Goal: Task Accomplishment & Management: Use online tool/utility

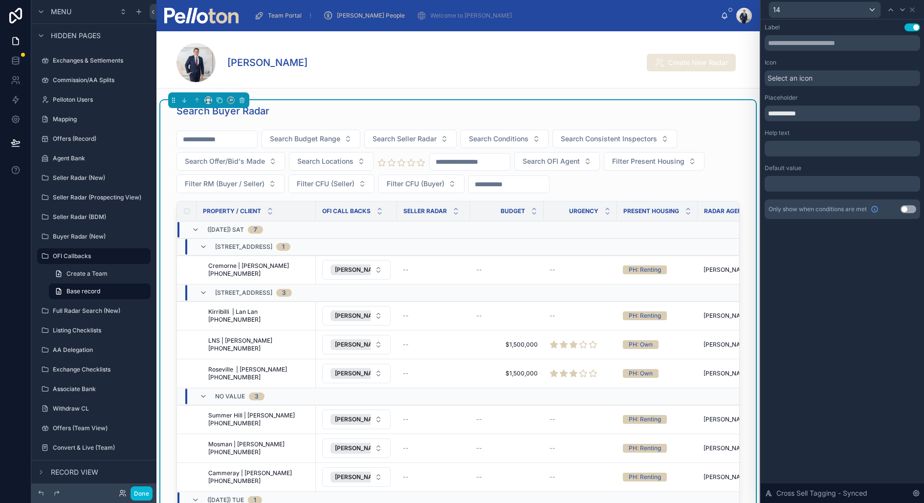
scroll to position [489, 0]
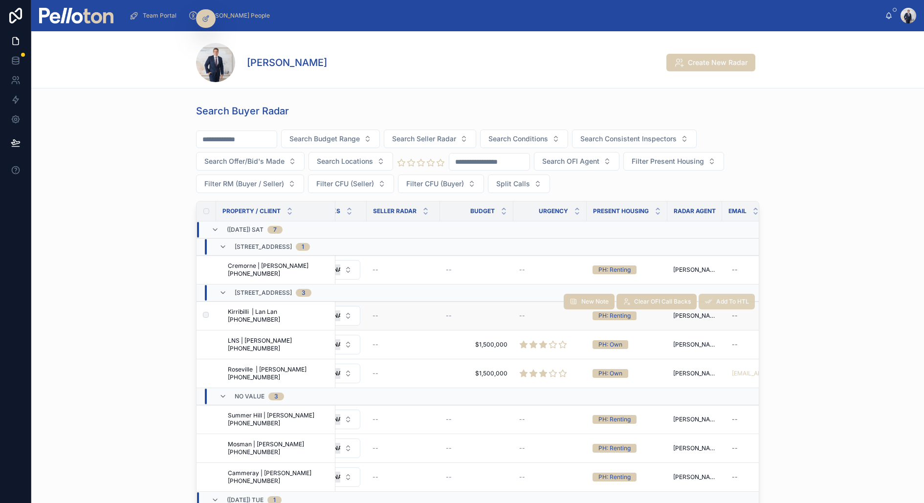
scroll to position [0, 168]
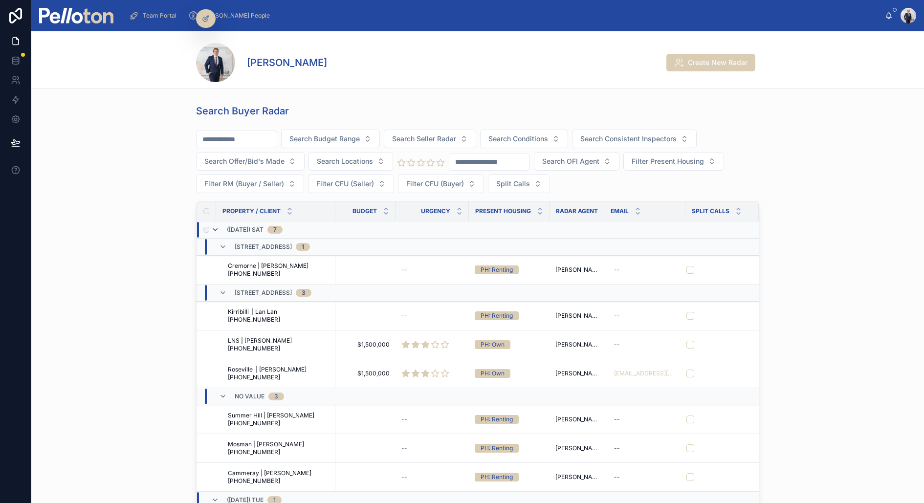
click at [218, 227] on icon at bounding box center [215, 230] width 8 height 8
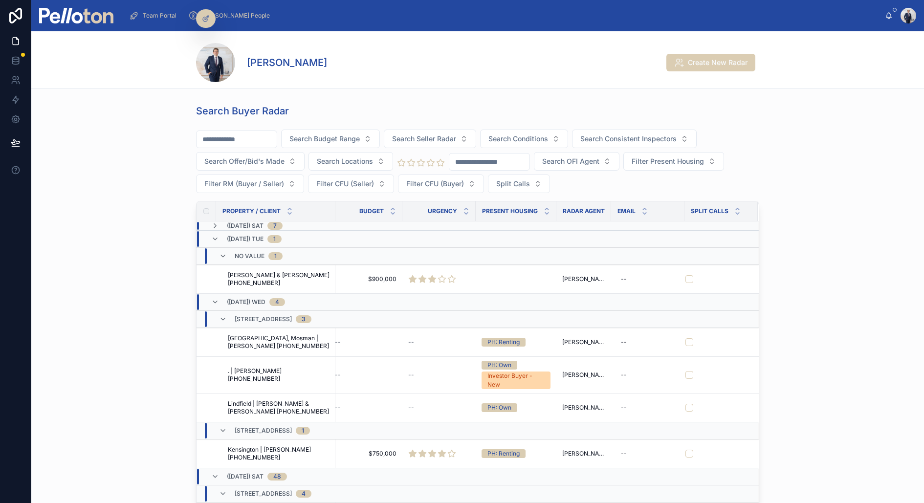
scroll to position [0, 161]
click at [217, 236] on icon at bounding box center [215, 239] width 8 height 8
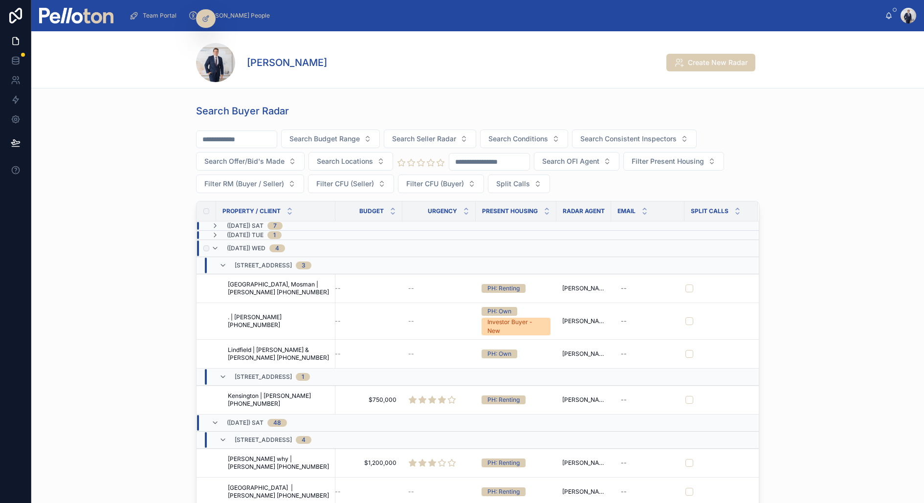
click at [220, 247] on div "(06/08/25) Wed 4" at bounding box center [248, 249] width 74 height 16
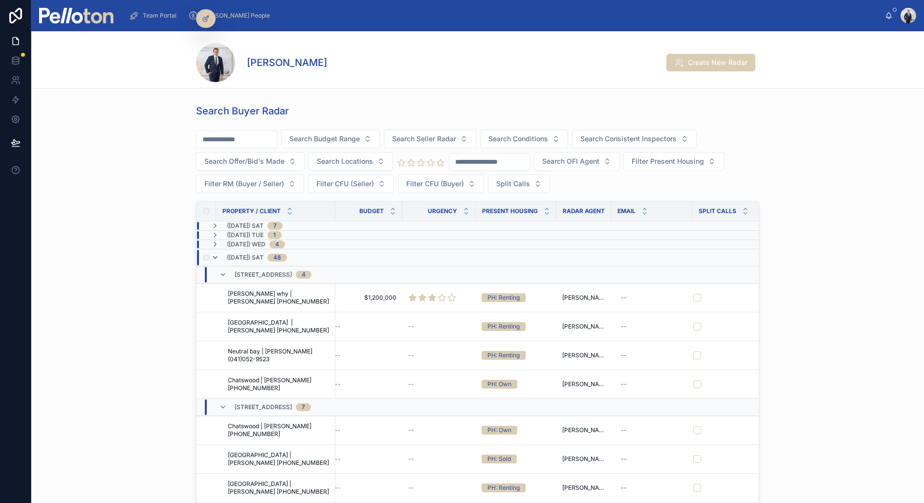
click at [219, 254] on icon at bounding box center [215, 258] width 8 height 8
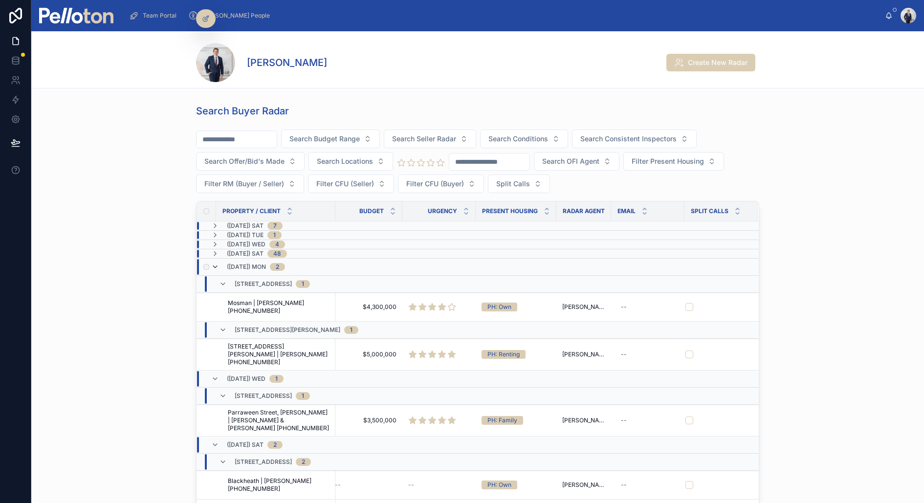
click at [218, 268] on icon at bounding box center [215, 267] width 8 height 8
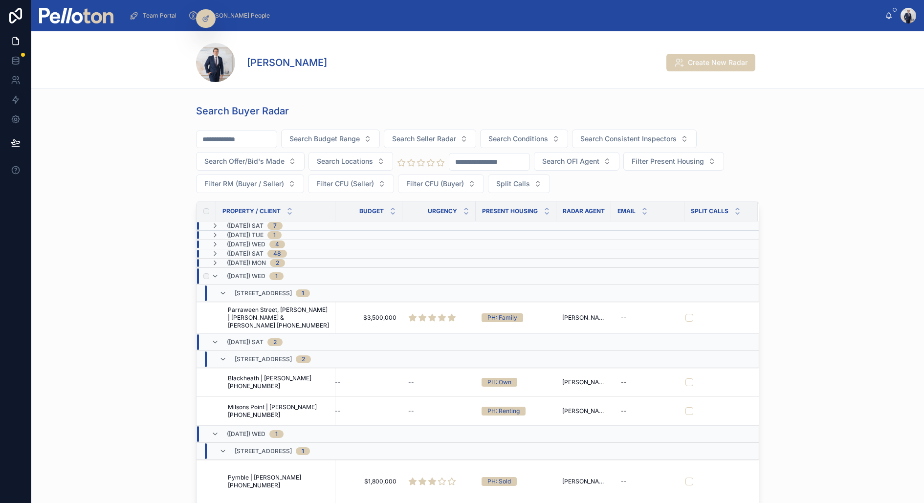
click at [218, 269] on div "(25/06/25) Wed 1" at bounding box center [247, 277] width 72 height 16
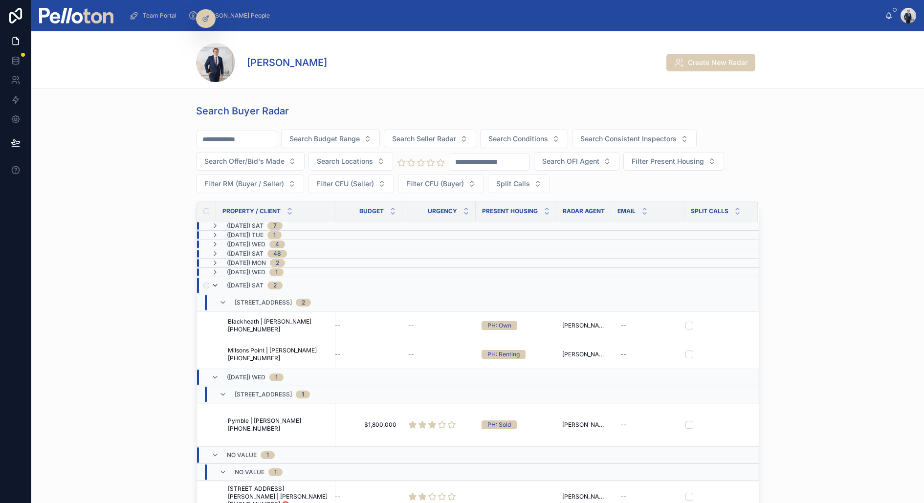
click at [218, 282] on icon at bounding box center [215, 286] width 8 height 8
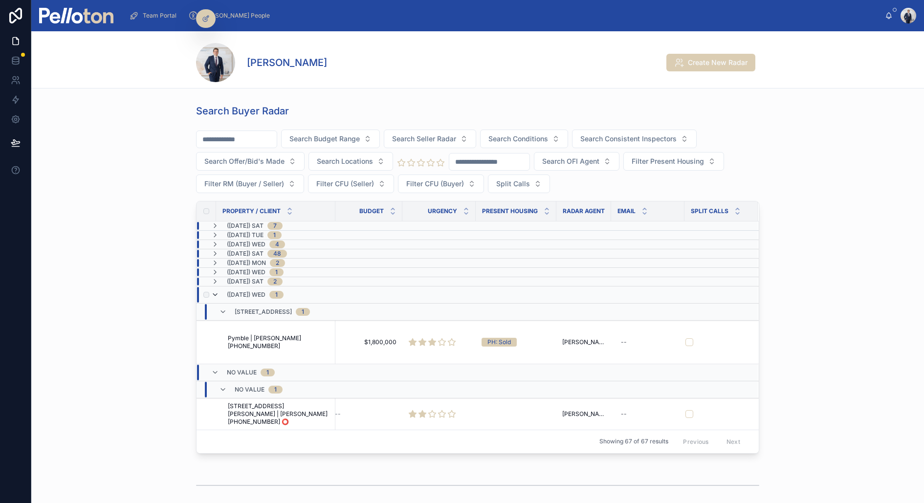
click at [218, 294] on icon at bounding box center [215, 295] width 8 height 8
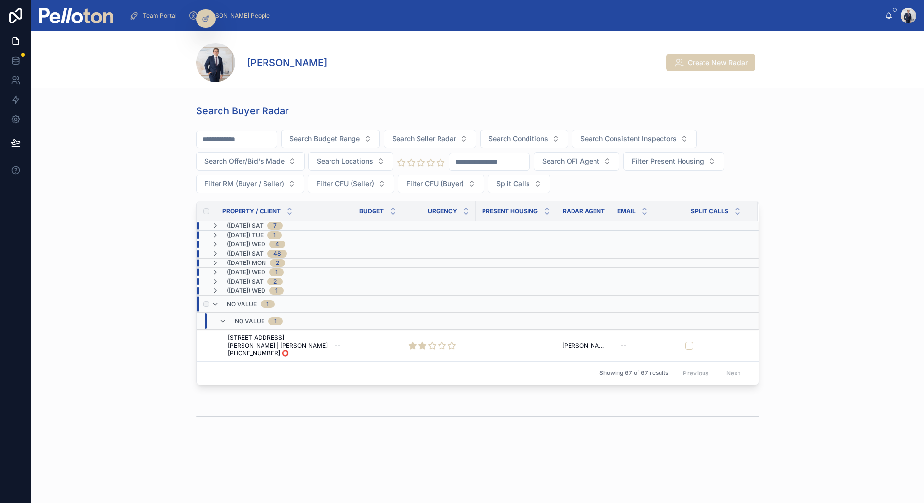
click at [219, 302] on div "No value 1" at bounding box center [243, 304] width 64 height 16
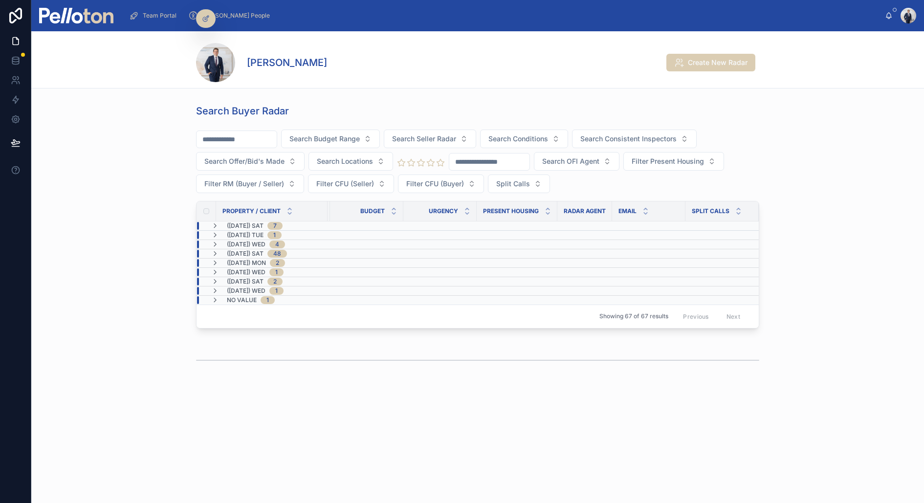
scroll to position [0, 144]
click at [216, 296] on icon at bounding box center [215, 300] width 8 height 8
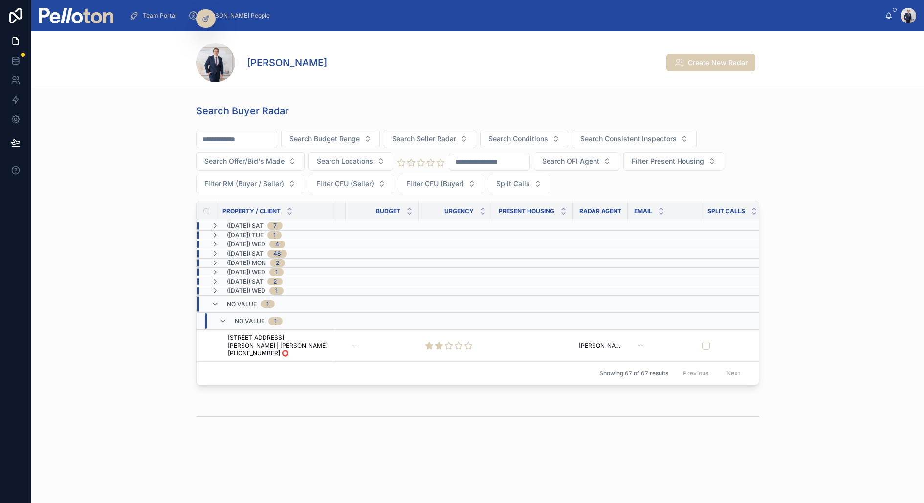
scroll to position [0, 0]
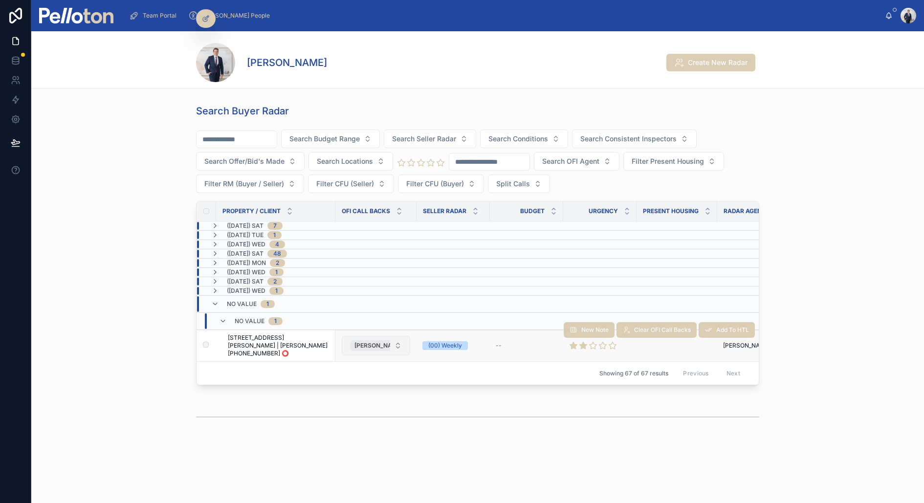
click at [376, 342] on span "[PERSON_NAME]" at bounding box center [379, 346] width 48 height 8
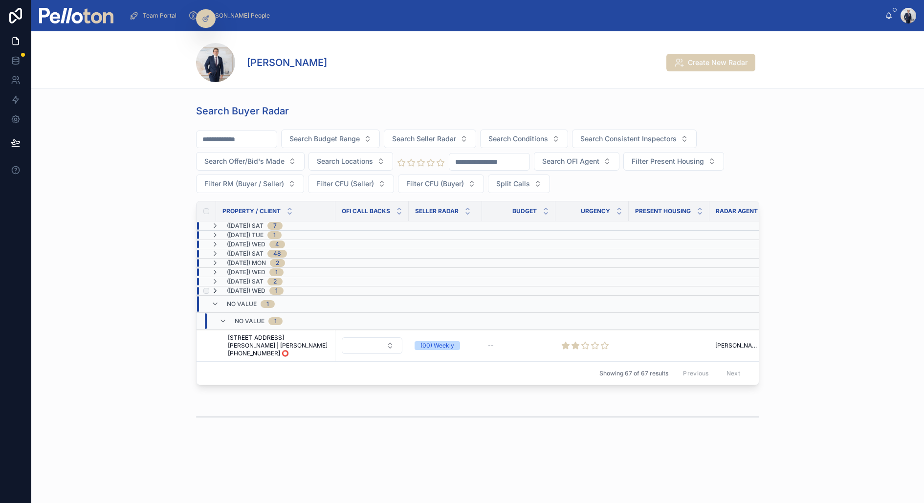
click at [215, 287] on icon at bounding box center [215, 291] width 8 height 8
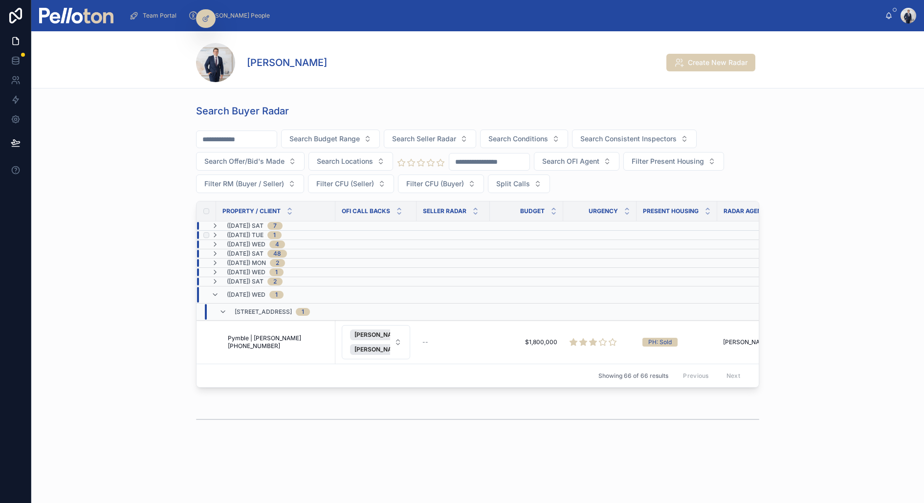
click at [221, 231] on div "(05/08/25) Tue 1" at bounding box center [246, 235] width 70 height 8
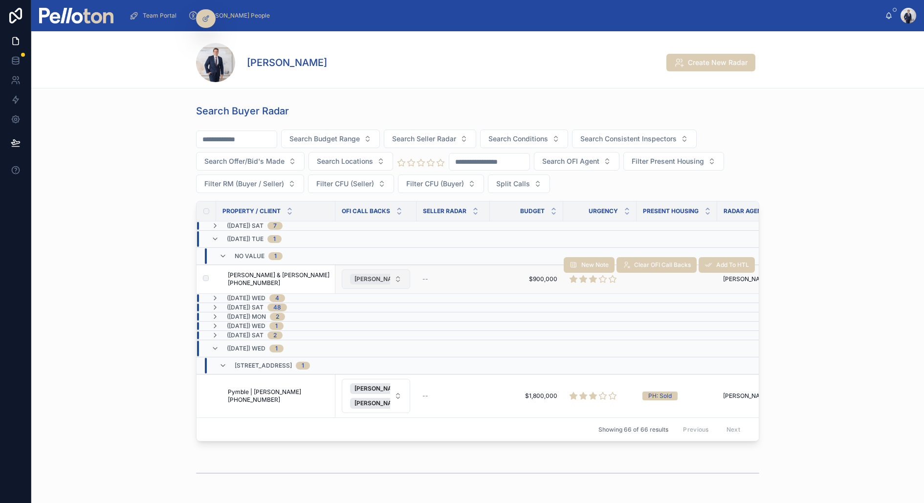
click at [374, 276] on span "[PERSON_NAME]" at bounding box center [379, 279] width 48 height 8
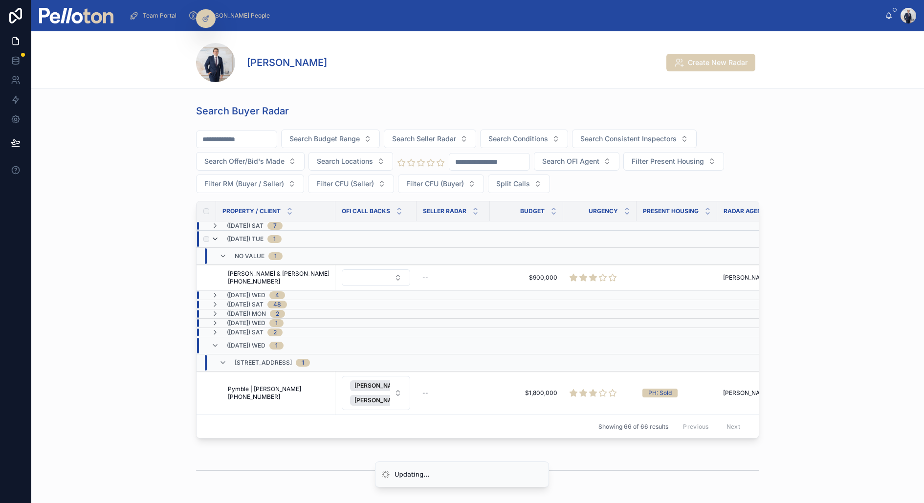
click at [217, 237] on icon at bounding box center [215, 239] width 8 height 8
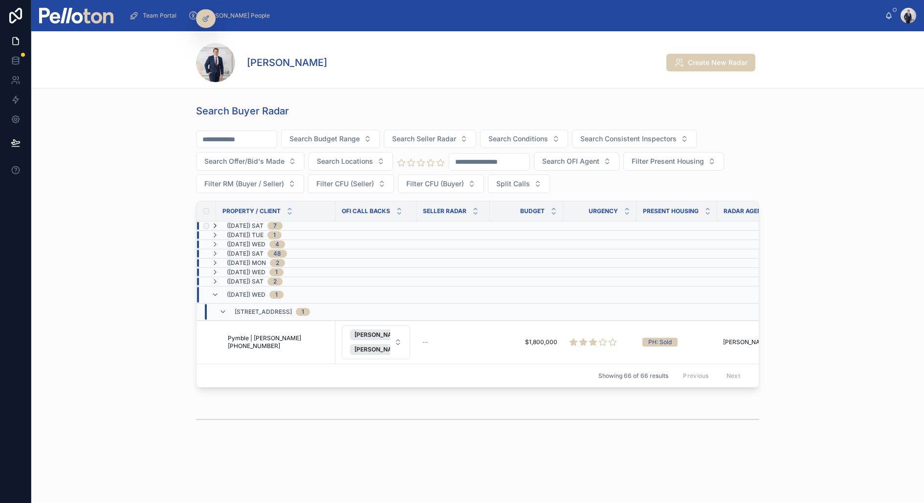
click at [215, 222] on icon at bounding box center [215, 226] width 8 height 8
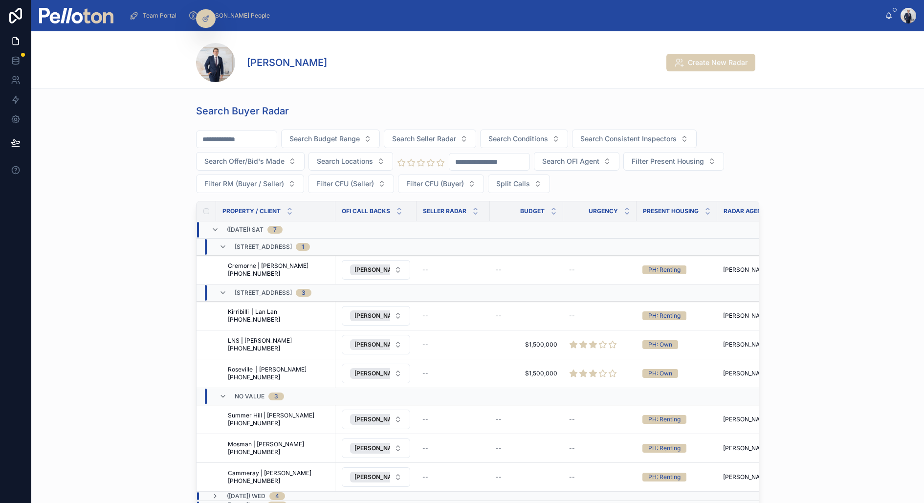
click at [127, 125] on div "Search Buyer Radar Search Budget Range Search Seller Radar Search Conditions Se…" at bounding box center [477, 343] width 885 height 487
click at [143, 14] on span "Team Portal" at bounding box center [160, 16] width 34 height 8
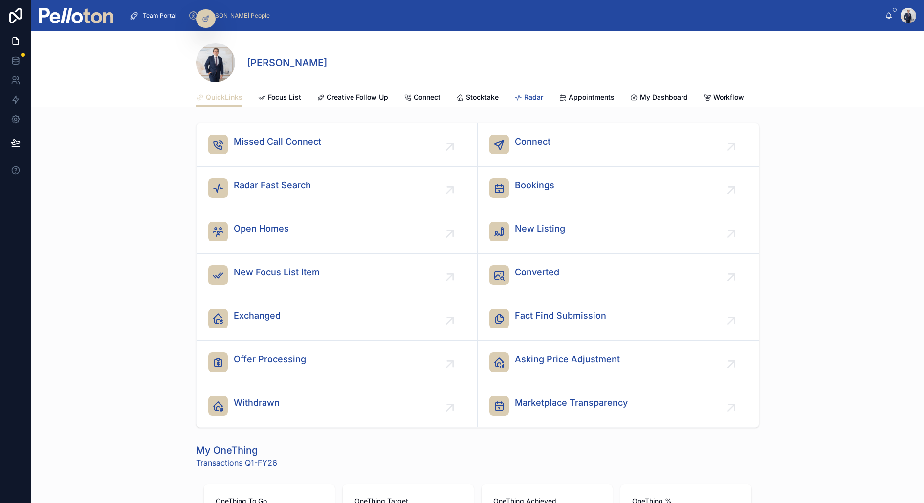
click at [522, 93] on div "Radar" at bounding box center [529, 97] width 29 height 10
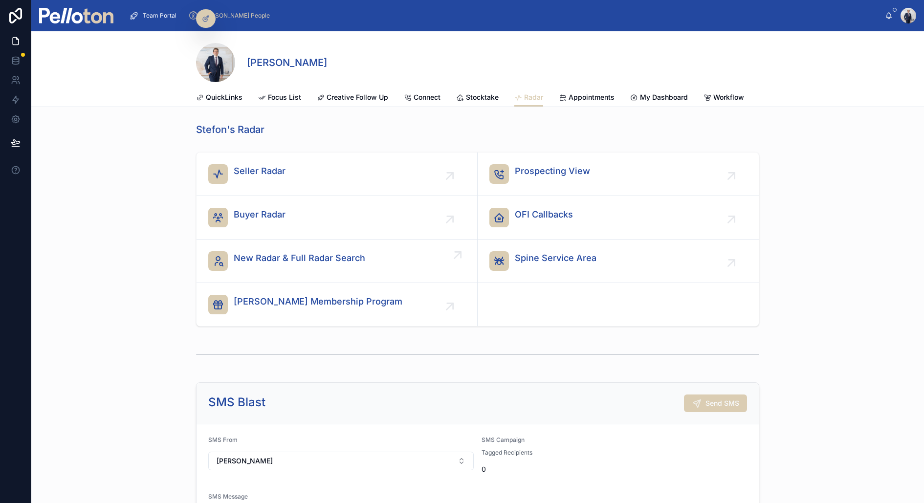
click at [248, 249] on link "New Radar & Full Radar Search" at bounding box center [337, 262] width 281 height 44
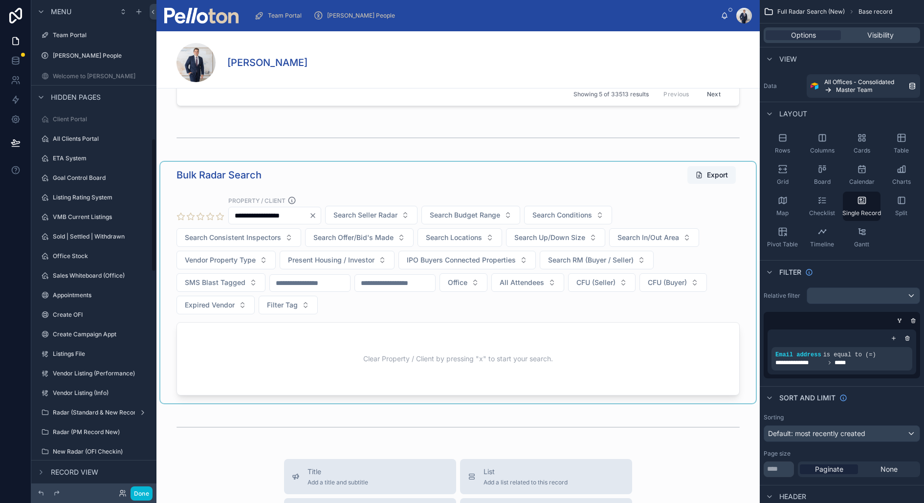
scroll to position [509, 0]
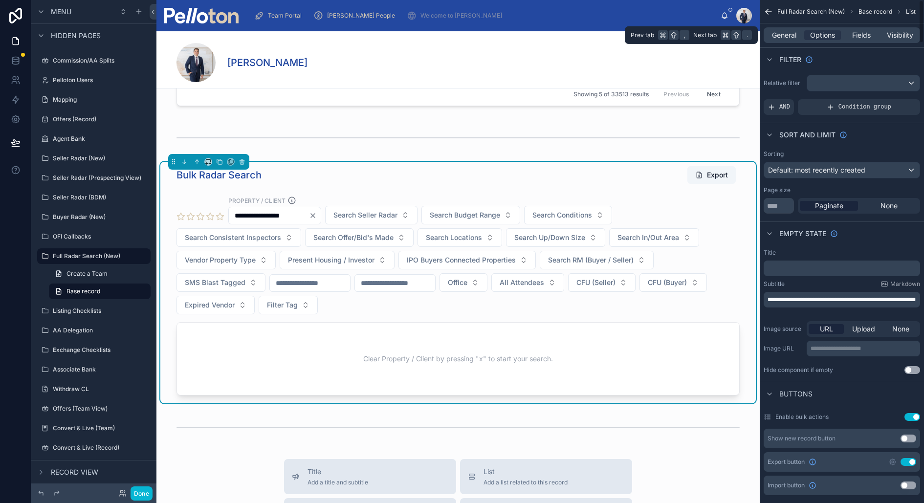
click at [867, 28] on div "General Options Fields Visibility" at bounding box center [842, 35] width 157 height 16
click at [862, 35] on span "Fields" at bounding box center [862, 35] width 19 height 10
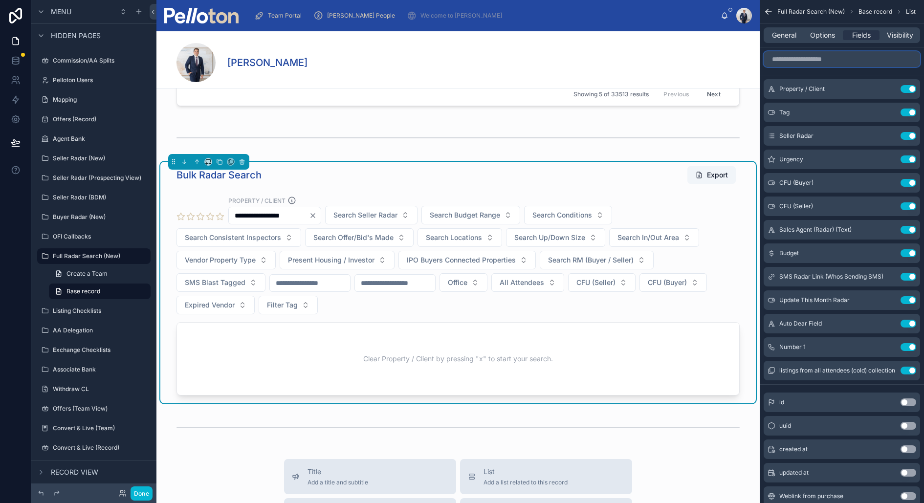
click at [827, 65] on input "scrollable content" at bounding box center [842, 59] width 157 height 16
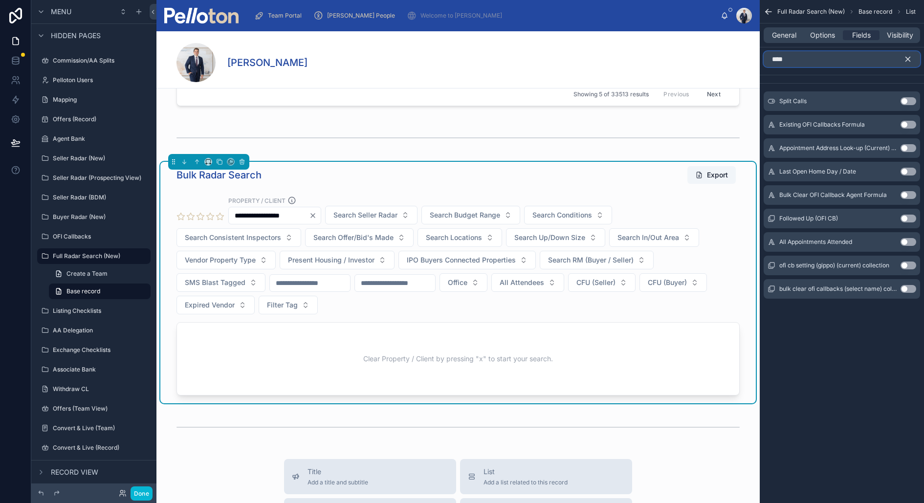
type input "****"
click at [911, 96] on div "Split Calls Use setting" at bounding box center [842, 101] width 157 height 20
click at [909, 99] on button "Use setting" at bounding box center [909, 101] width 16 height 8
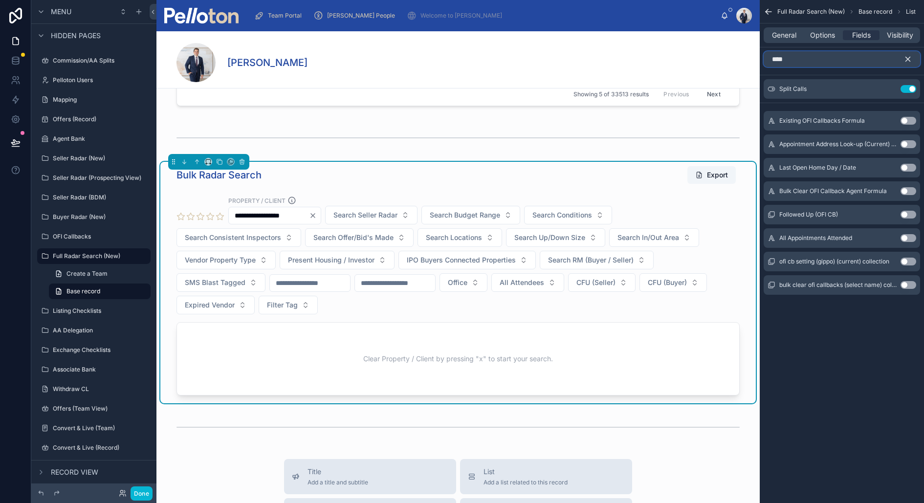
click at [900, 56] on input "****" at bounding box center [842, 59] width 157 height 16
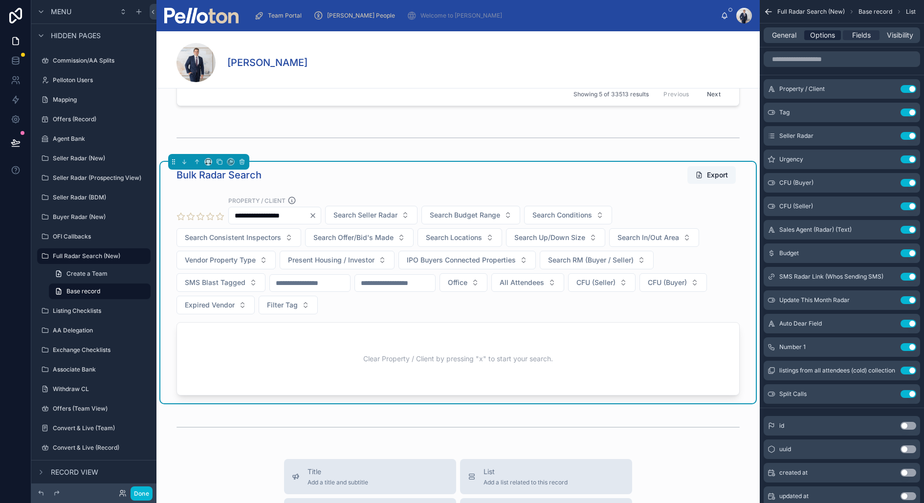
click at [826, 34] on span "Options" at bounding box center [822, 35] width 25 height 10
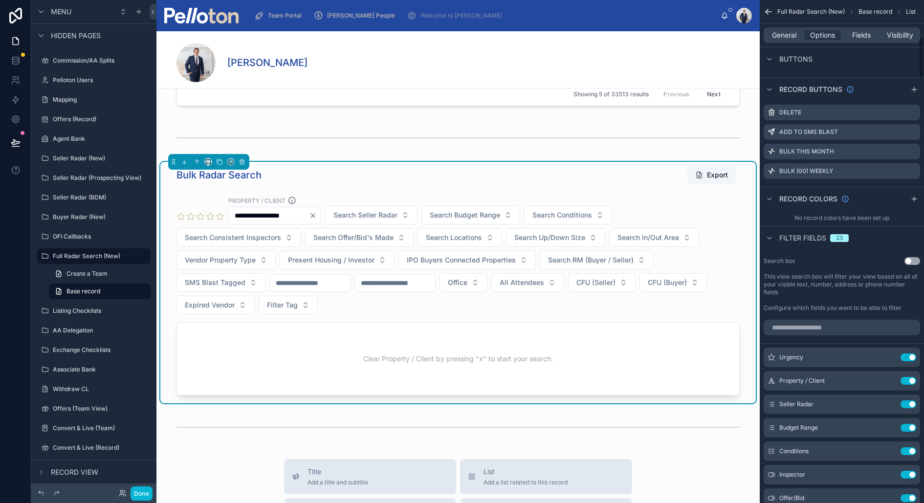
scroll to position [428, 0]
click at [800, 332] on input "scrollable content" at bounding box center [842, 326] width 157 height 16
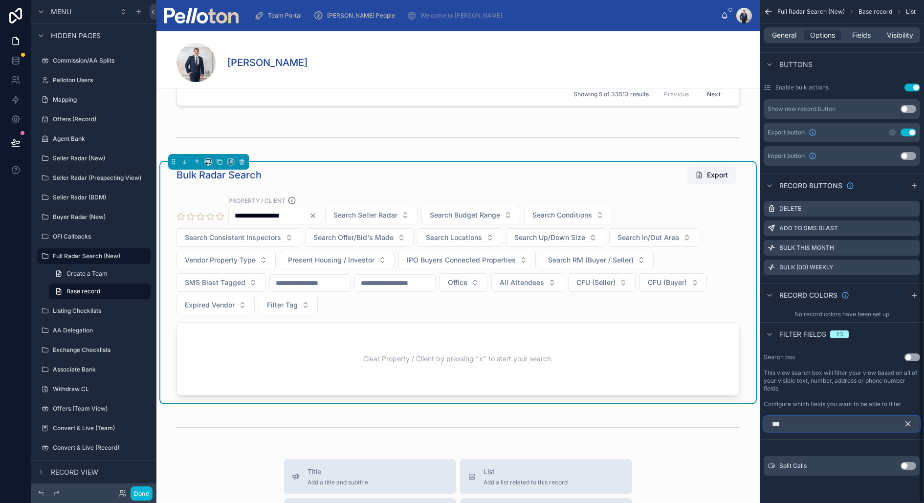
scroll to position [328, 0]
type input "****"
click at [901, 464] on div "Use setting" at bounding box center [909, 468] width 16 height 8
click at [905, 466] on button "Use setting" at bounding box center [909, 468] width 16 height 8
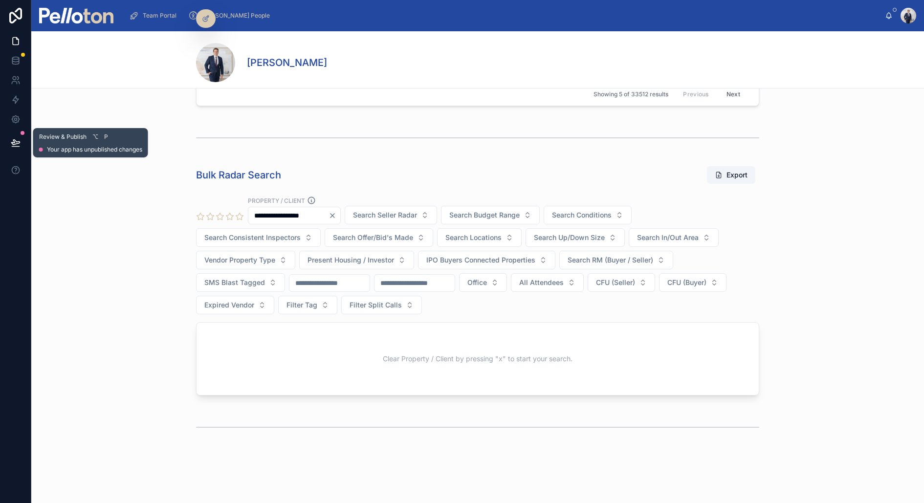
click at [19, 144] on icon at bounding box center [16, 143] width 10 height 10
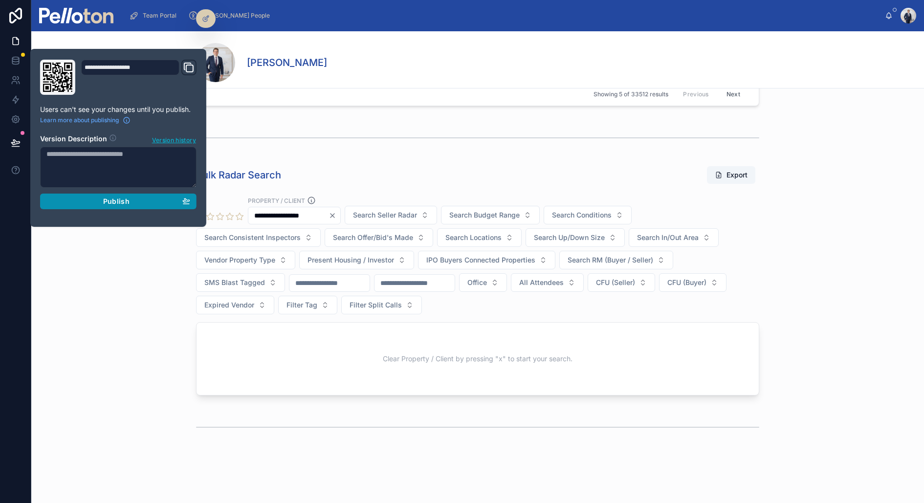
click at [164, 195] on button "Publish" at bounding box center [118, 202] width 157 height 16
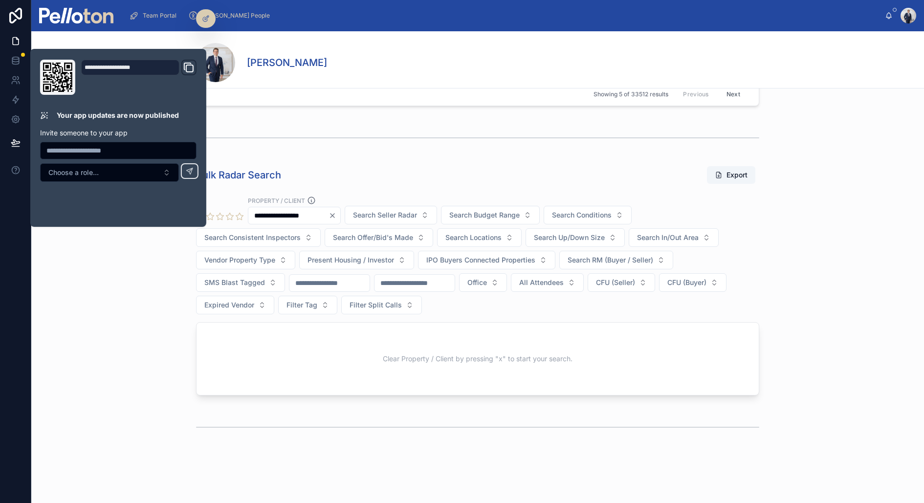
click at [412, 173] on div "Bulk Radar Search Export" at bounding box center [477, 175] width 563 height 19
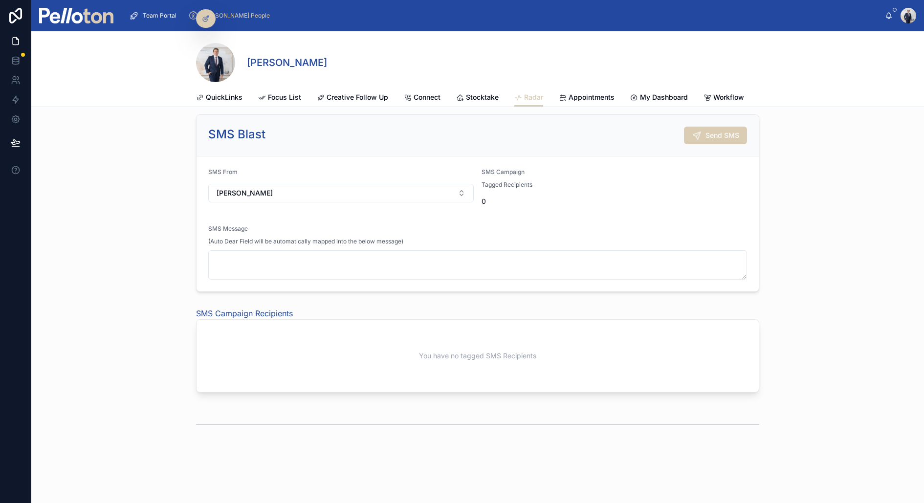
scroll to position [266, 0]
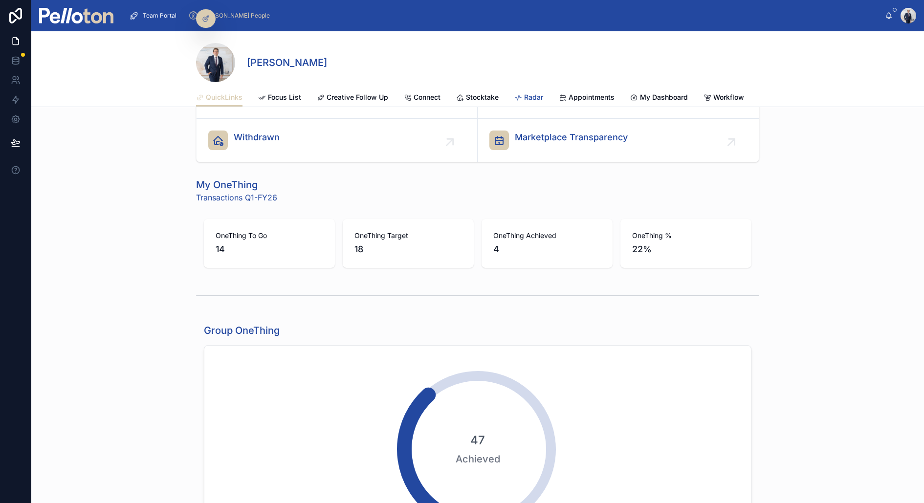
click at [532, 96] on span "Radar" at bounding box center [533, 97] width 19 height 10
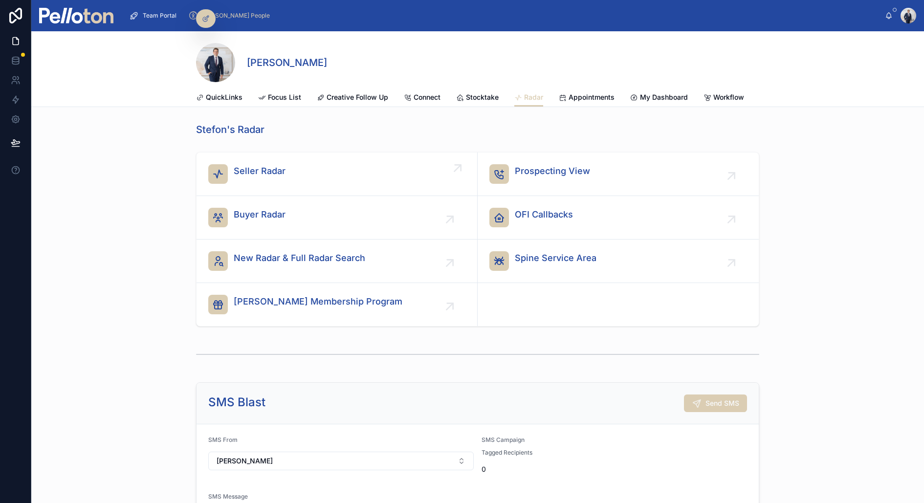
click at [266, 174] on span "Seller Radar" at bounding box center [260, 171] width 52 height 14
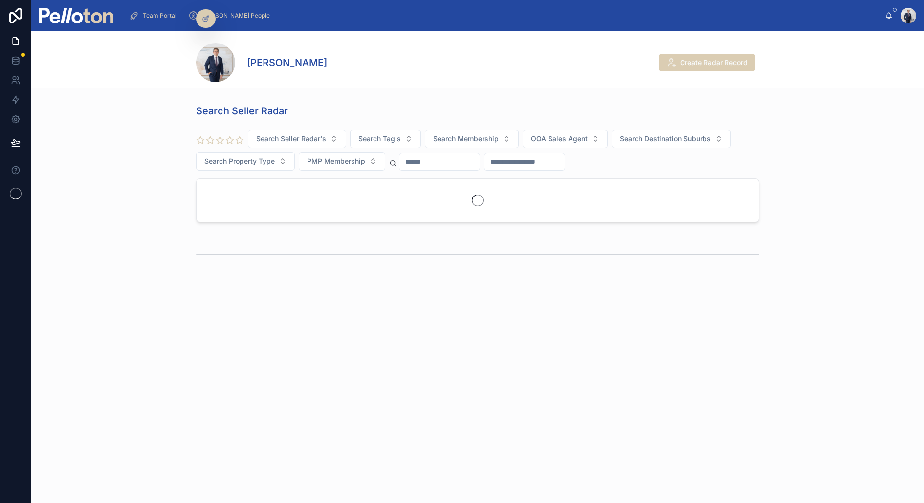
click at [122, 194] on div "Search Seller Radar Search Seller Radar's Search Tag's Search Membership OOA Sa…" at bounding box center [477, 165] width 885 height 130
click at [155, 15] on span "Team Portal" at bounding box center [160, 16] width 34 height 8
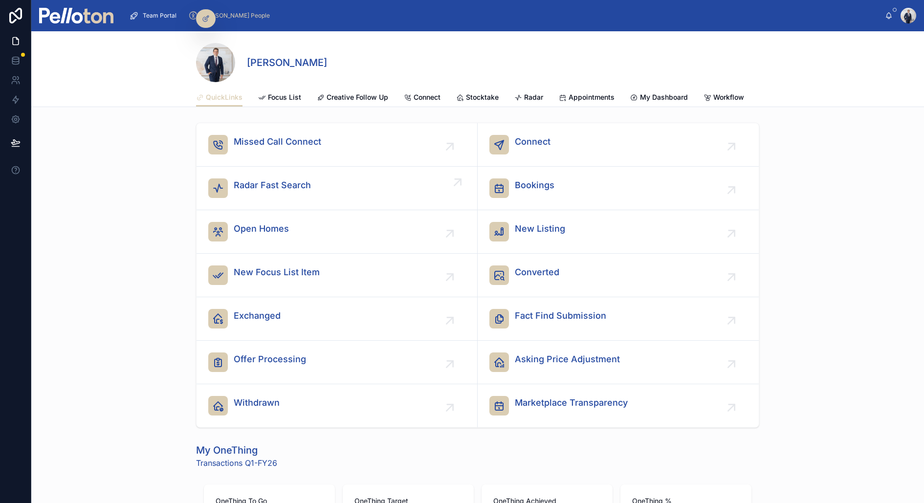
click at [257, 179] on span "Radar Fast Search" at bounding box center [272, 186] width 77 height 14
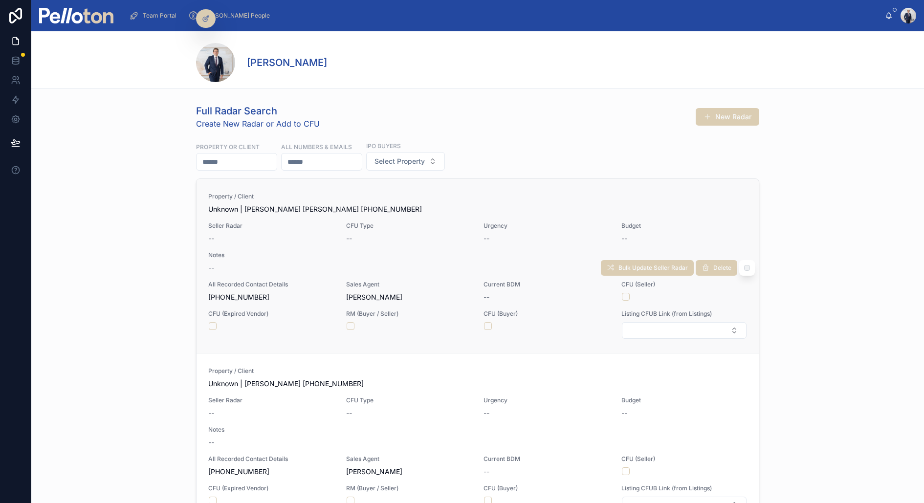
click at [367, 218] on div "Property / Client Unknown | Kane Wang +61403565009 Seller Radar -- CFU Type -- …" at bounding box center [477, 266] width 539 height 147
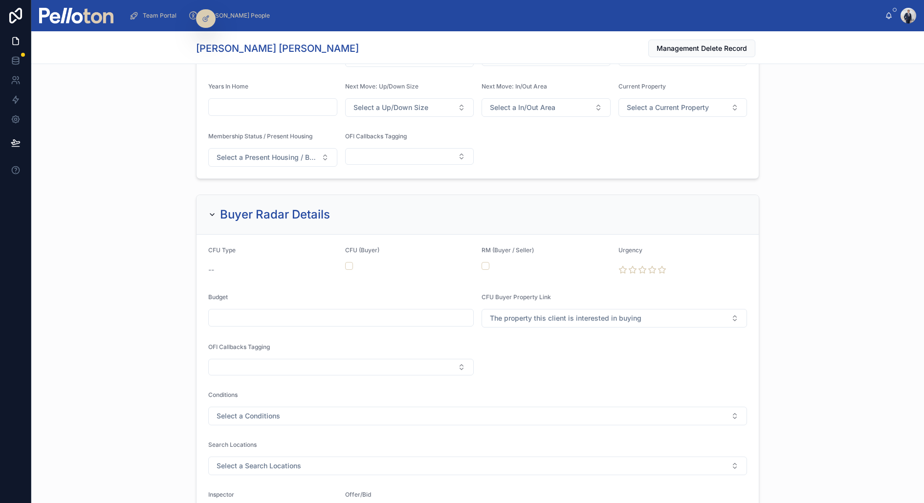
scroll to position [492, 0]
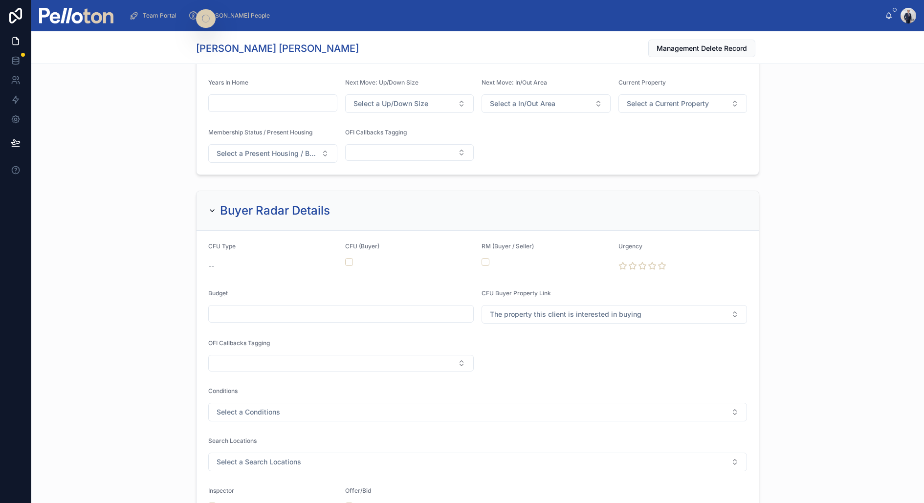
click at [287, 247] on div "CFU Type" at bounding box center [272, 249] width 129 height 12
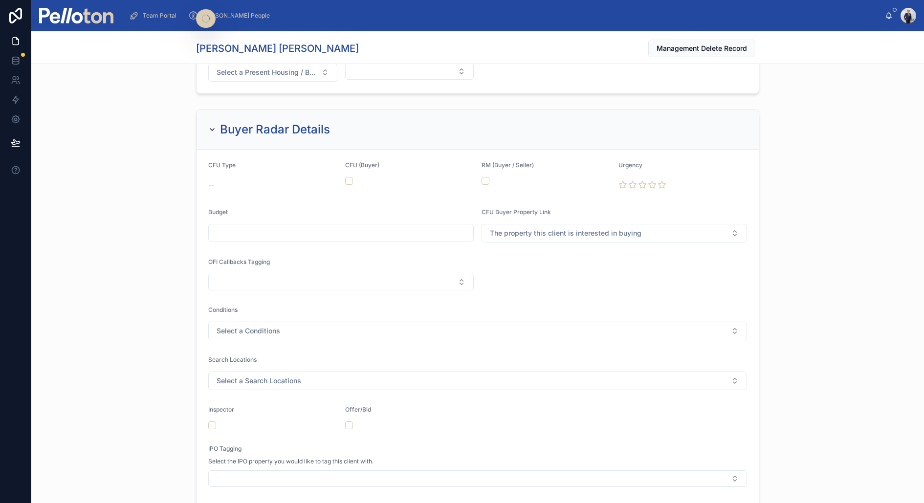
scroll to position [576, 0]
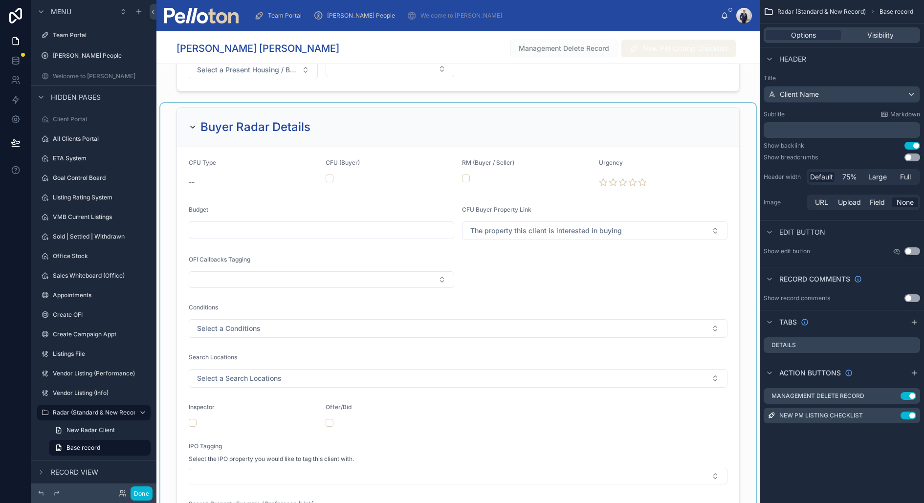
click at [686, 110] on div at bounding box center [458, 326] width 596 height 447
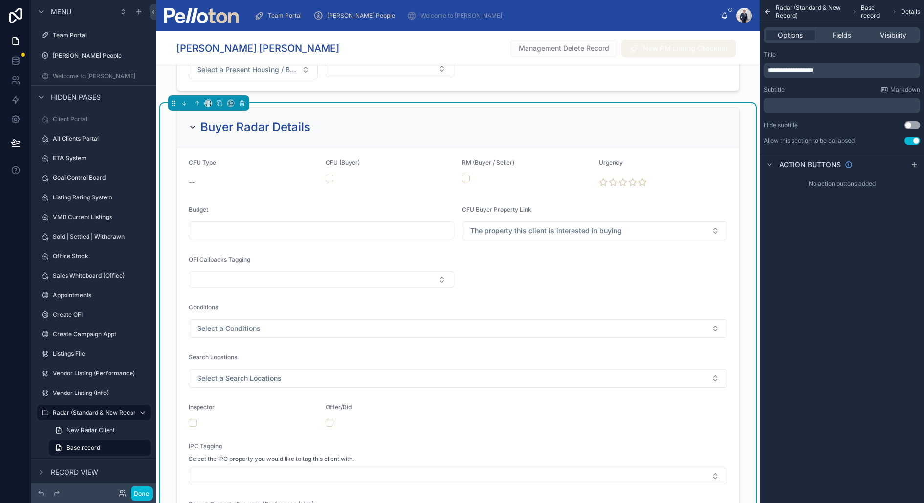
click at [849, 43] on div "Options Fields Visibility" at bounding box center [842, 34] width 164 height 23
click at [849, 35] on span "Fields" at bounding box center [842, 35] width 19 height 10
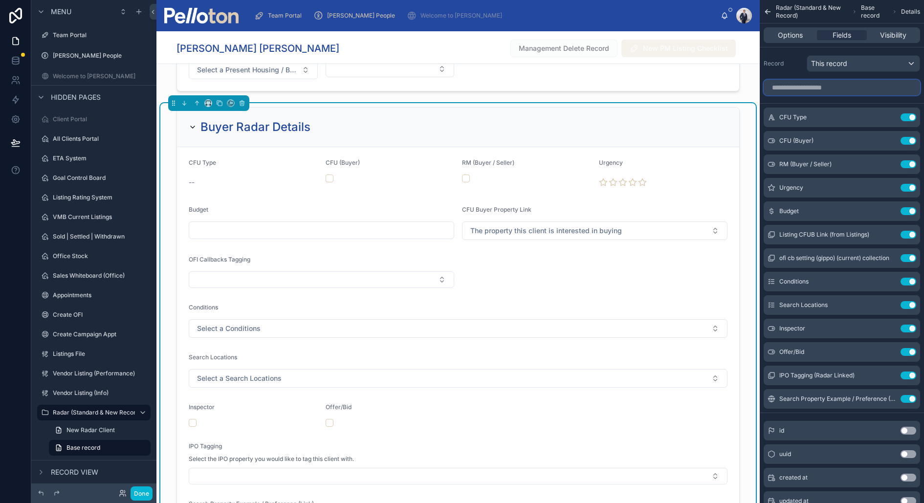
click at [807, 83] on input "scrollable content" at bounding box center [842, 88] width 157 height 16
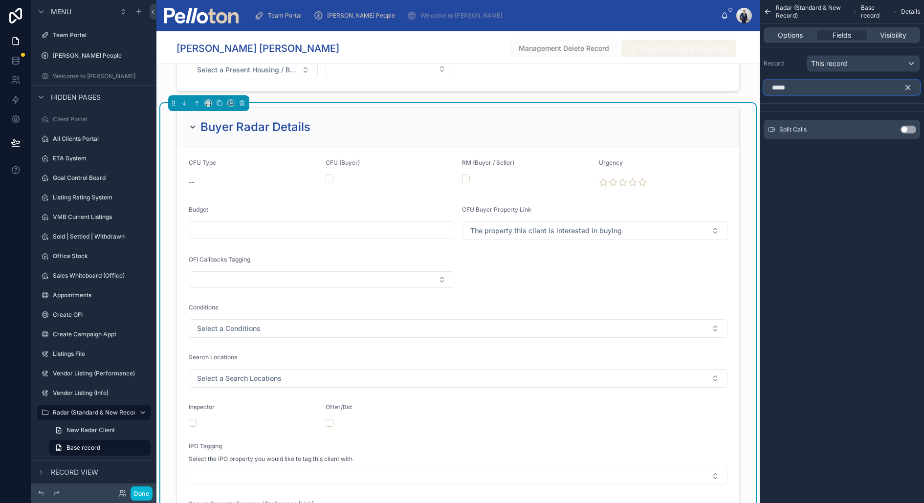
type input "*****"
click at [907, 127] on button "Use setting" at bounding box center [909, 130] width 16 height 8
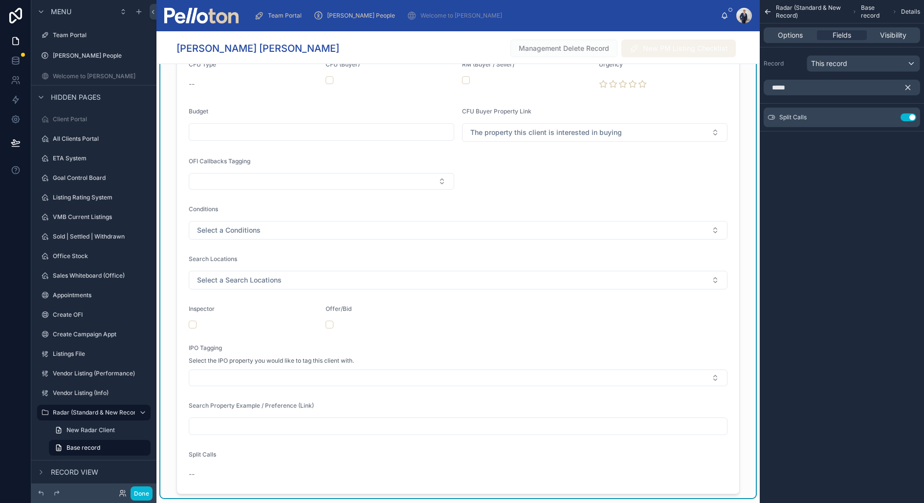
scroll to position [681, 0]
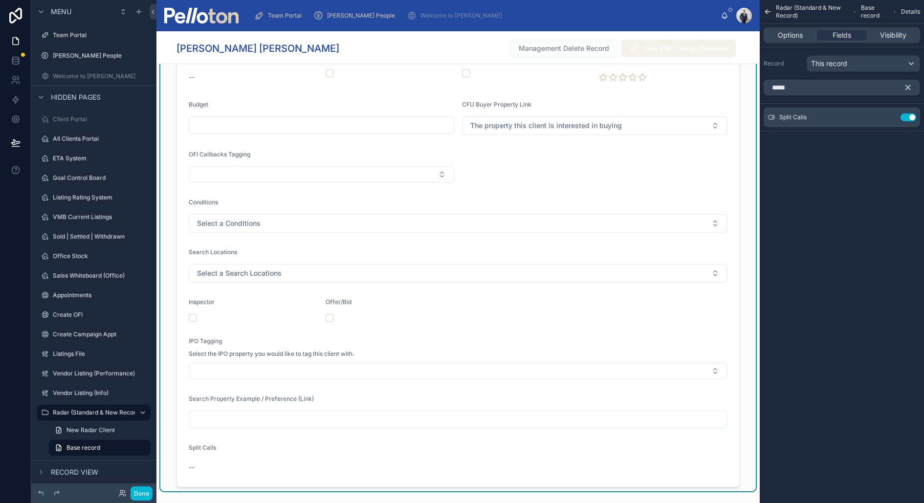
click at [909, 85] on icon "scrollable content" at bounding box center [908, 87] width 9 height 9
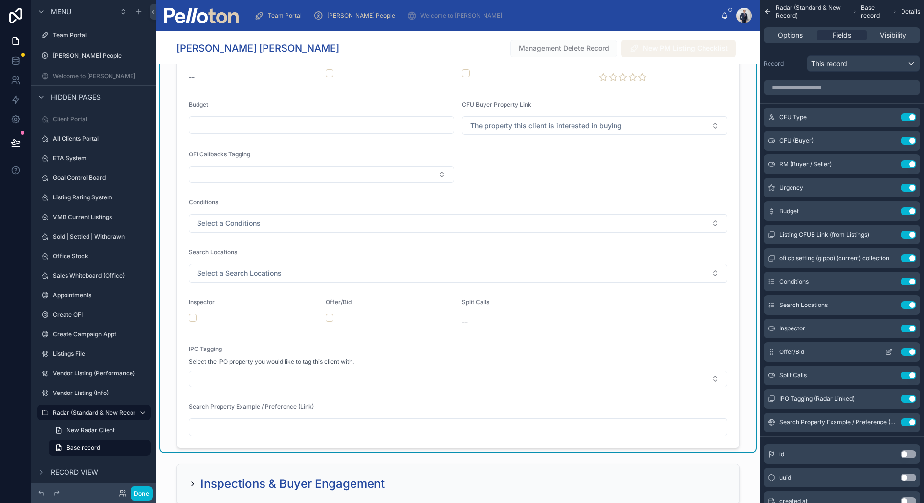
click at [889, 349] on icon "scrollable content" at bounding box center [889, 352] width 8 height 8
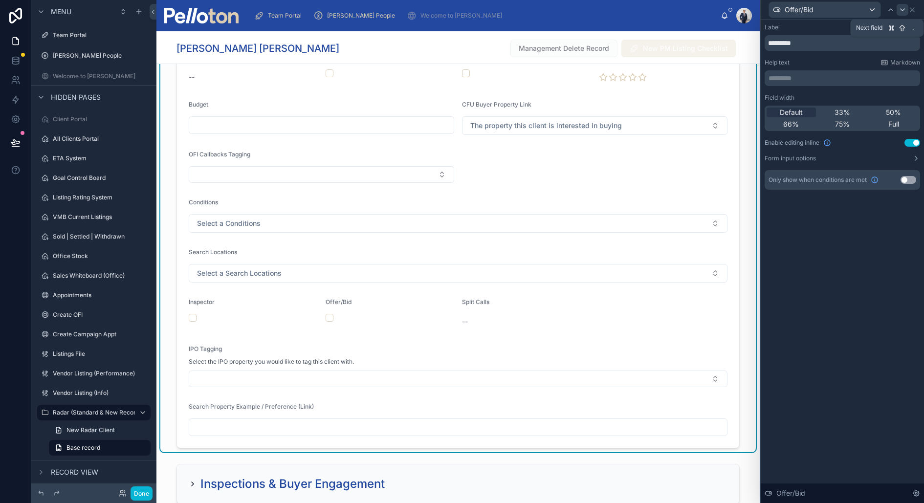
click at [900, 9] on icon at bounding box center [903, 10] width 8 height 8
click at [910, 141] on button "Use setting" at bounding box center [913, 143] width 16 height 8
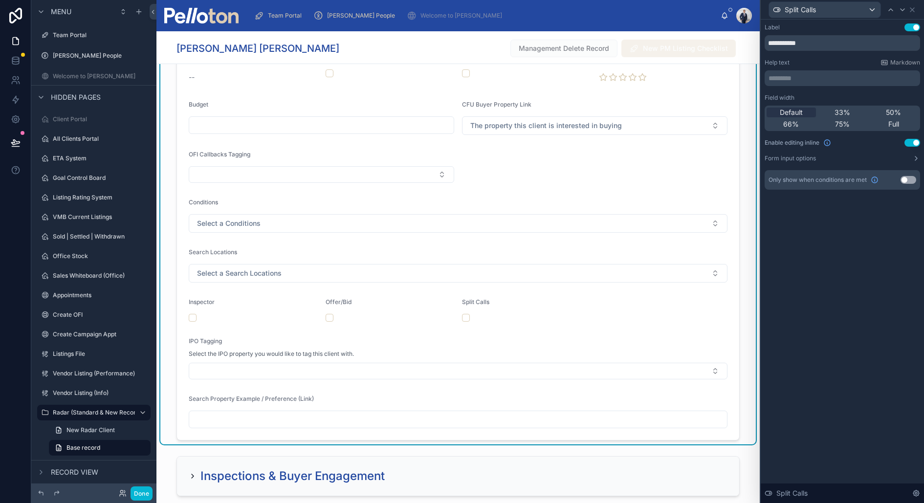
click at [232, 13] on img at bounding box center [201, 16] width 74 height 16
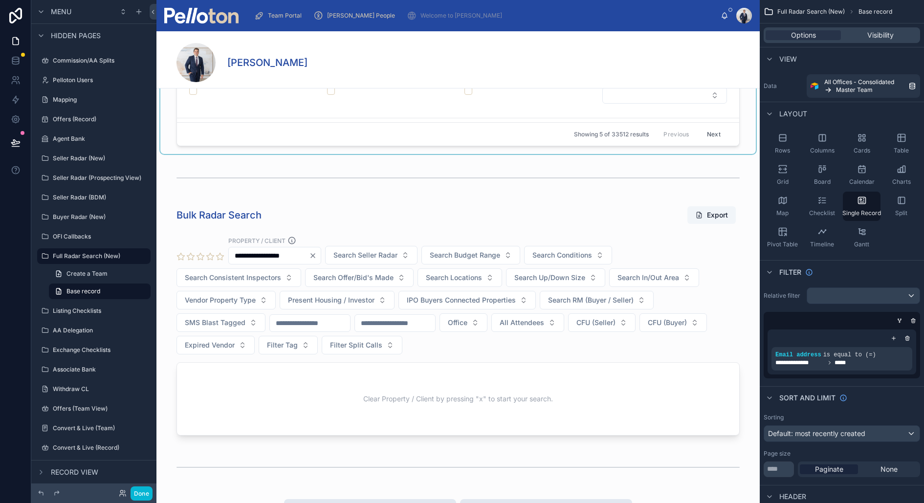
scroll to position [402, 0]
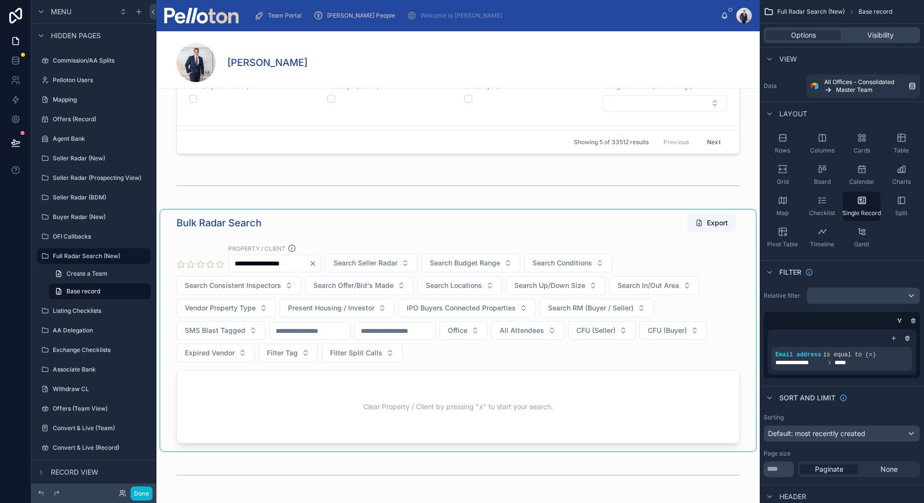
click at [618, 357] on div at bounding box center [458, 331] width 596 height 242
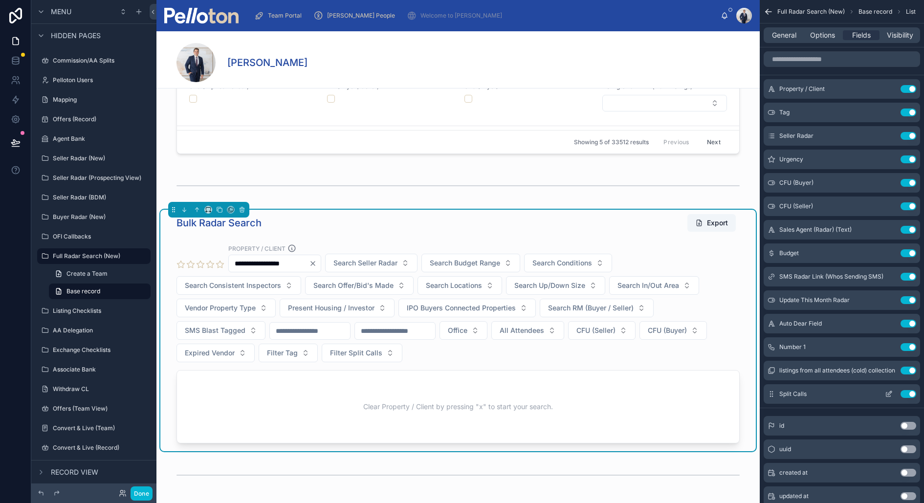
click at [888, 395] on icon "scrollable content" at bounding box center [889, 394] width 8 height 8
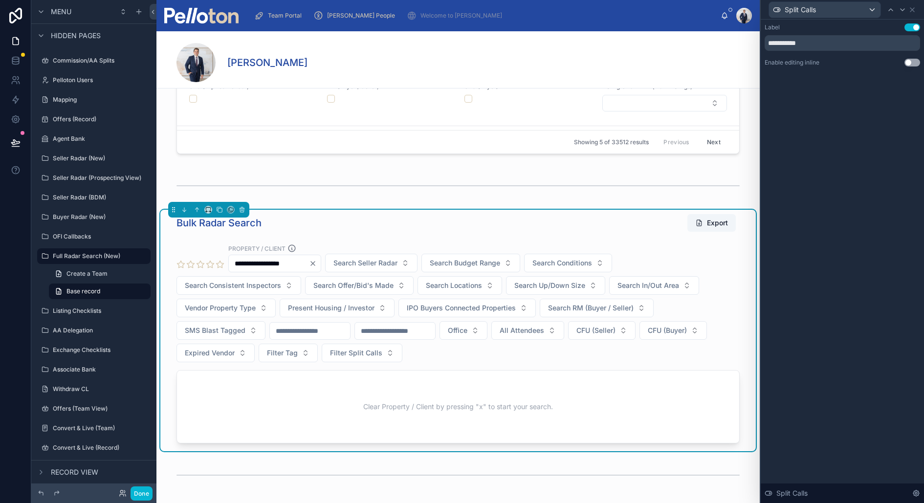
click at [914, 63] on button "Use setting" at bounding box center [913, 63] width 16 height 8
click at [915, 6] on icon at bounding box center [913, 10] width 8 height 8
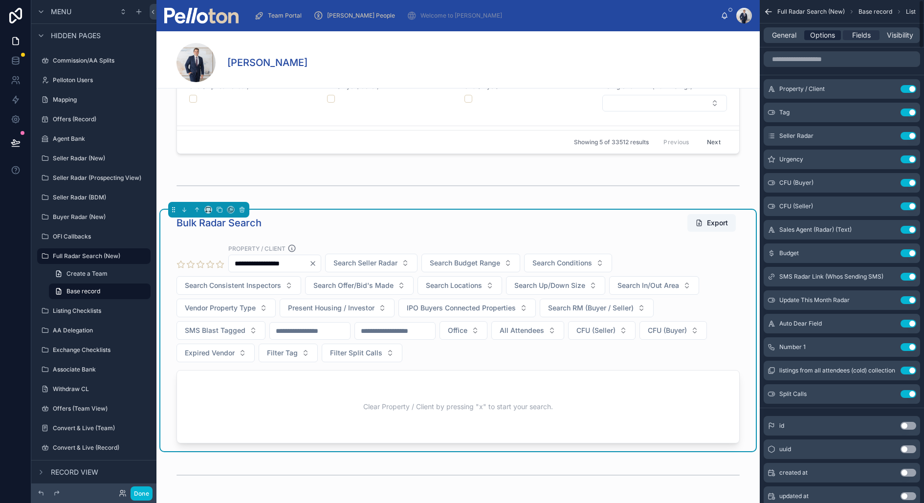
click at [834, 39] on span "Options" at bounding box center [822, 35] width 25 height 10
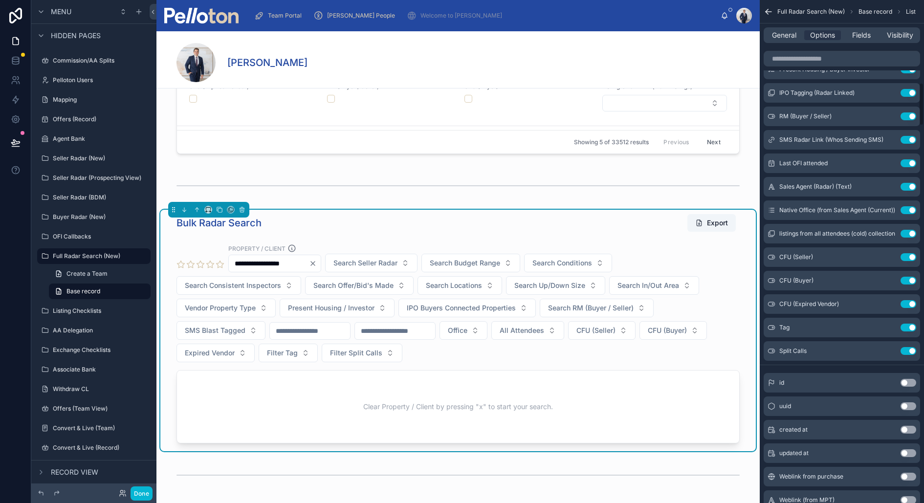
scroll to position [991, 0]
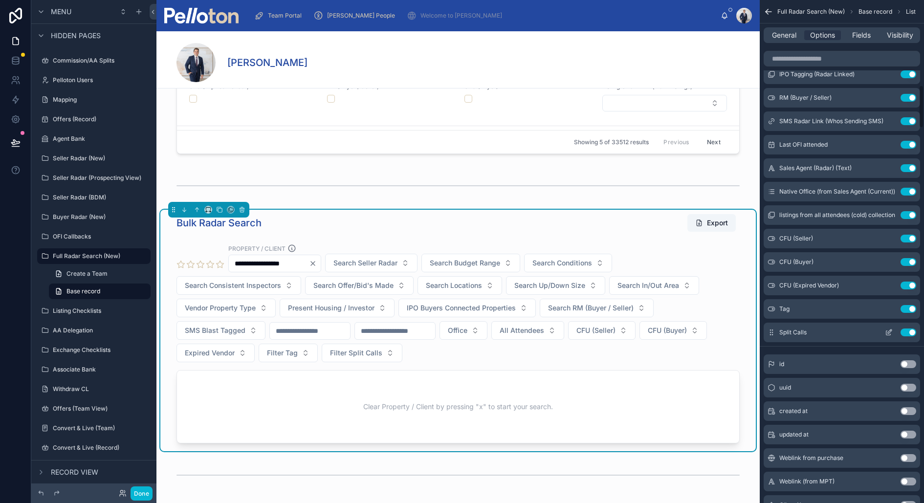
click at [888, 332] on icon "scrollable content" at bounding box center [889, 333] width 8 height 8
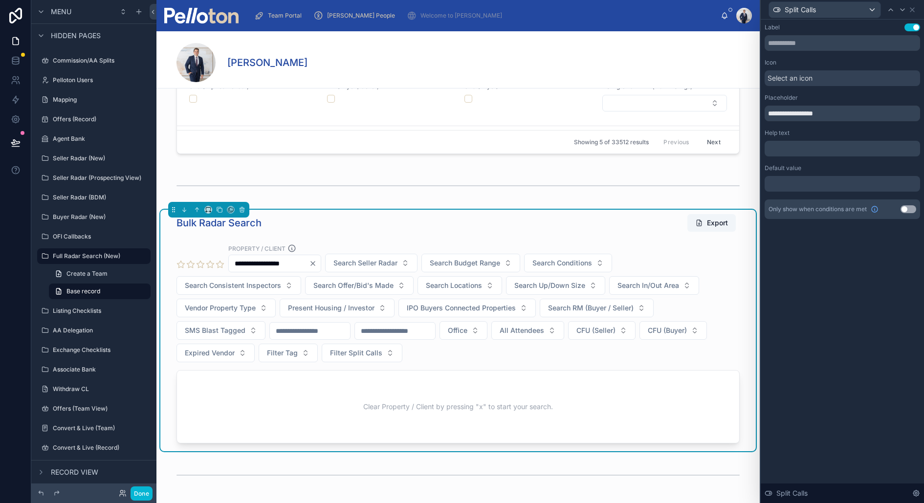
click at [798, 182] on div at bounding box center [843, 184] width 156 height 16
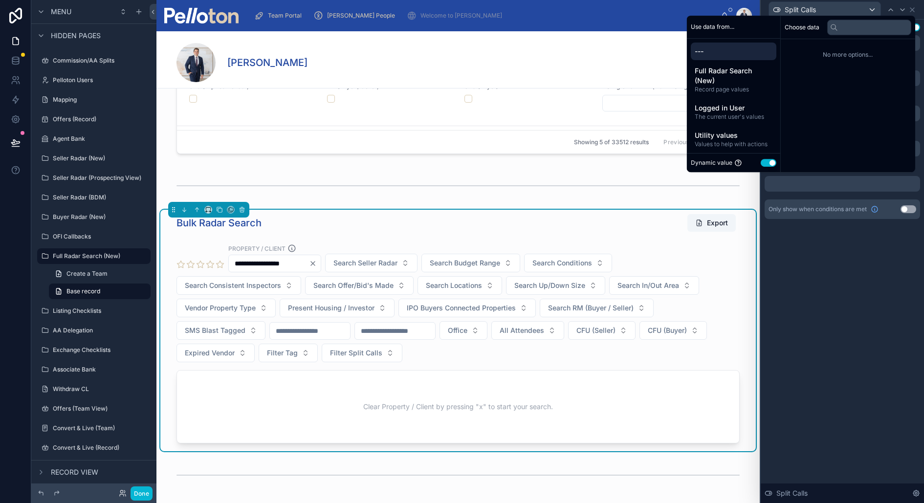
click at [809, 327] on div "**********" at bounding box center [842, 262] width 163 height 484
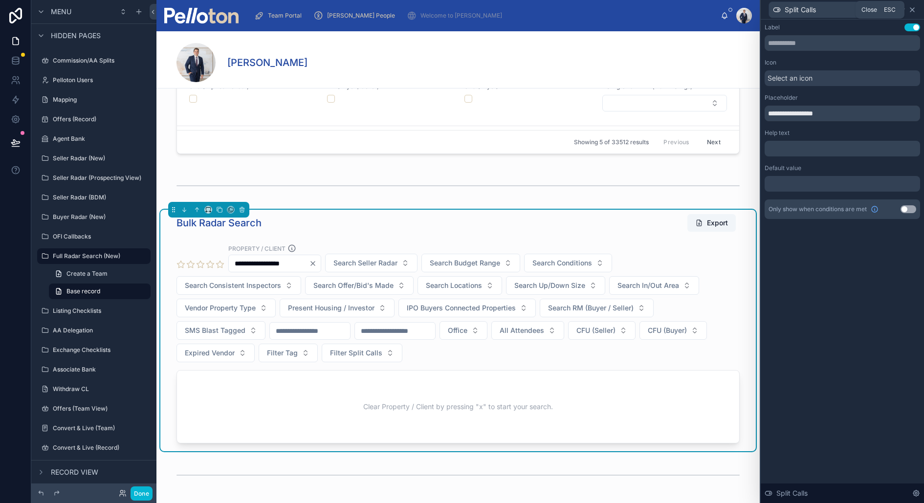
click at [910, 11] on icon at bounding box center [913, 10] width 8 height 8
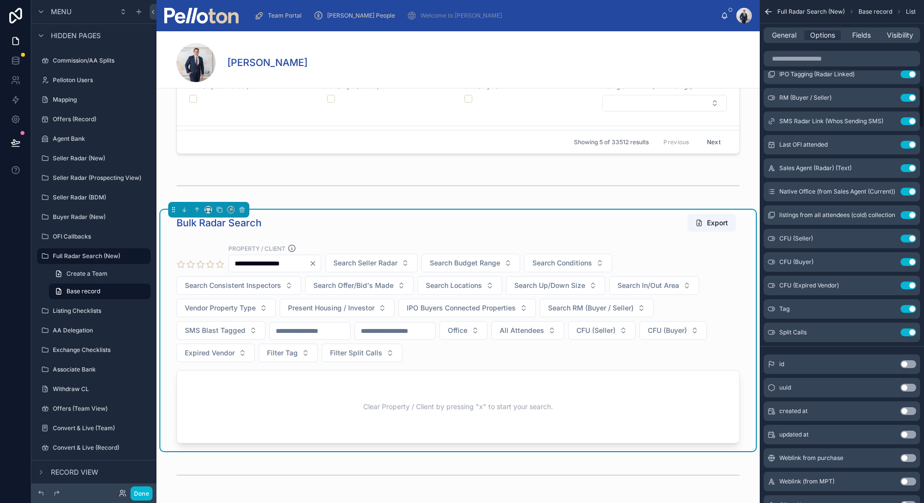
click at [191, 17] on img at bounding box center [201, 16] width 74 height 16
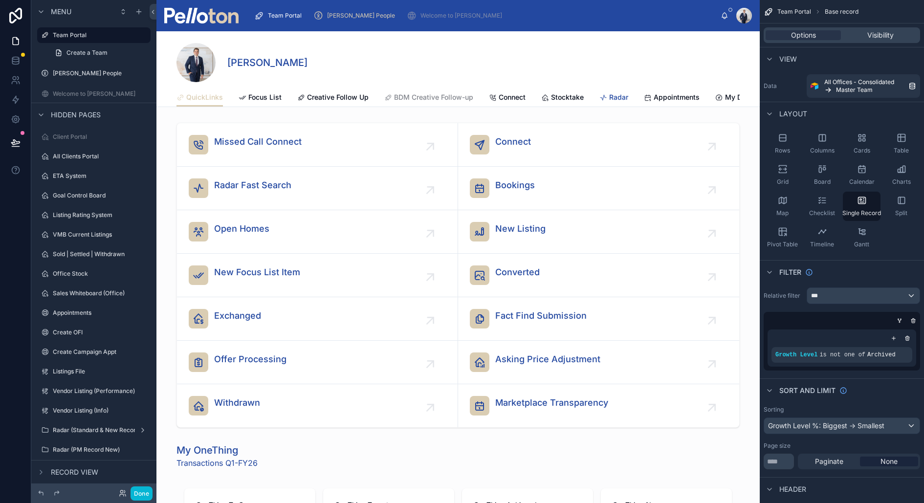
click at [608, 94] on div "Radar" at bounding box center [614, 97] width 29 height 10
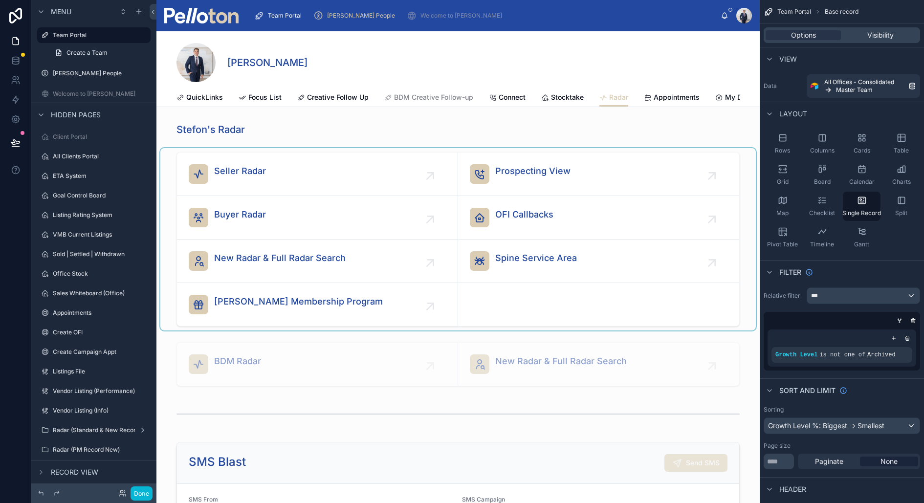
click at [275, 208] on div at bounding box center [458, 239] width 596 height 182
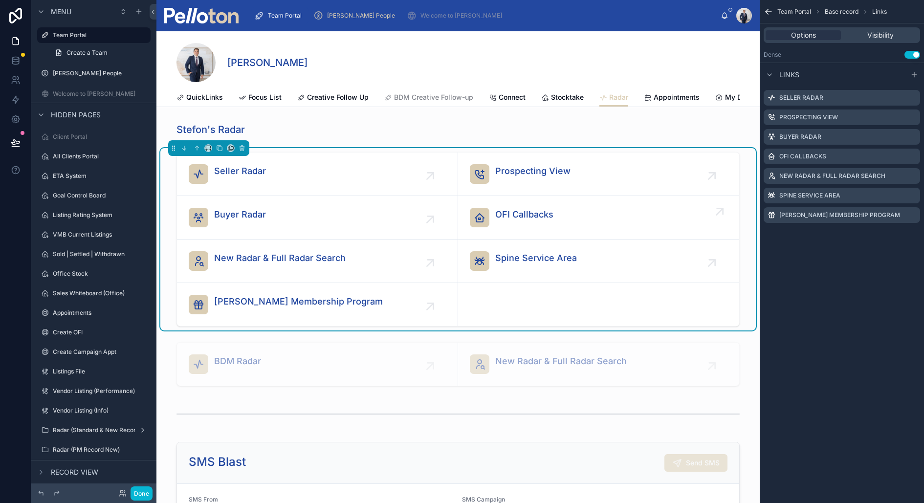
click at [508, 210] on span "OFI Callbacks" at bounding box center [524, 215] width 58 height 14
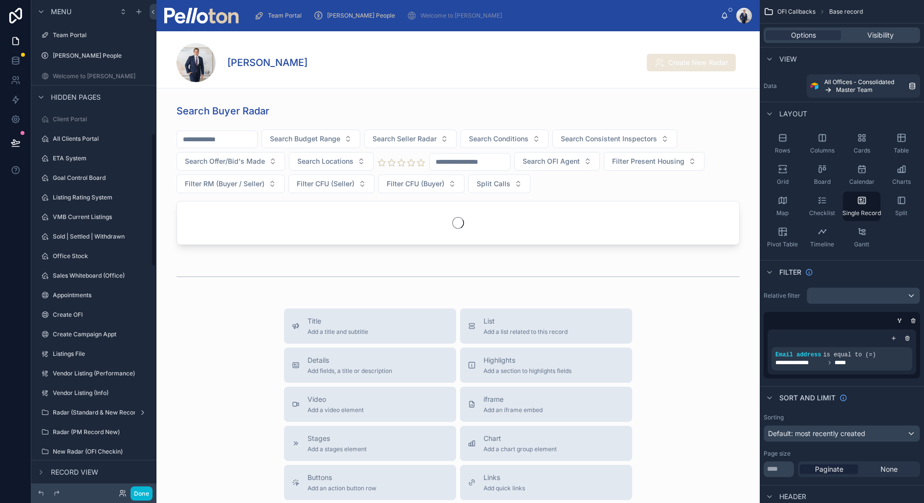
scroll to position [489, 0]
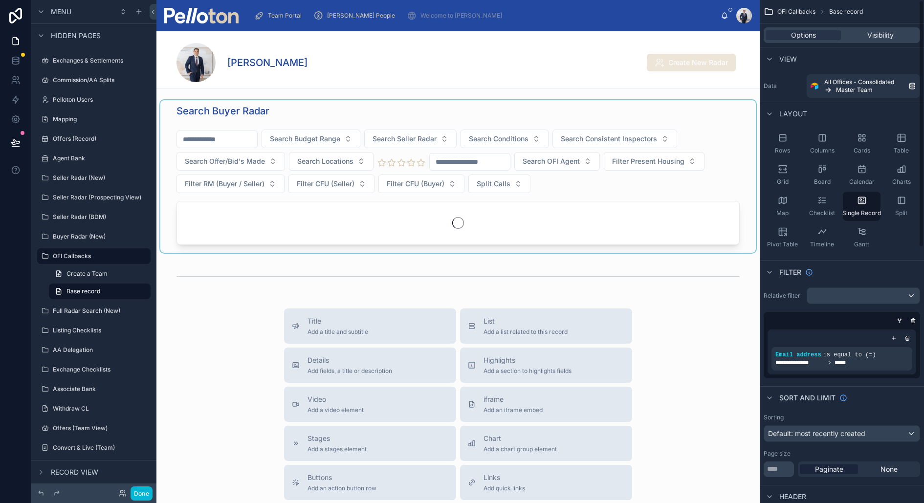
click at [749, 131] on div at bounding box center [458, 176] width 596 height 153
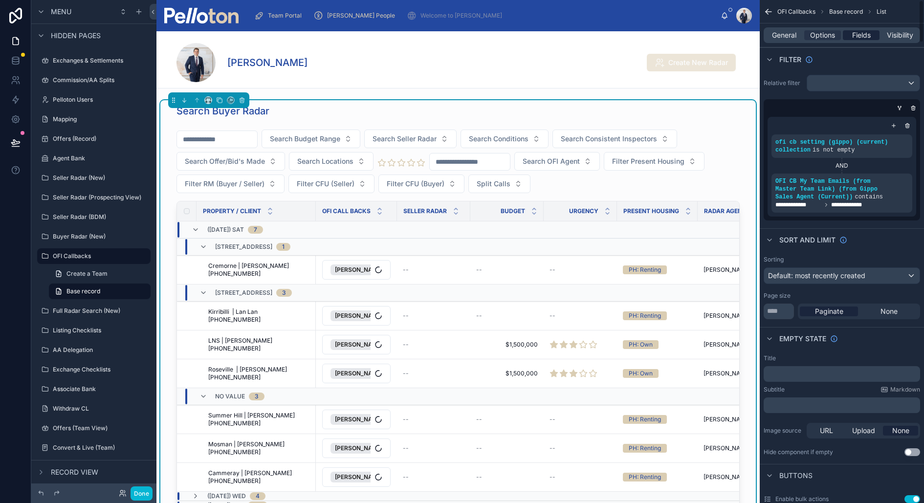
click at [861, 31] on span "Fields" at bounding box center [862, 35] width 19 height 10
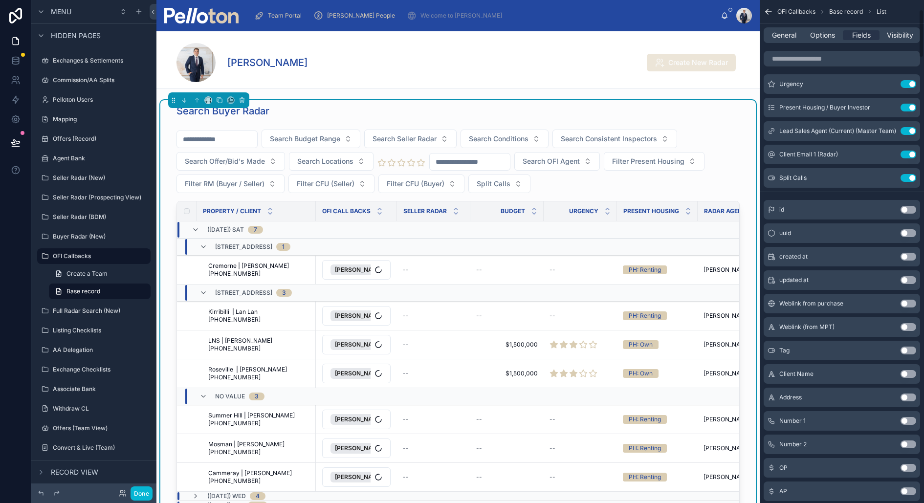
scroll to position [102, 0]
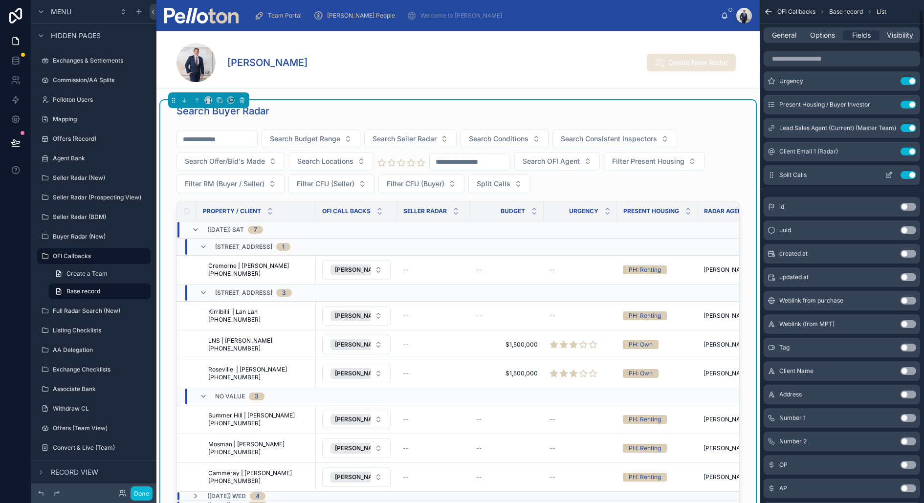
click at [891, 174] on icon "scrollable content" at bounding box center [889, 175] width 8 height 8
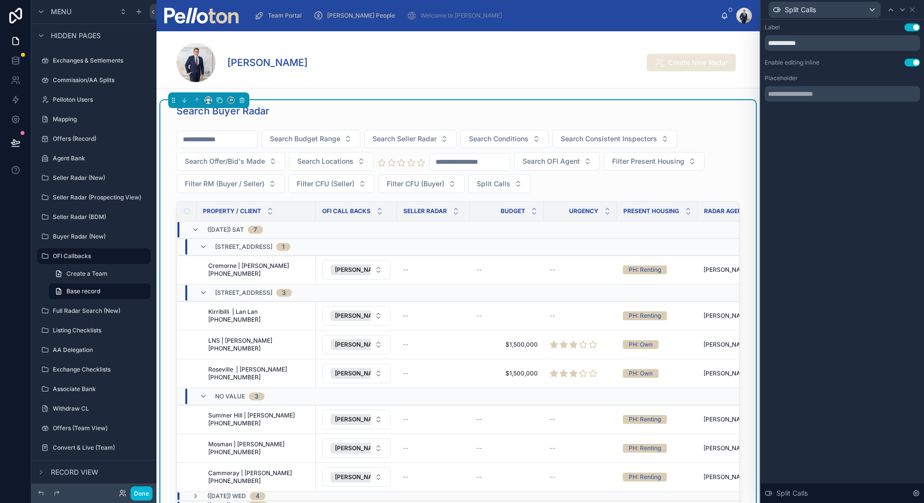
click at [524, 45] on div "Stefon Bertram Create New Radar" at bounding box center [458, 62] width 563 height 39
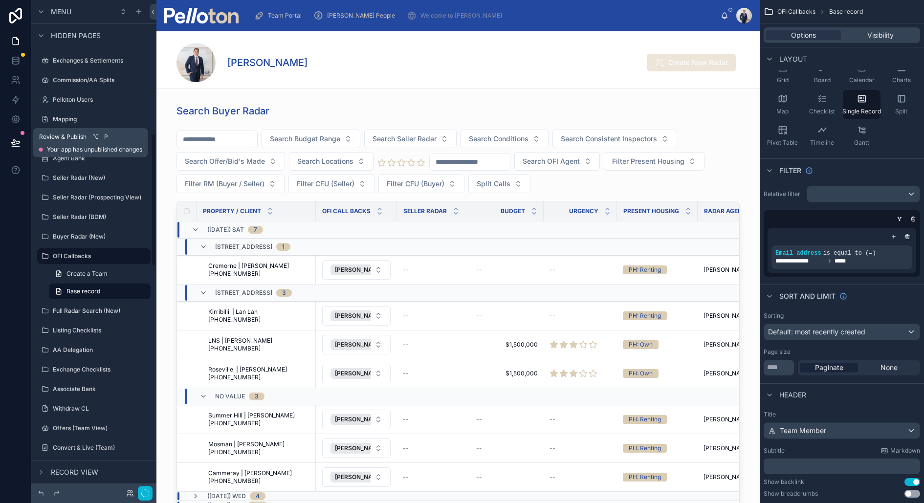
click at [13, 144] on icon at bounding box center [15, 142] width 8 height 5
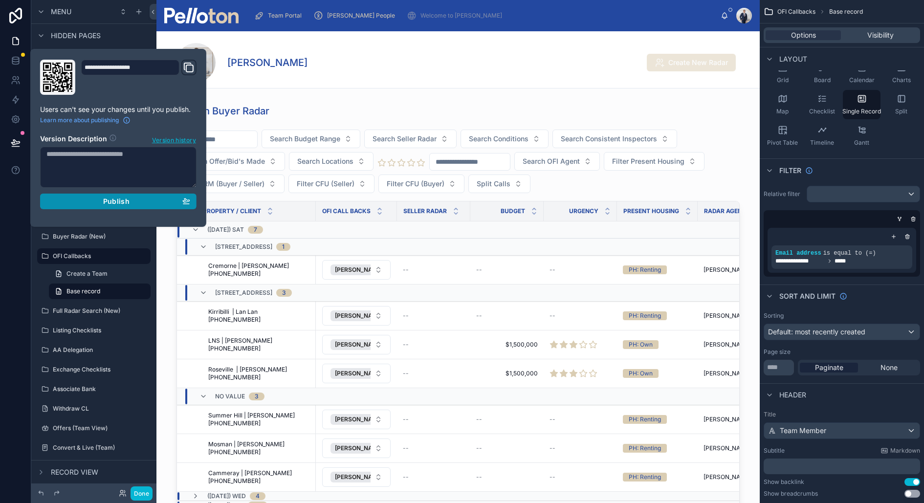
click at [96, 205] on button "Publish" at bounding box center [118, 202] width 157 height 16
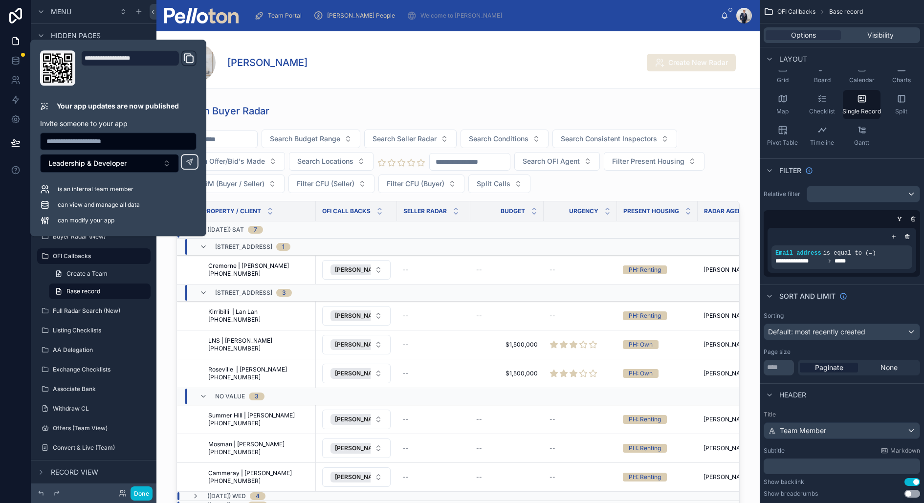
click at [413, 81] on div "Stefon Bertram Create New Radar" at bounding box center [458, 62] width 563 height 39
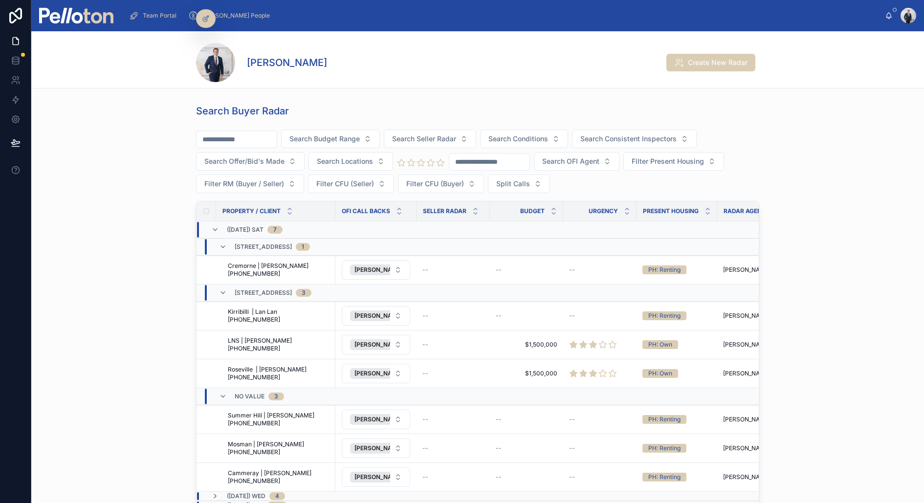
click at [231, 137] on input "text" at bounding box center [237, 140] width 80 height 14
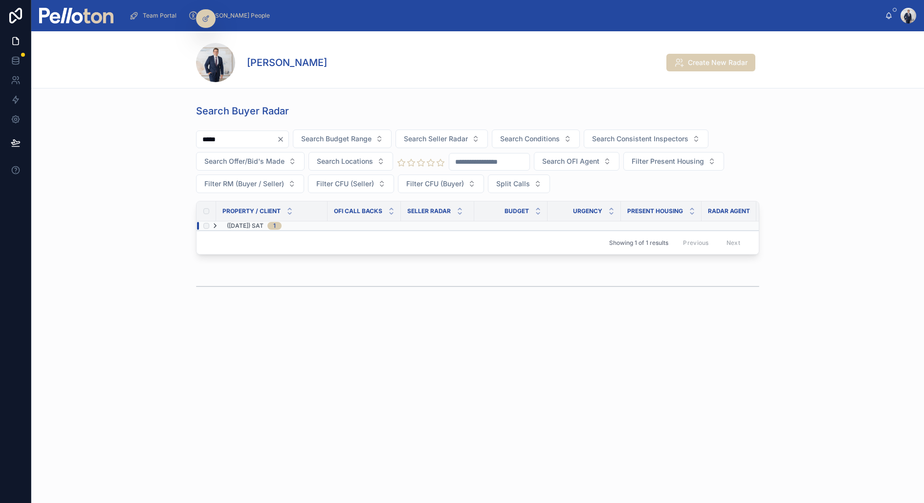
type input "*****"
click at [215, 222] on icon at bounding box center [215, 226] width 8 height 8
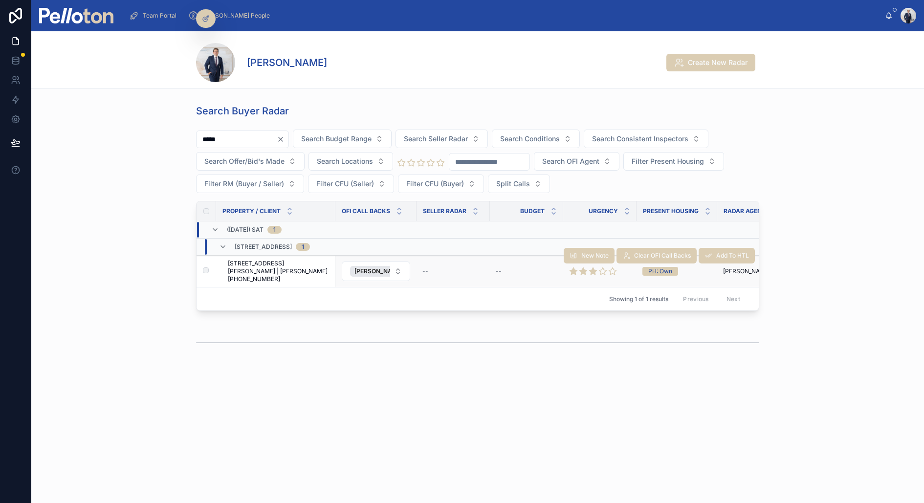
click at [268, 271] on span "1/33 Milson Road, Cremorne Point | Susan Cook +61488995428" at bounding box center [279, 271] width 102 height 23
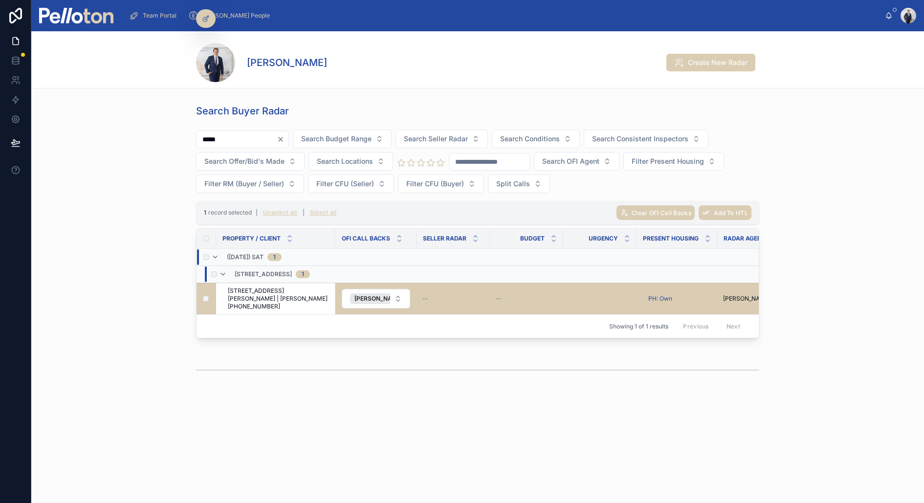
click at [126, 246] on div "Search Buyer Radar ***** Search Budget Range Search Seller Radar Search Conditi…" at bounding box center [477, 223] width 885 height 246
click at [277, 141] on input "*****" at bounding box center [237, 140] width 80 height 14
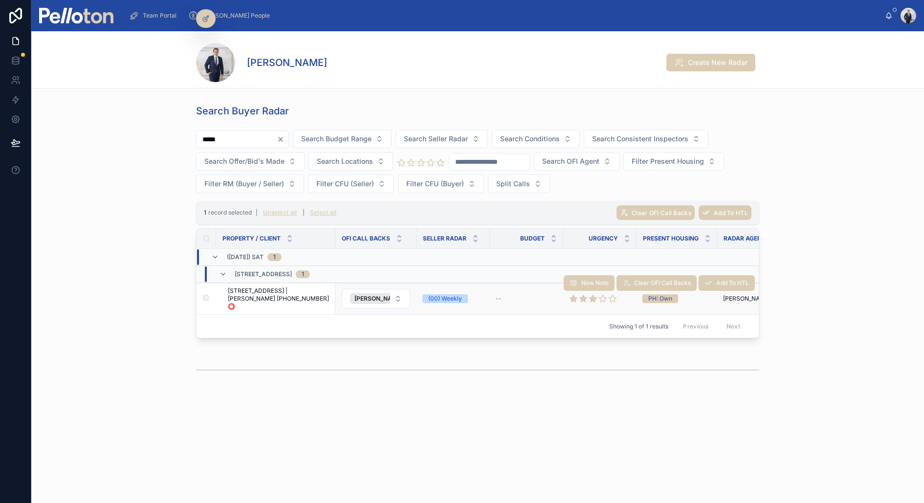
type input "*****"
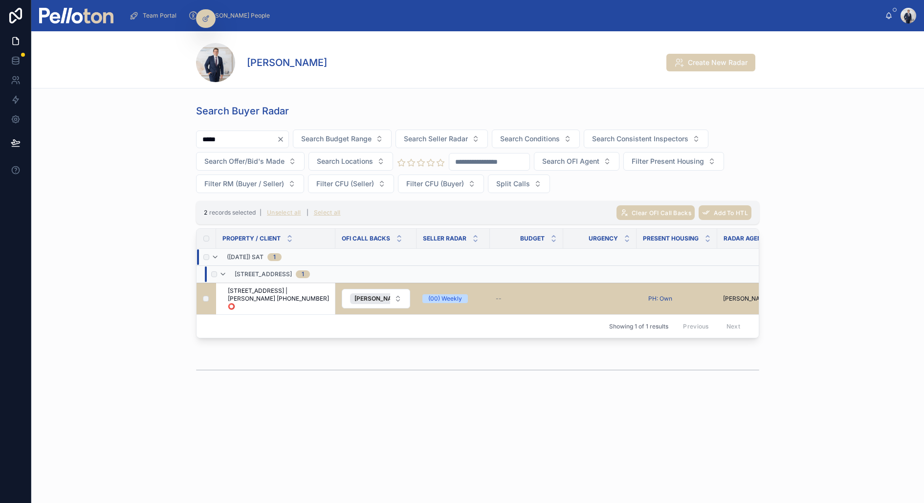
click at [228, 139] on input "*****" at bounding box center [237, 140] width 80 height 14
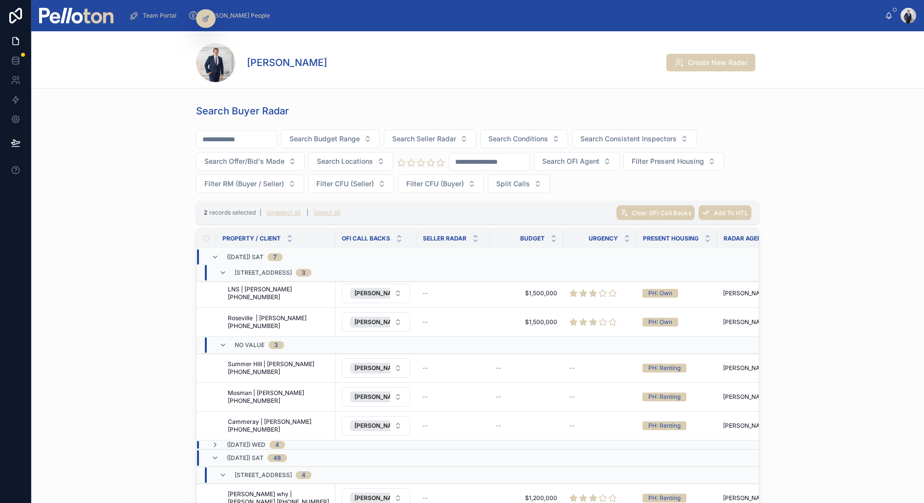
scroll to position [233, 0]
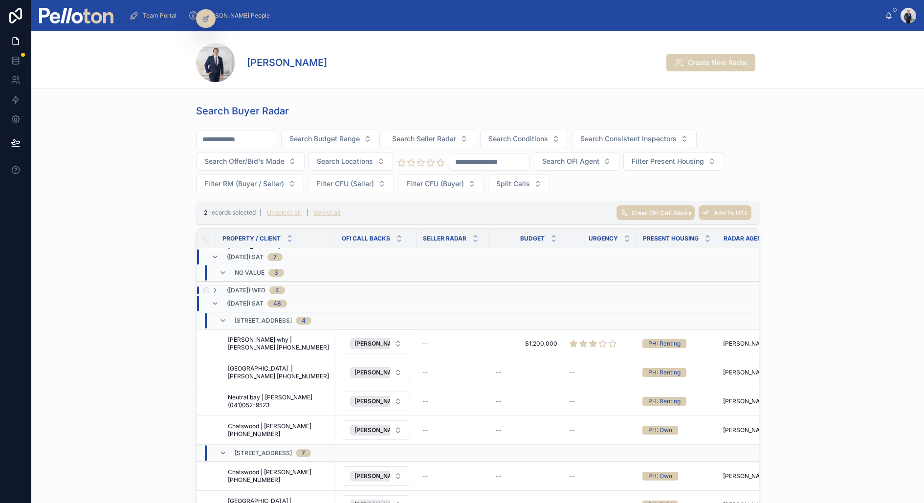
click at [238, 287] on span "(06/08/25) Wed" at bounding box center [246, 291] width 39 height 8
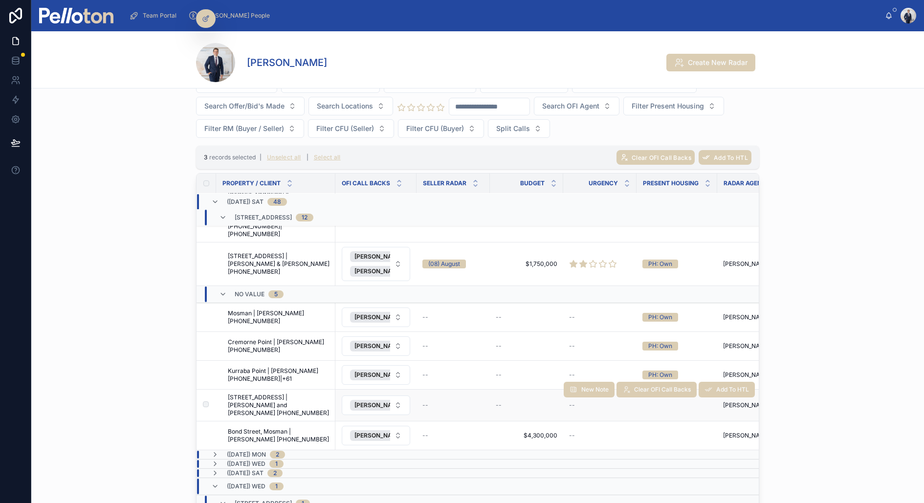
scroll to position [57, 0]
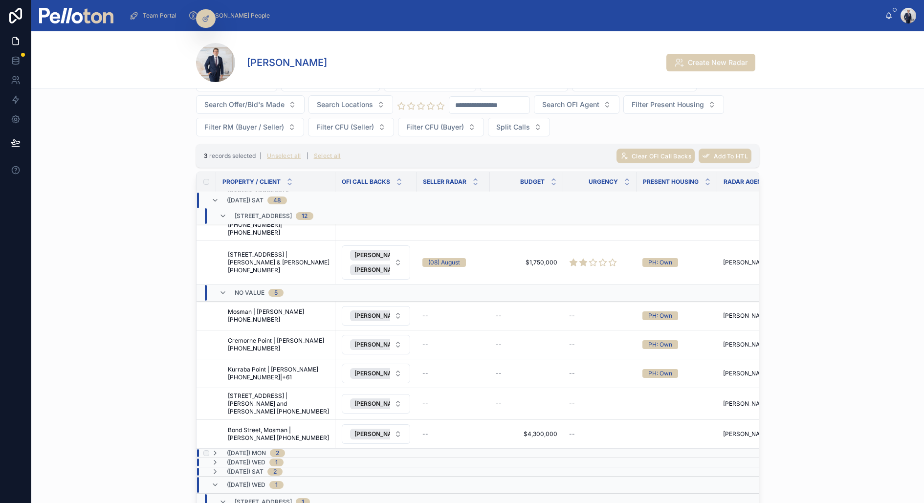
click at [249, 450] on span "(11/08/25) Mon" at bounding box center [246, 454] width 39 height 8
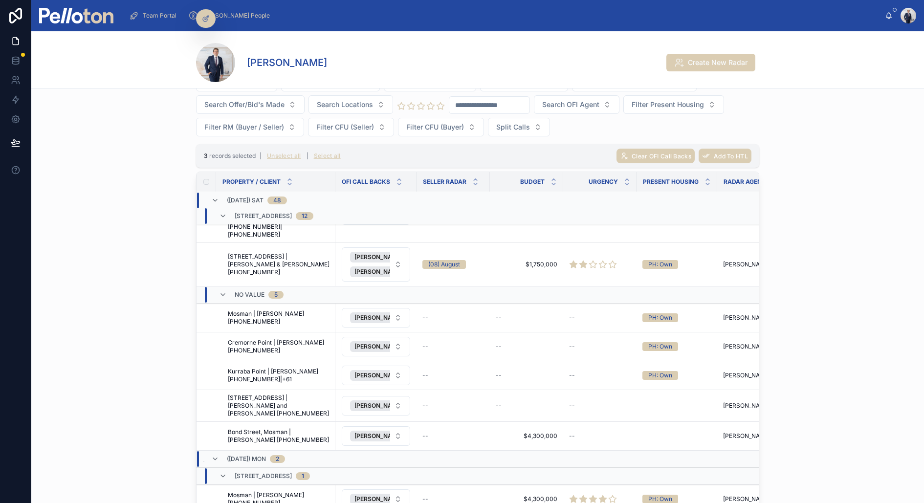
scroll to position [1932, 0]
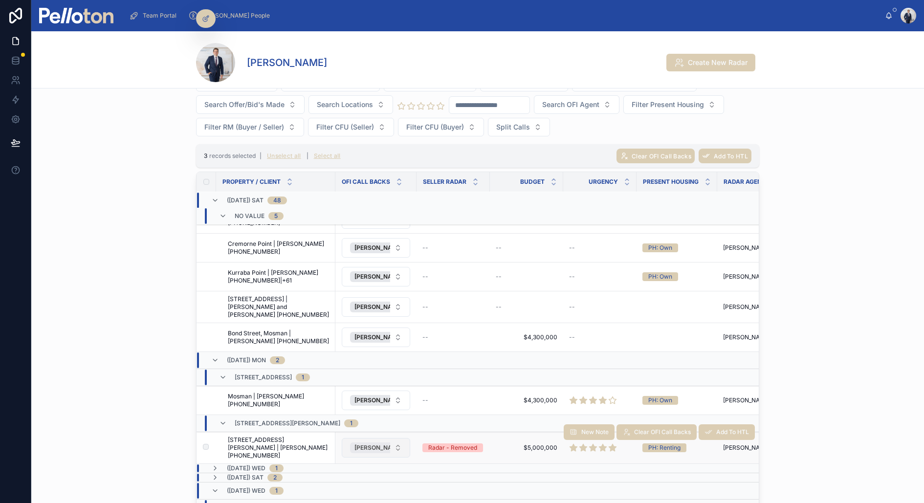
click at [363, 444] on span "[PERSON_NAME]" at bounding box center [379, 448] width 48 height 8
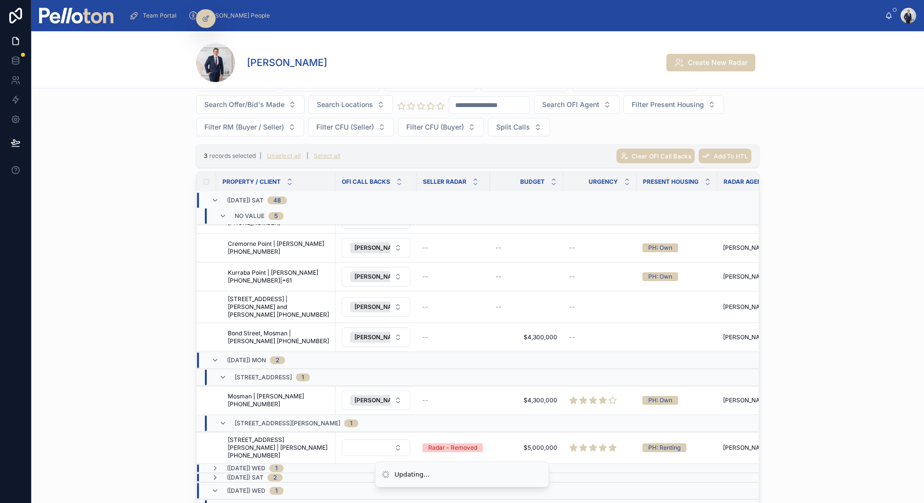
scroll to position [1929, 0]
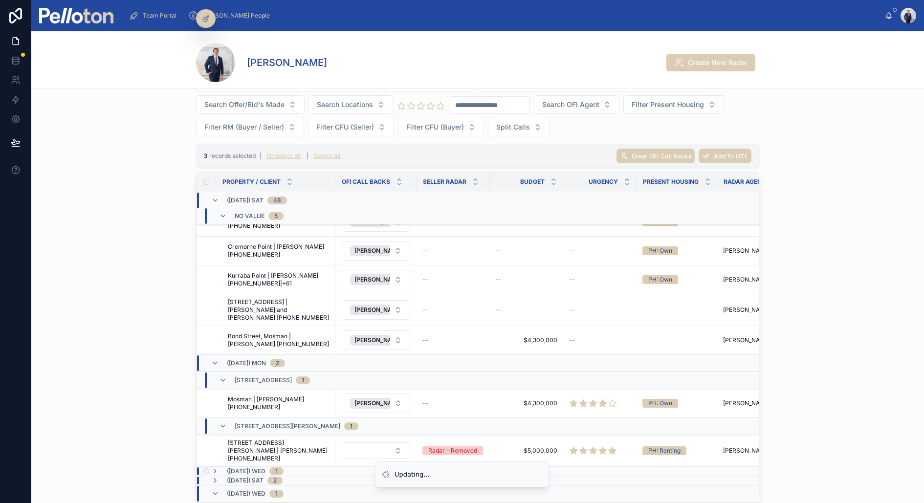
click at [227, 468] on span "(25/06/25) Wed" at bounding box center [246, 472] width 39 height 8
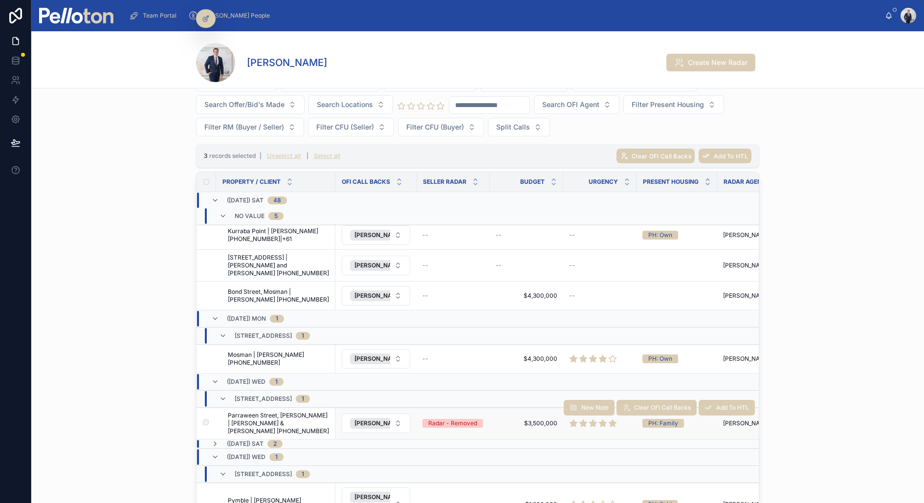
scroll to position [1943, 0]
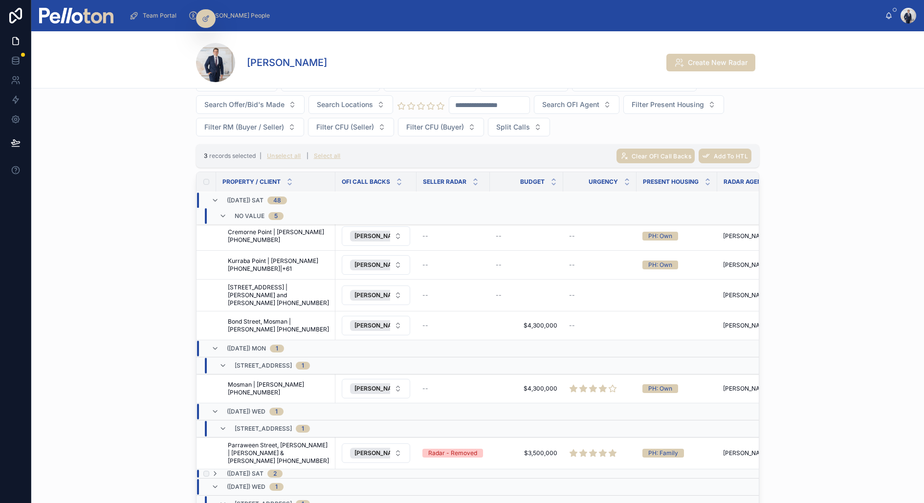
click at [222, 470] on div "(26/07/25) Sat 2" at bounding box center [246, 474] width 71 height 8
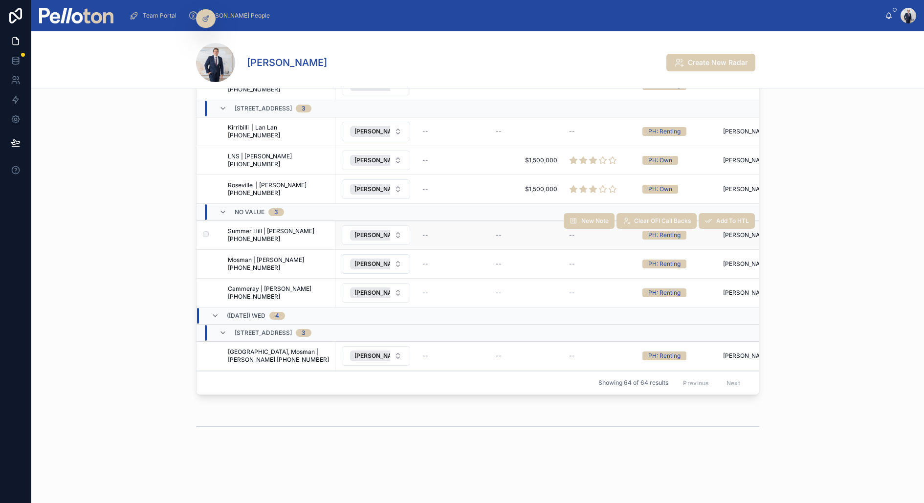
scroll to position [0, 0]
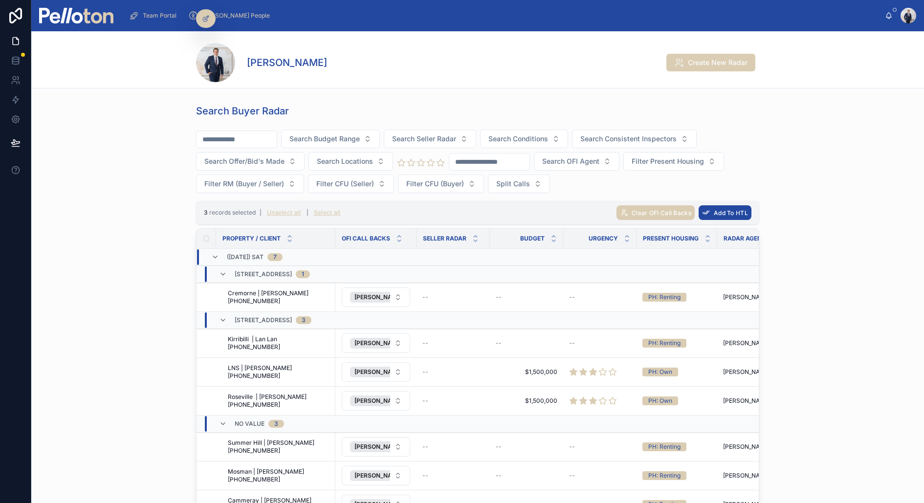
click at [733, 209] on span "Add To HTL" at bounding box center [731, 212] width 34 height 7
click at [772, 192] on icon at bounding box center [773, 192] width 8 height 8
click at [148, 18] on span "Team Portal" at bounding box center [160, 16] width 34 height 8
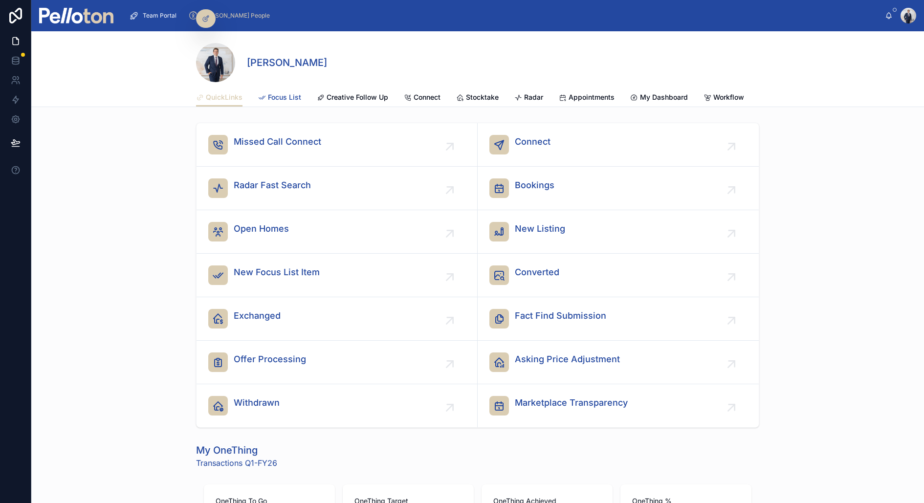
click at [282, 92] on span "Focus List" at bounding box center [284, 97] width 33 height 10
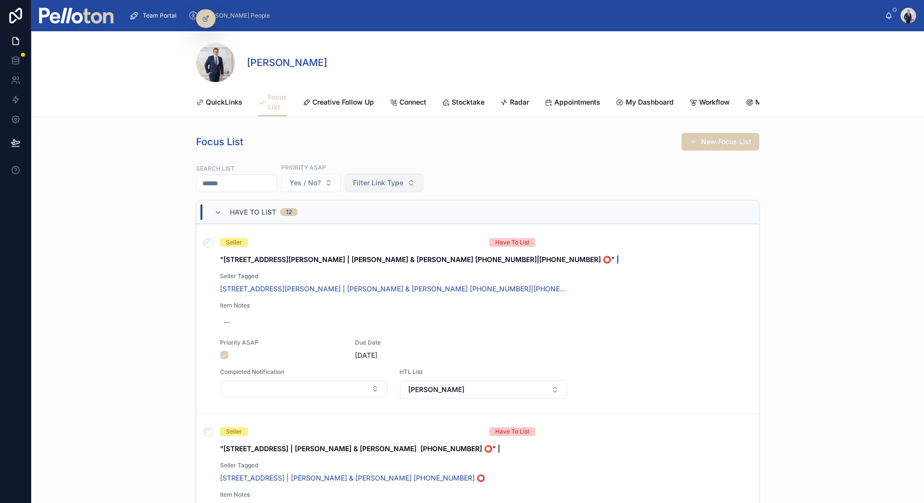
click at [386, 177] on button "Filter Link Type" at bounding box center [384, 183] width 79 height 19
click at [360, 283] on div "Campaign Call" at bounding box center [392, 285] width 117 height 16
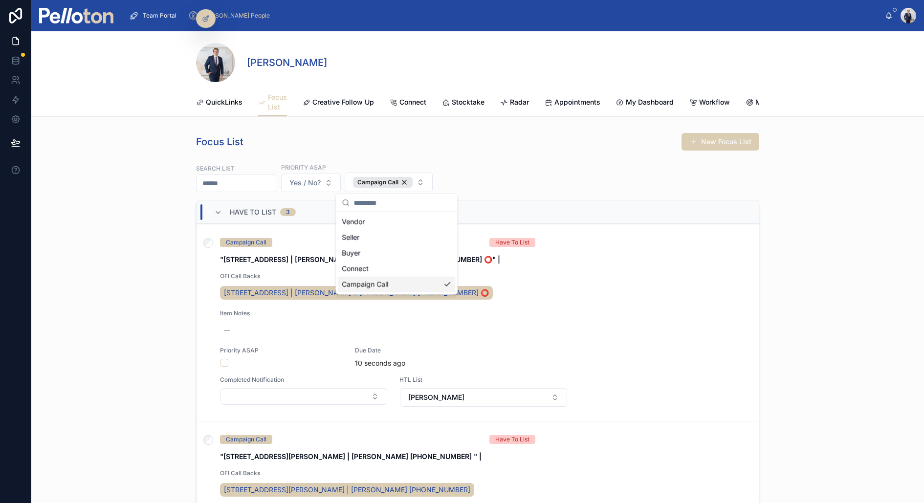
click at [115, 227] on div "Focus List New Focus List Search List Priority ASAP Yes / No? Campaign Call Hav…" at bounding box center [477, 357] width 885 height 457
click at [287, 289] on span "40 Rangers Avenue, Mosman | Jacqueline & John Warburton +61416044129 ⭕️" at bounding box center [356, 293] width 265 height 10
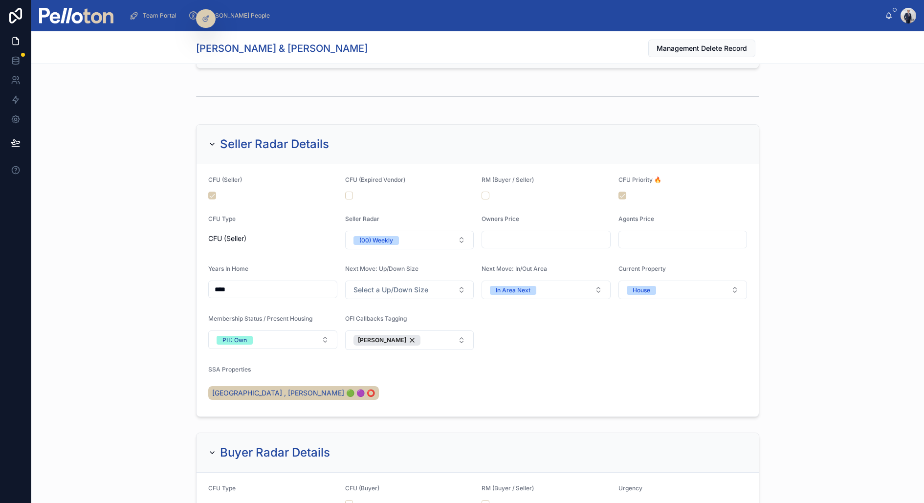
scroll to position [363, 0]
click at [388, 338] on span "[PERSON_NAME]" at bounding box center [382, 341] width 48 height 8
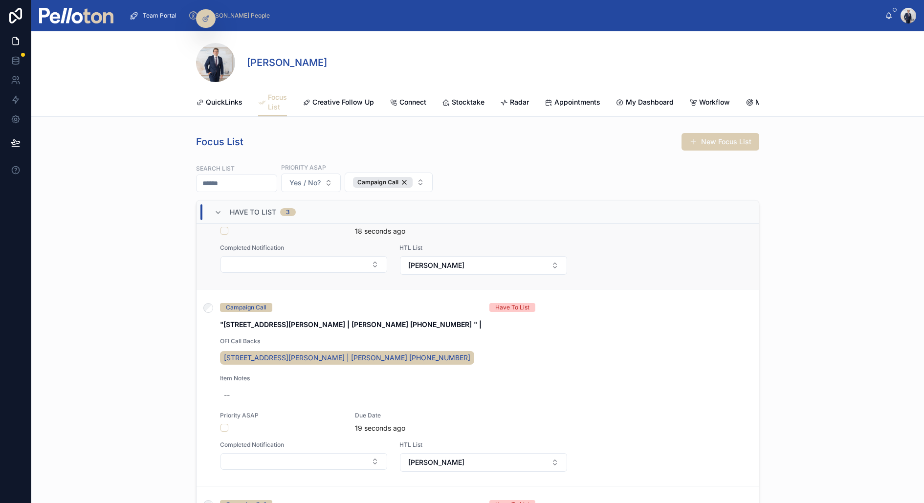
scroll to position [133, 0]
click at [329, 354] on span "1/33 Milson Road, Cremorne Point | Susan Cook +61488995428" at bounding box center [347, 357] width 247 height 10
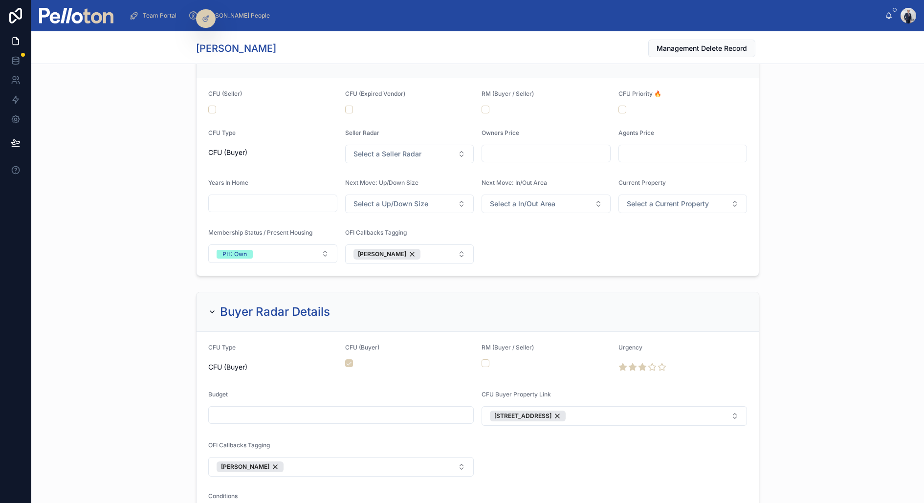
scroll to position [463, 0]
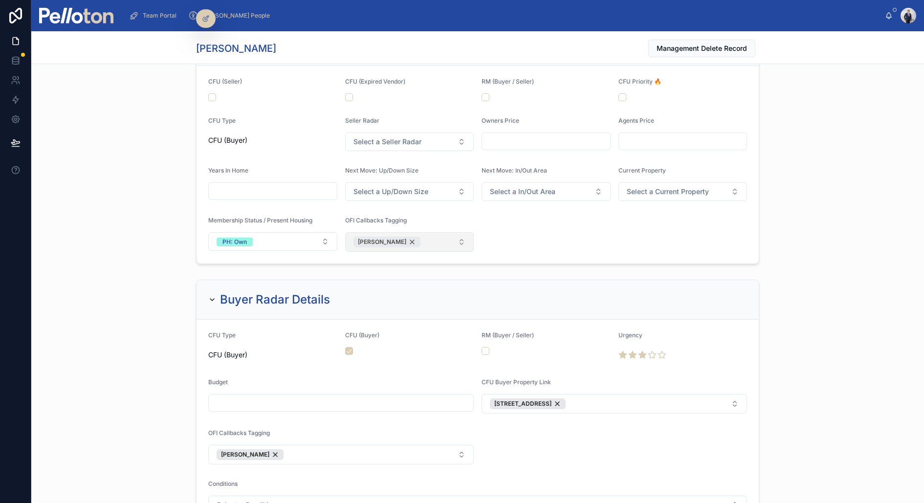
click at [379, 238] on span "[PERSON_NAME]" at bounding box center [382, 242] width 48 height 8
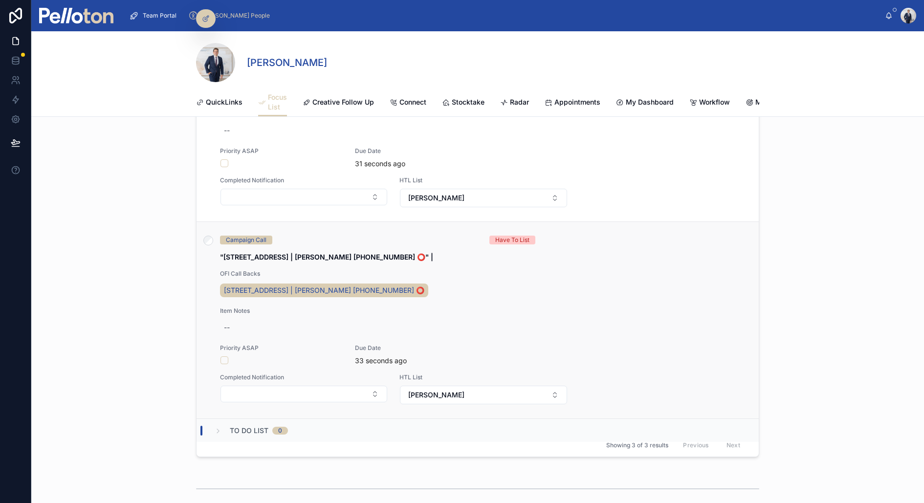
scroll to position [282, 0]
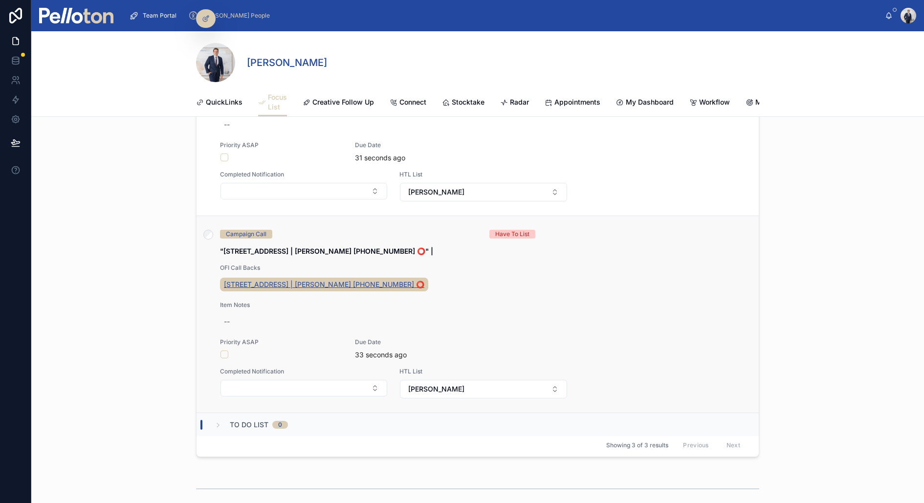
click at [369, 280] on span "7 Curlew Camp Road, Mosman | Min Xu +61452074234 ⭕️" at bounding box center [324, 285] width 201 height 10
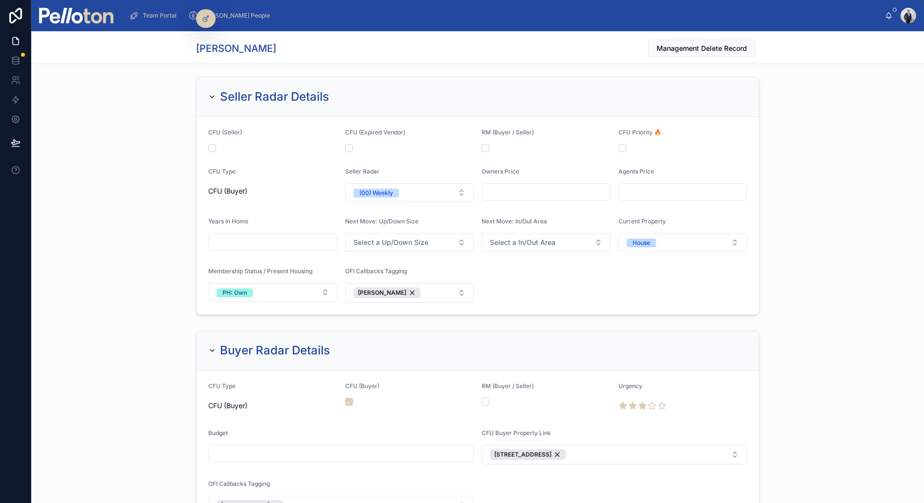
scroll to position [421, 0]
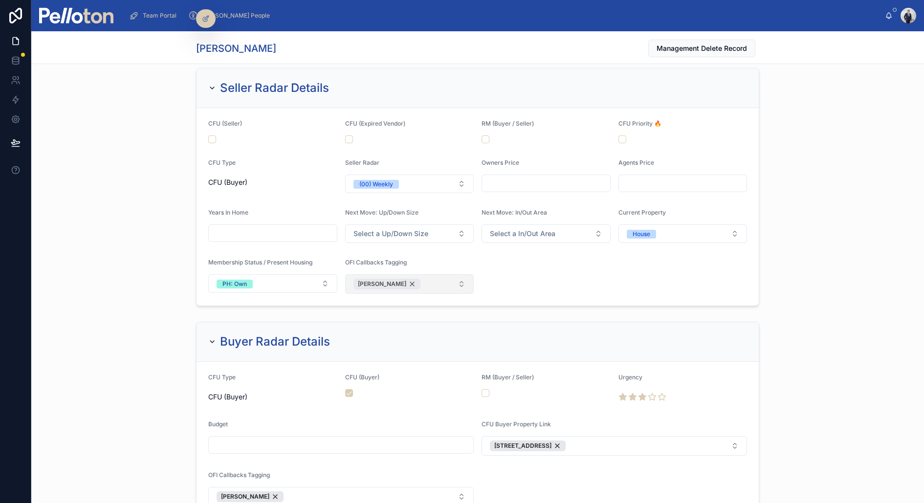
click at [371, 280] on span "[PERSON_NAME]" at bounding box center [382, 284] width 48 height 8
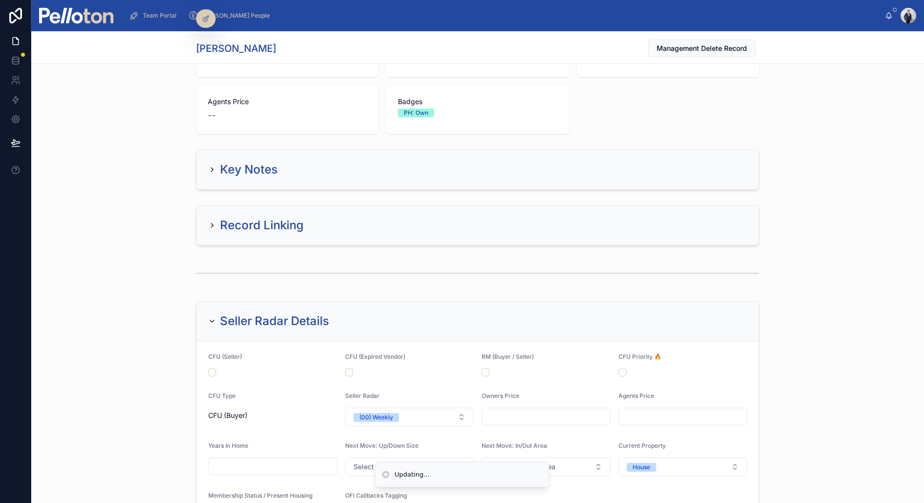
scroll to position [0, 0]
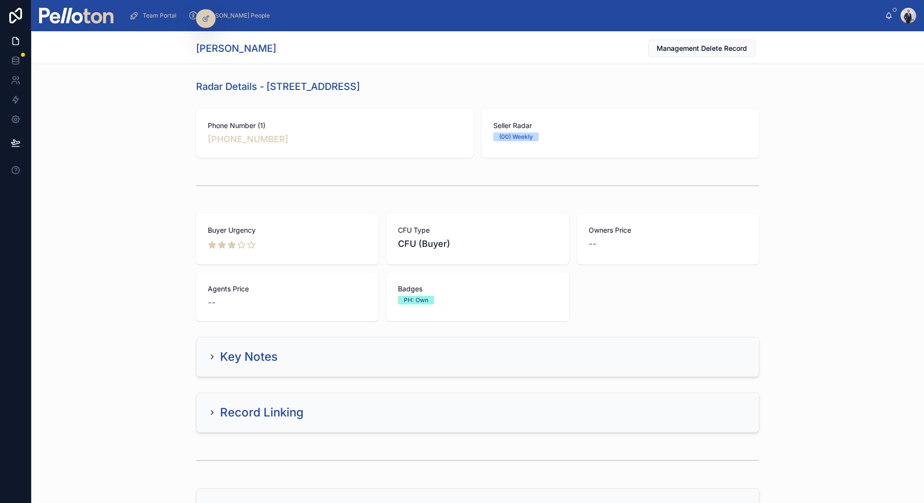
click at [120, 82] on div "Radar Details - 7 Curlew Camp Road, Mosman" at bounding box center [477, 87] width 885 height 22
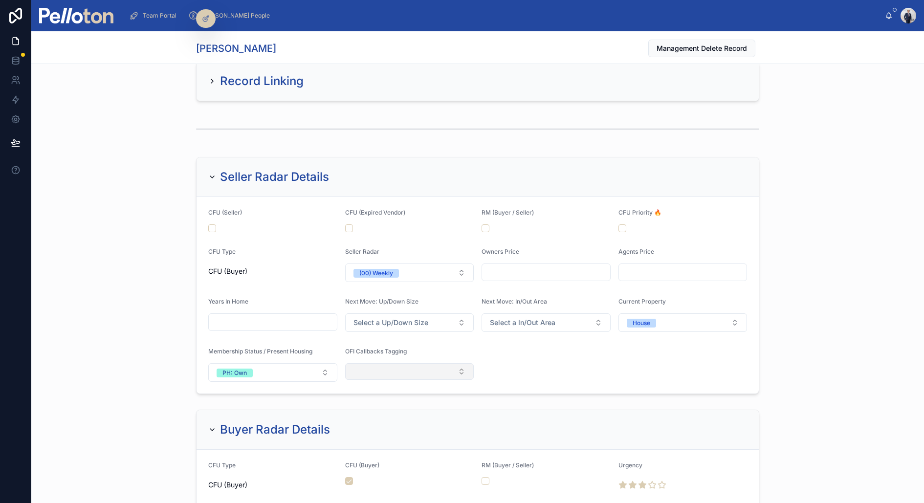
scroll to position [397, 0]
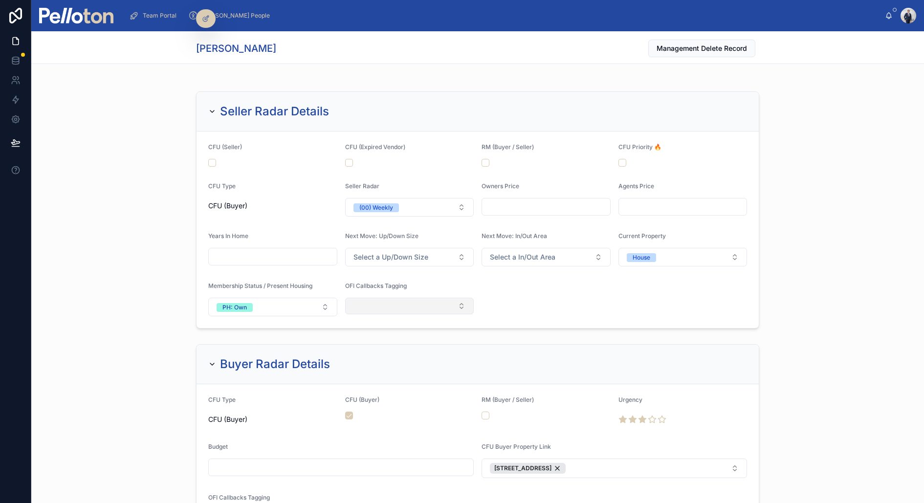
click at [155, 14] on span "Team Portal" at bounding box center [160, 16] width 34 height 8
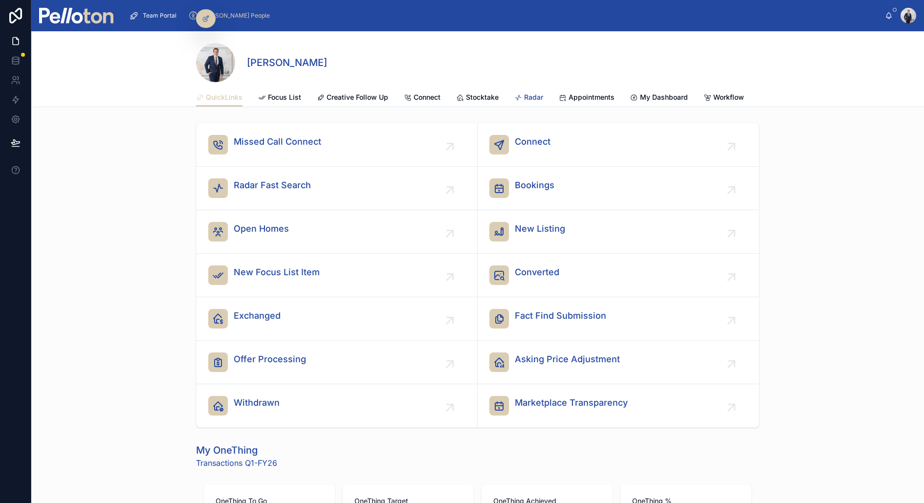
click at [523, 93] on div "Radar" at bounding box center [529, 97] width 29 height 10
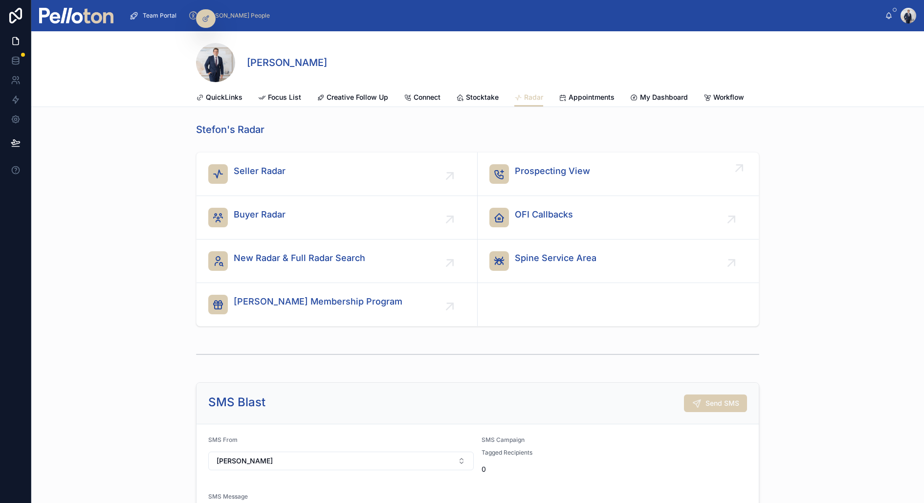
click at [525, 174] on span "Prospecting View" at bounding box center [552, 171] width 75 height 14
click at [525, 214] on span "OFI Callbacks" at bounding box center [544, 215] width 58 height 14
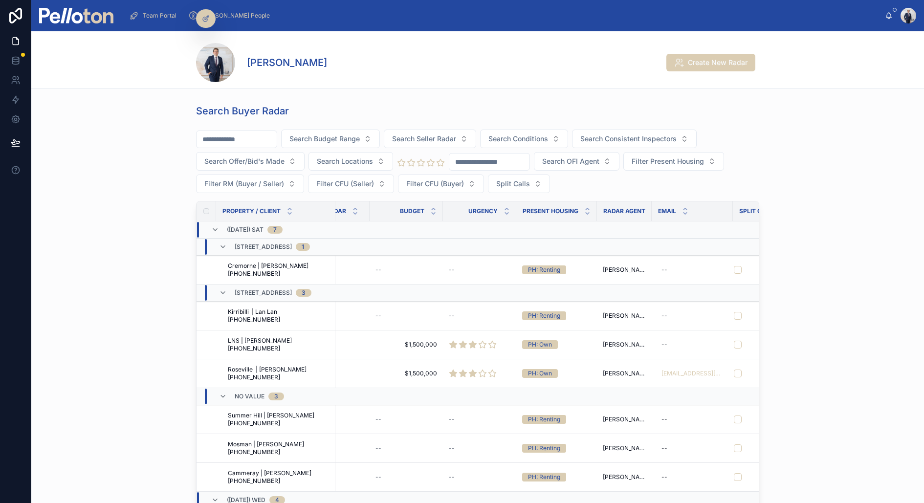
scroll to position [0, 168]
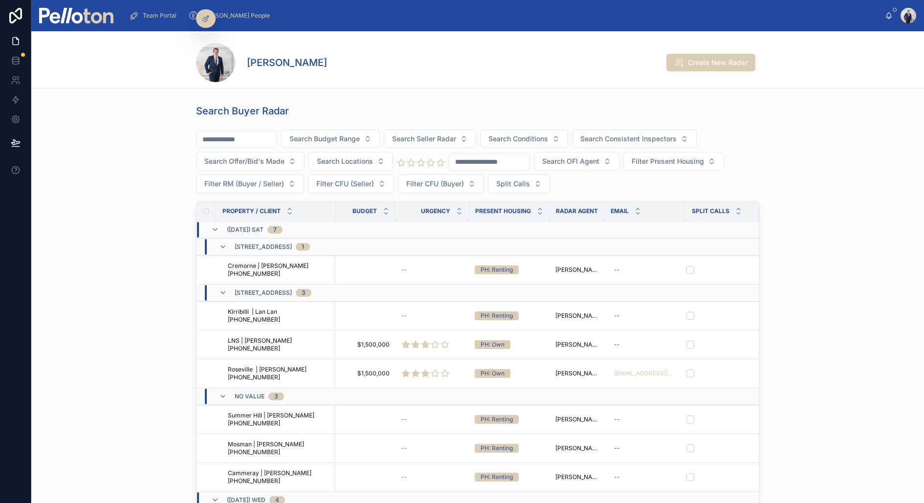
click at [239, 138] on input "text" at bounding box center [237, 140] width 80 height 14
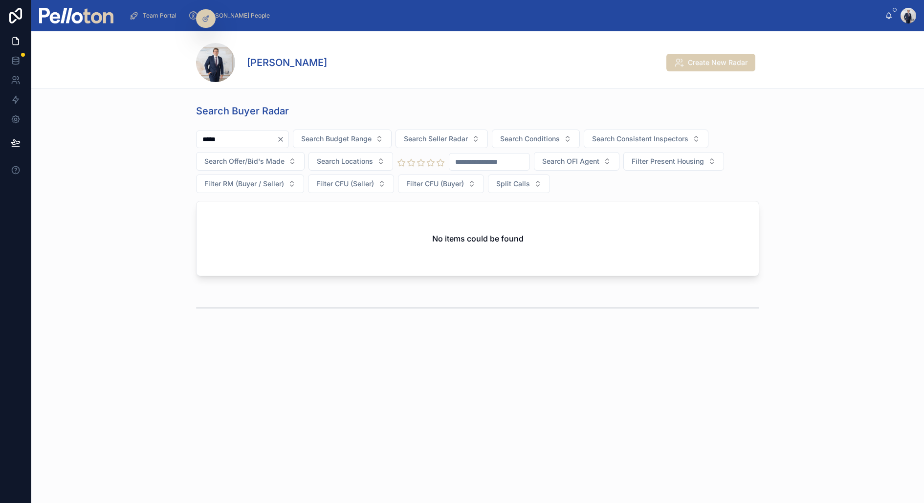
type input "*****"
click at [285, 138] on icon "Clear" at bounding box center [281, 139] width 8 height 8
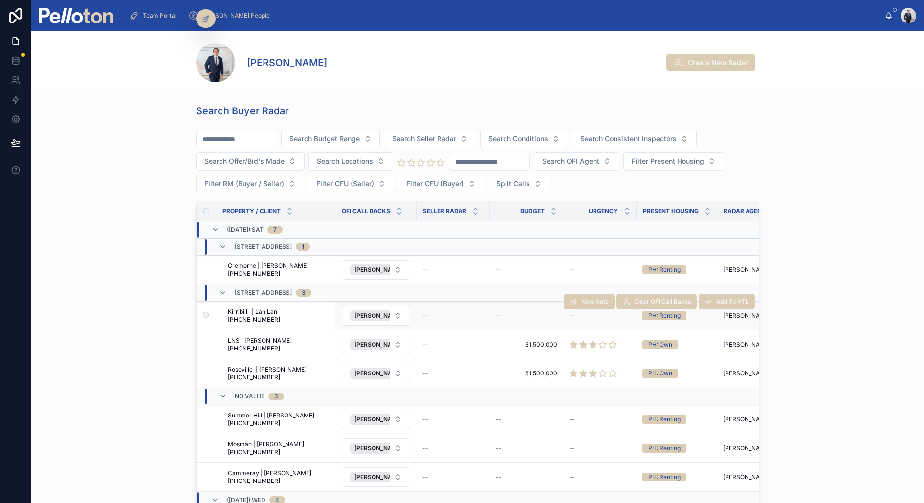
scroll to position [0, 168]
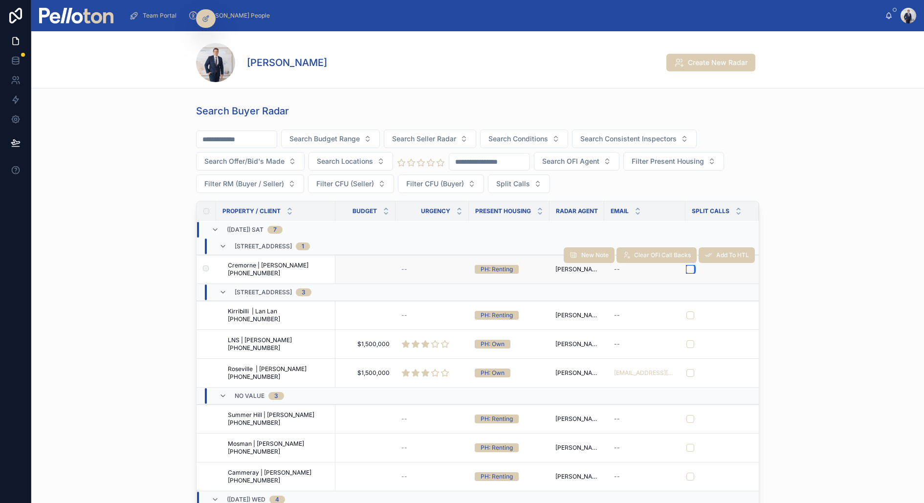
click at [689, 267] on button "button" at bounding box center [691, 270] width 8 height 8
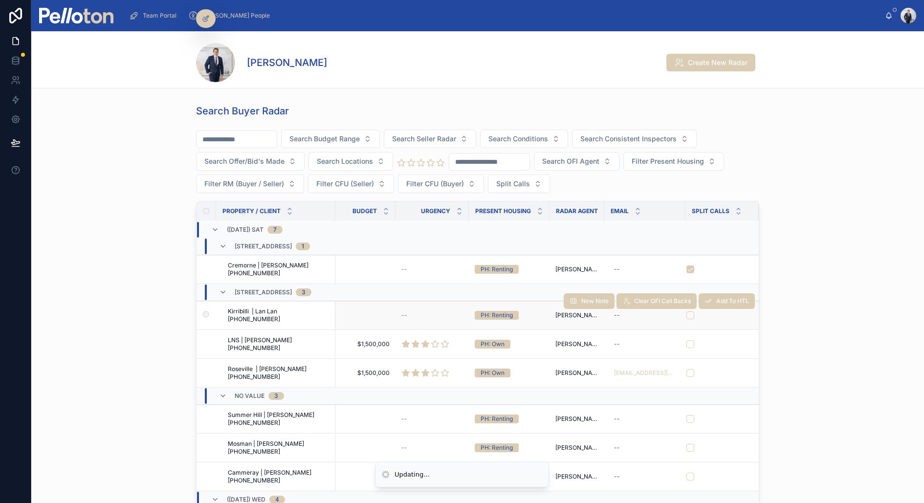
click at [687, 321] on td at bounding box center [722, 315] width 73 height 29
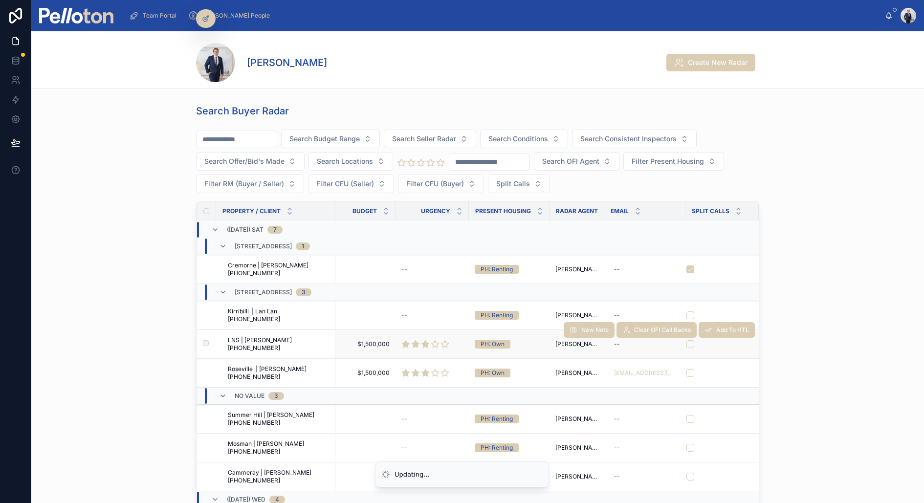
click at [687, 339] on div "New Note Clear OFI Call Backs Add To HTL" at bounding box center [659, 330] width 191 height 28
click at [690, 339] on div "New Note Clear OFI Call Backs Add To HTL" at bounding box center [659, 330] width 191 height 28
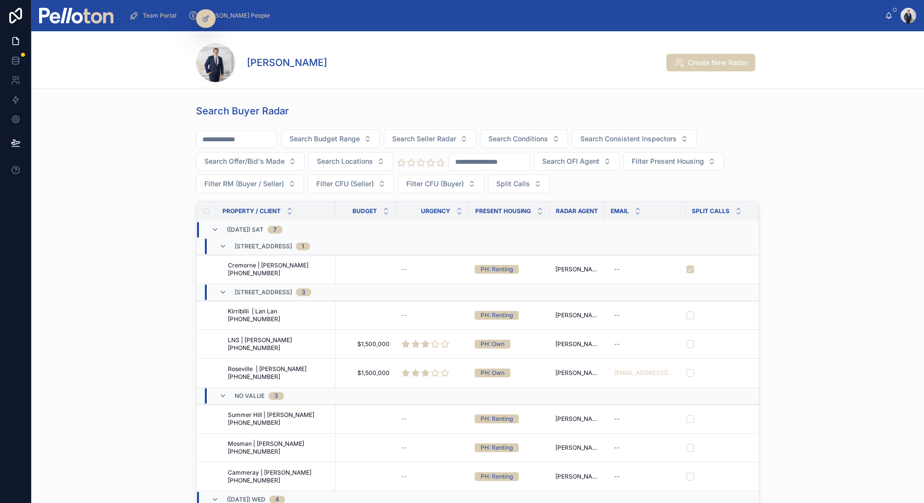
click at [689, 340] on button "button" at bounding box center [691, 344] width 8 height 8
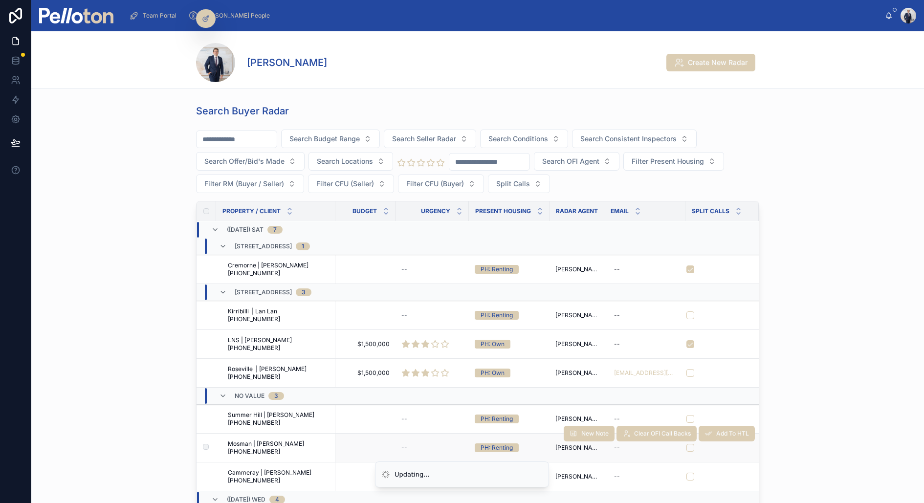
click at [688, 441] on div "New Note Clear OFI Call Backs Add To HTL" at bounding box center [659, 434] width 191 height 28
click at [689, 441] on div "New Note Clear OFI Call Backs Add To HTL" at bounding box center [659, 434] width 191 height 28
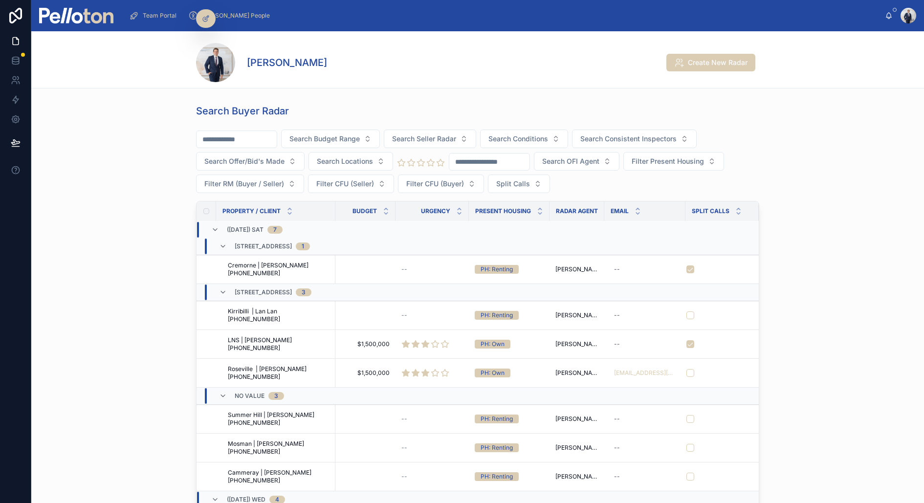
scroll to position [145, 168]
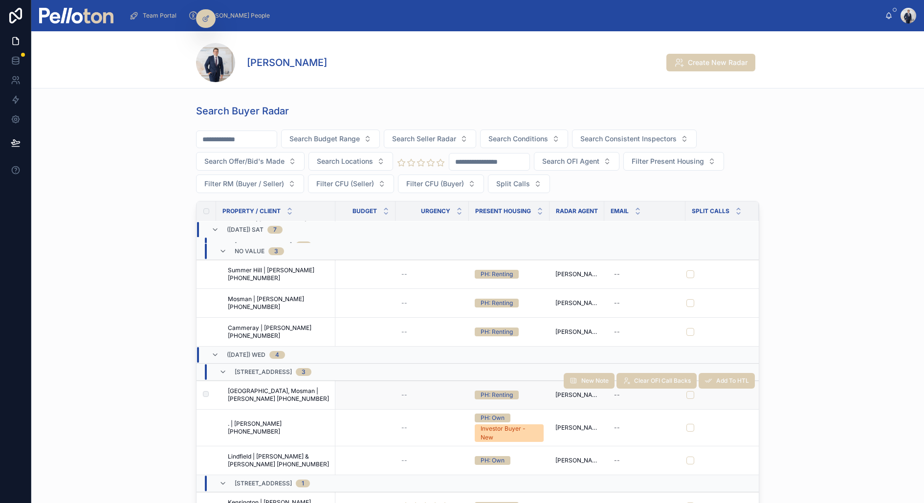
click at [690, 386] on div "New Note Clear OFI Call Backs Add To HTL" at bounding box center [659, 381] width 191 height 28
click at [690, 385] on div "New Note Clear OFI Call Backs Add To HTL" at bounding box center [659, 381] width 191 height 28
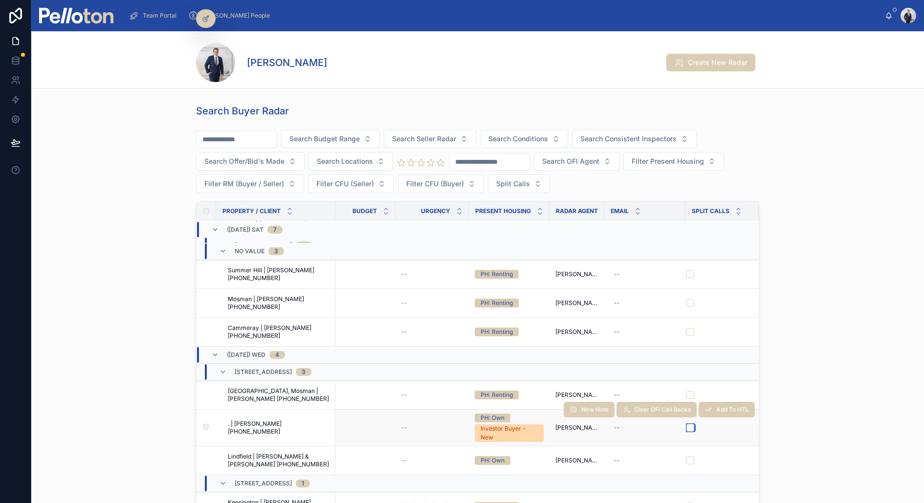
click at [689, 424] on button "button" at bounding box center [691, 428] width 8 height 8
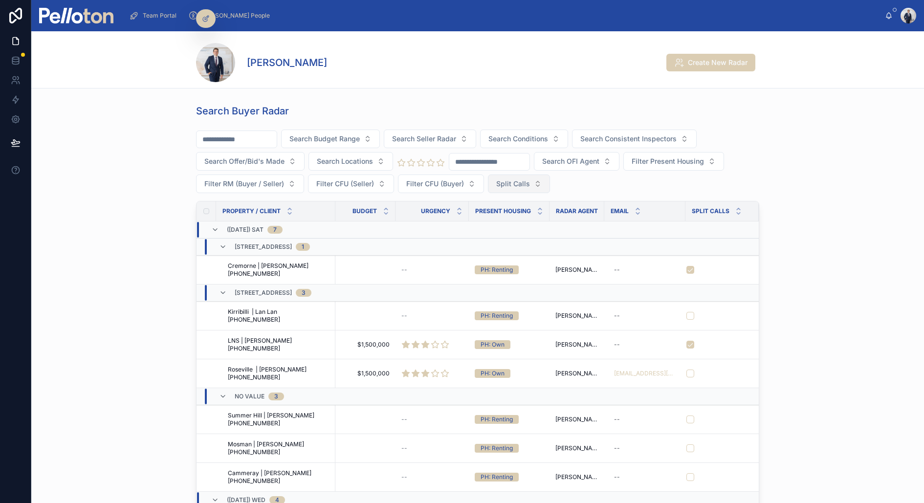
click at [527, 185] on span "Split Calls" at bounding box center [513, 184] width 34 height 10
click at [471, 250] on div "Yes" at bounding box center [517, 254] width 117 height 16
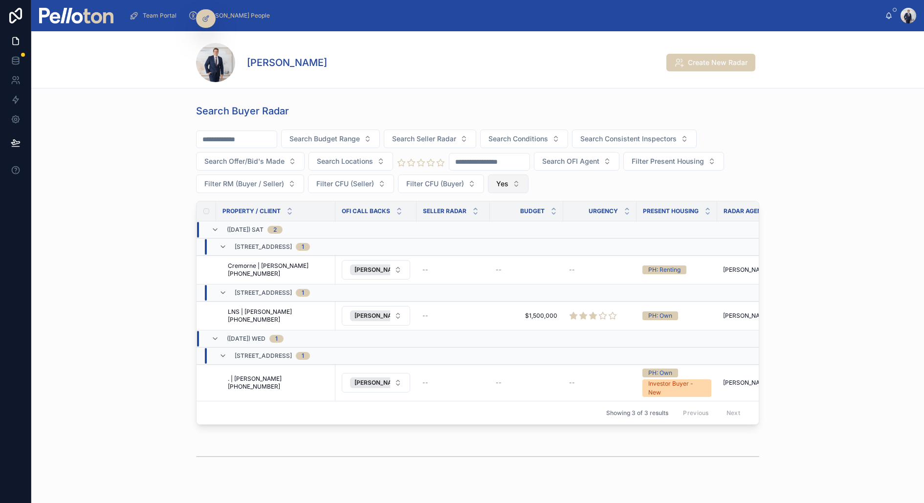
click at [500, 185] on span "Yes" at bounding box center [502, 184] width 12 height 10
click at [488, 236] on div "No" at bounding box center [507, 238] width 117 height 16
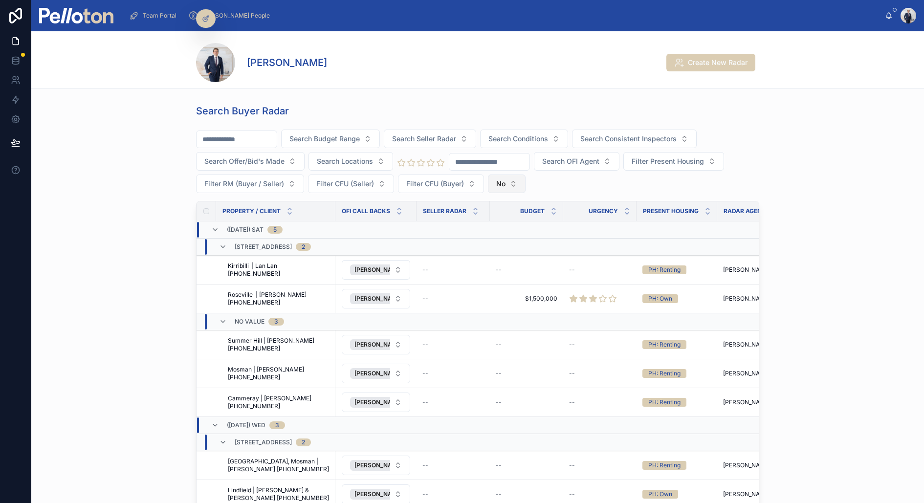
click at [509, 175] on button "No" at bounding box center [507, 184] width 38 height 19
click at [466, 236] on div "No" at bounding box center [506, 238] width 117 height 16
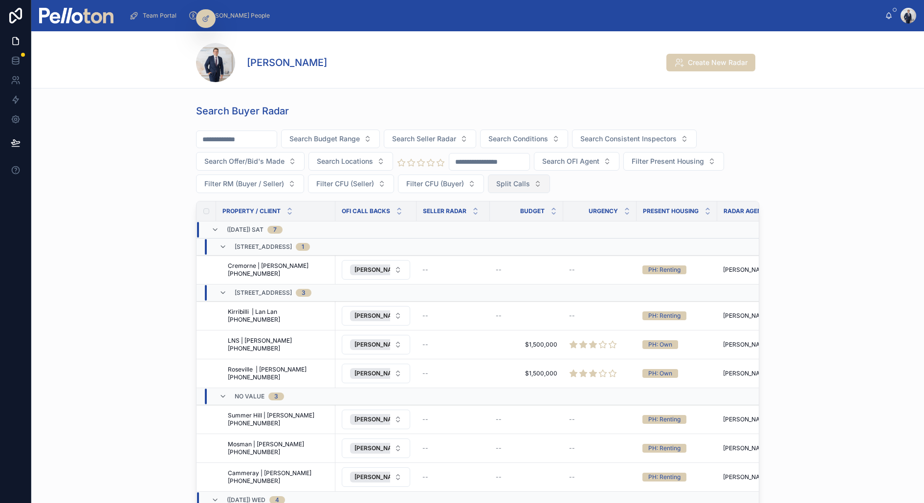
click at [519, 182] on span "Split Calls" at bounding box center [513, 184] width 34 height 10
click at [482, 237] on div "No" at bounding box center [517, 238] width 117 height 16
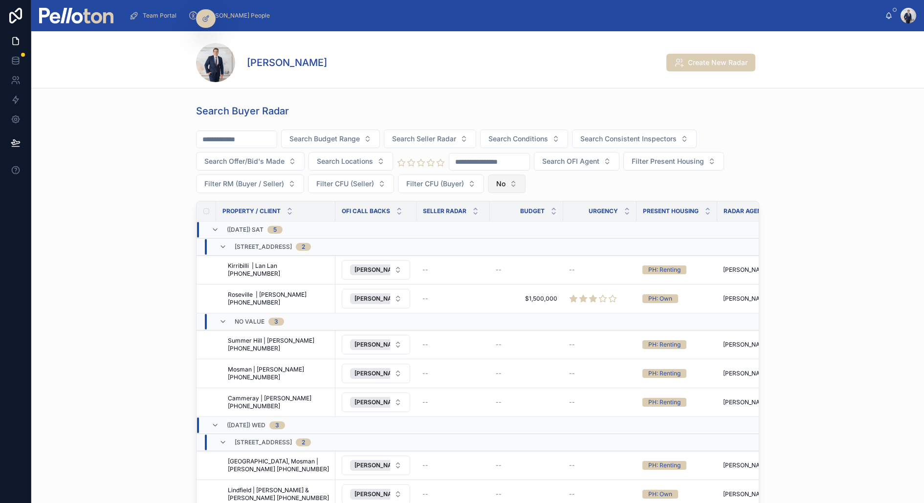
click at [504, 179] on span "No" at bounding box center [500, 184] width 9 height 10
click at [473, 251] on div "Yes" at bounding box center [506, 254] width 117 height 16
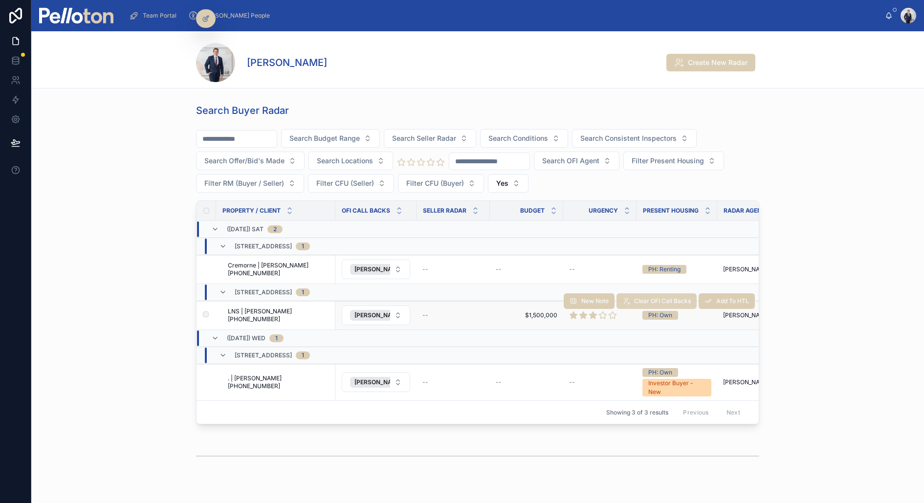
scroll to position [0, 161]
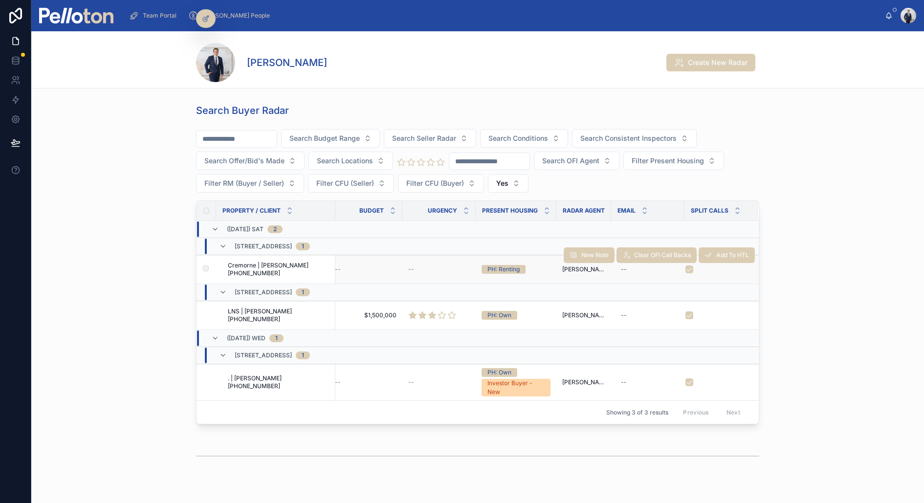
click at [687, 266] on div "New Note Clear OFI Call Backs Add To HTL" at bounding box center [659, 255] width 191 height 28
click at [687, 270] on button "button" at bounding box center [690, 270] width 8 height 8
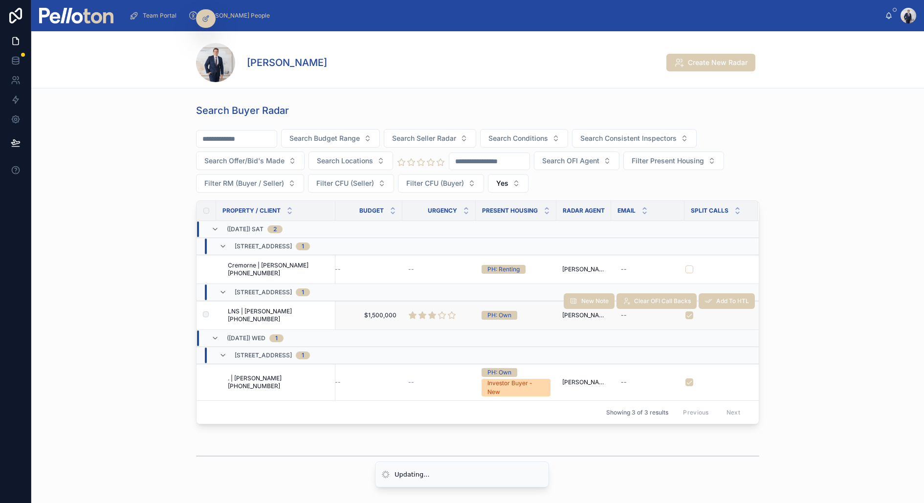
click at [689, 311] on div "New Note Clear OFI Call Backs Add To HTL" at bounding box center [659, 301] width 191 height 28
click at [690, 313] on button "button" at bounding box center [690, 316] width 8 height 8
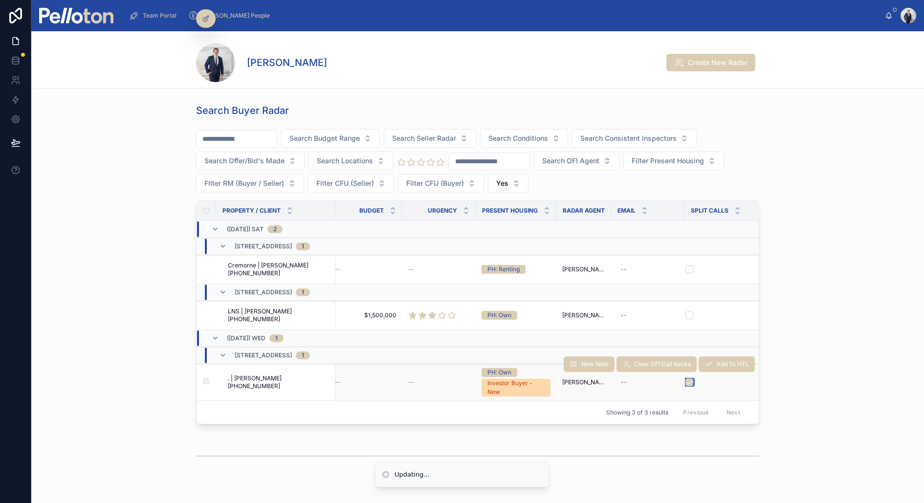
click at [688, 380] on button "button" at bounding box center [690, 383] width 8 height 8
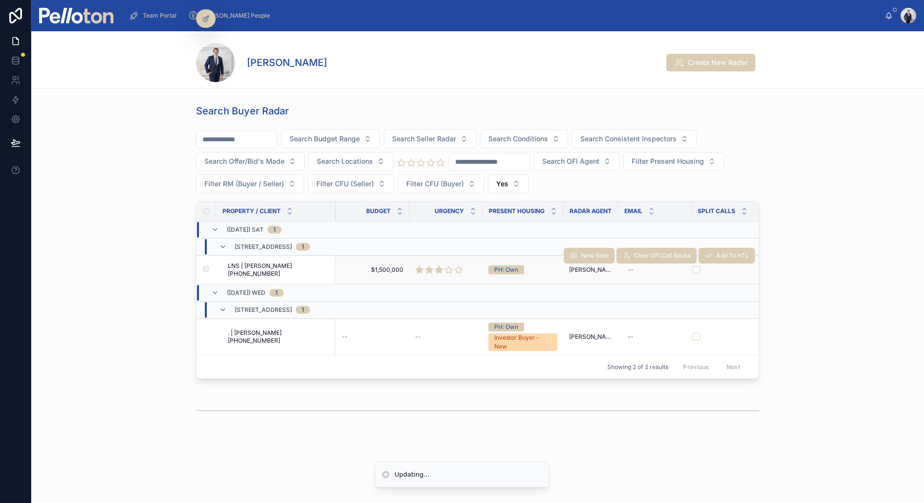
scroll to position [0, 153]
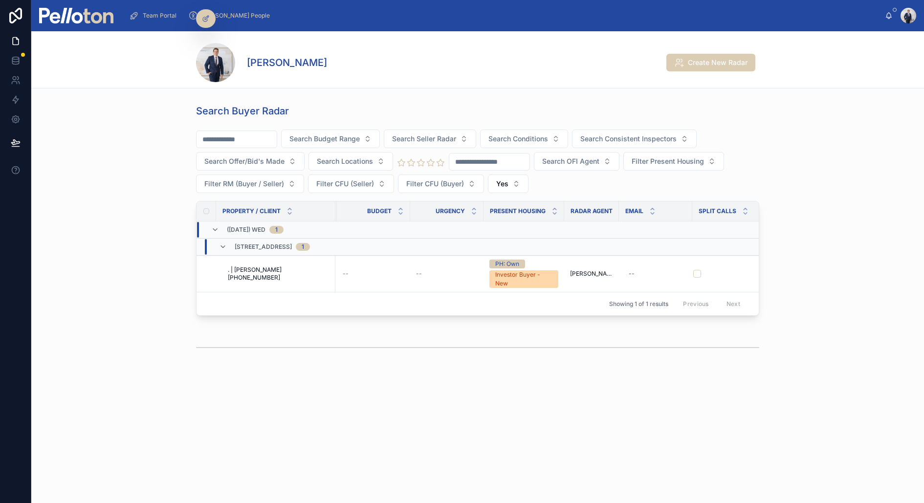
click at [90, 17] on img at bounding box center [76, 16] width 74 height 16
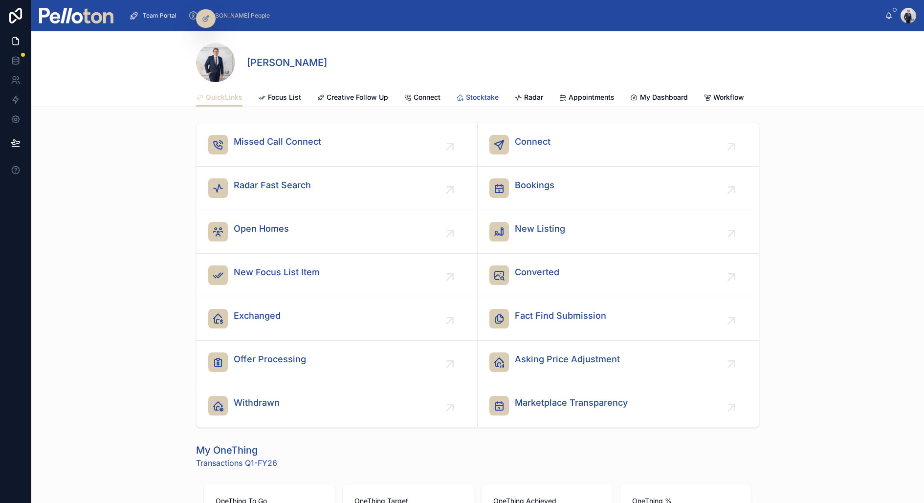
click at [484, 98] on span "Stocktake" at bounding box center [482, 97] width 33 height 10
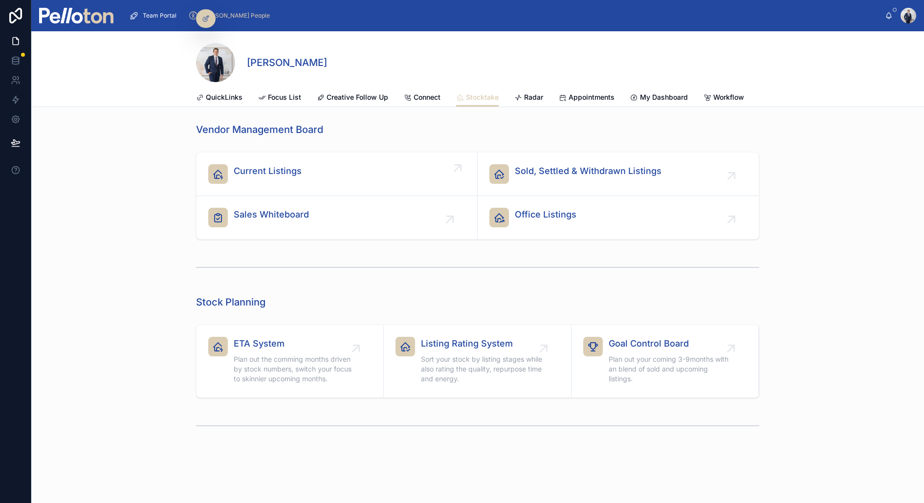
click at [296, 170] on span "Current Listings" at bounding box center [268, 171] width 68 height 14
click at [341, 215] on div "Sales Whiteboard" at bounding box center [336, 218] width 257 height 20
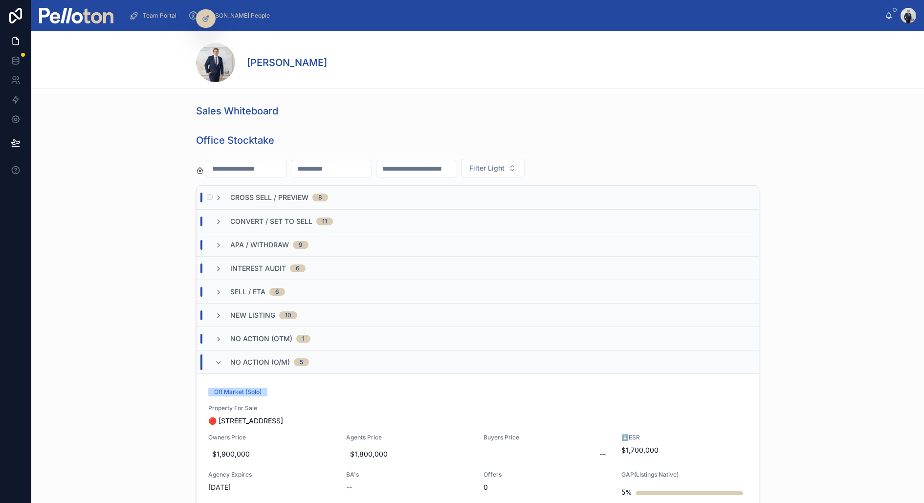
click at [254, 194] on span "Cross Sell / Preview" at bounding box center [269, 198] width 78 height 10
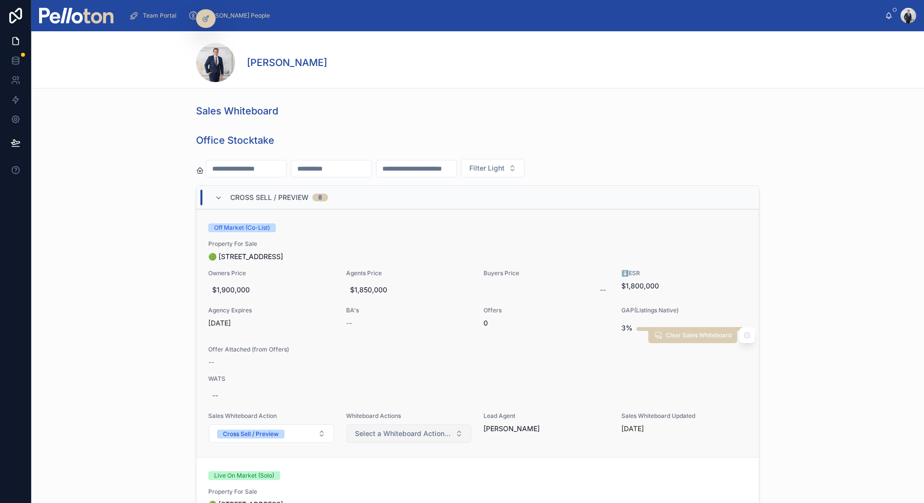
click at [384, 431] on span "Select a Whiteboard Actions (Current)" at bounding box center [403, 434] width 97 height 10
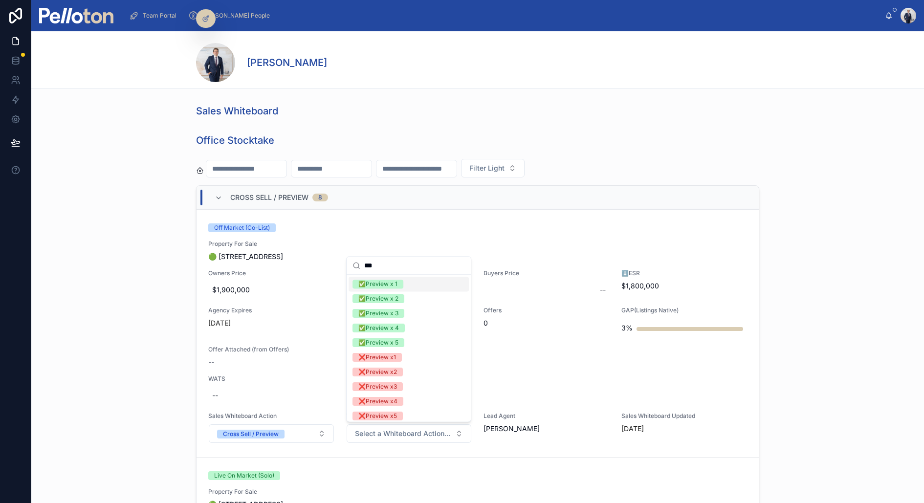
type input "***"
click at [399, 286] on span "✅Preview x 1" at bounding box center [378, 284] width 51 height 9
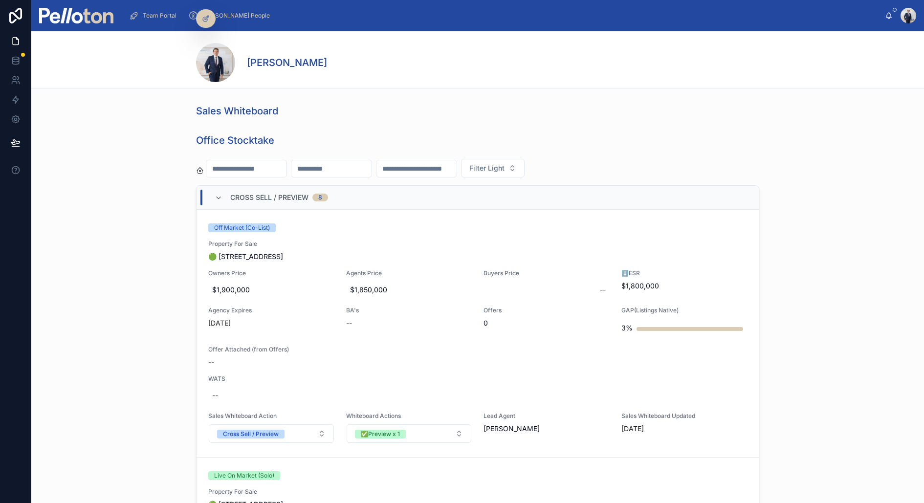
click at [281, 433] on span "Cross Sell / Preview" at bounding box center [250, 434] width 67 height 9
type input "*"
type input "***"
click at [259, 468] on div "Convert / Set to Sell" at bounding box center [248, 472] width 55 height 9
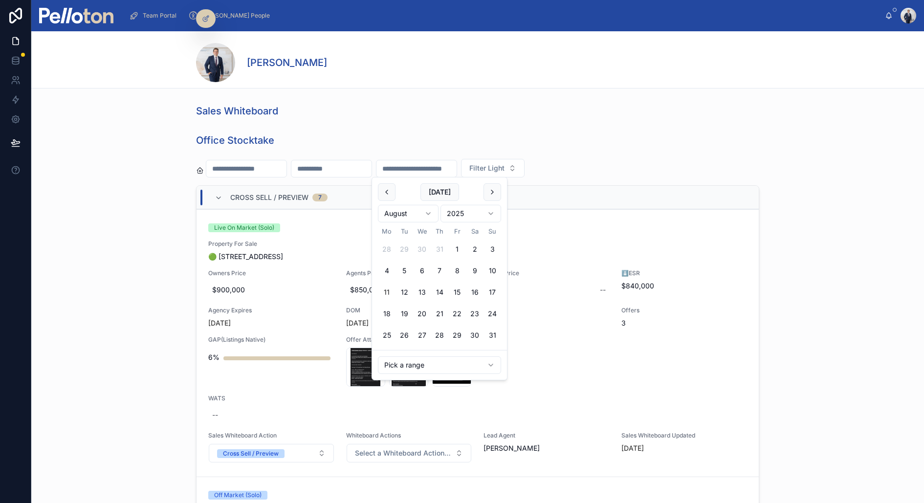
click at [457, 171] on input "text" at bounding box center [417, 169] width 80 height 14
click at [331, 166] on input "text" at bounding box center [332, 169] width 80 height 14
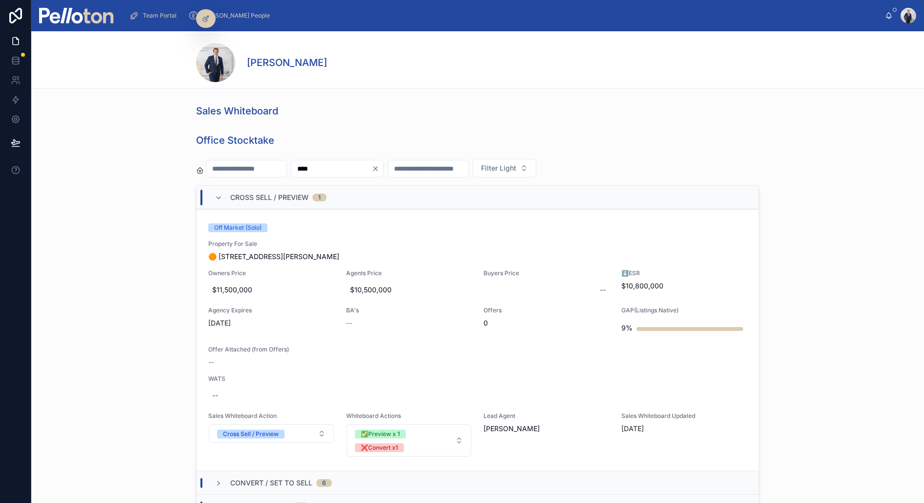
type input "****"
click at [147, 276] on div "Office Stocktake **** Filter Light Cross Sell / Preview 1 Off Market (Solo) Pro…" at bounding box center [477, 350] width 885 height 441
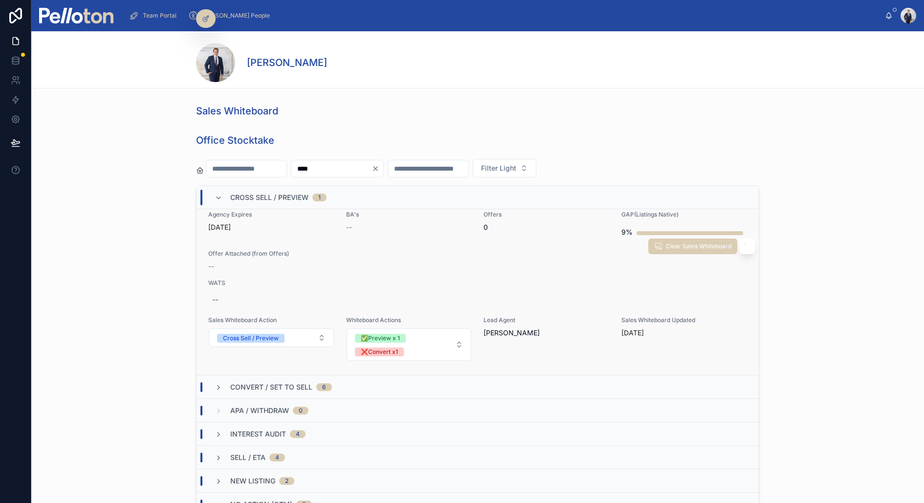
scroll to position [97, 0]
click at [423, 340] on span "✅Preview x 1 ❌Convert x1" at bounding box center [403, 343] width 97 height 23
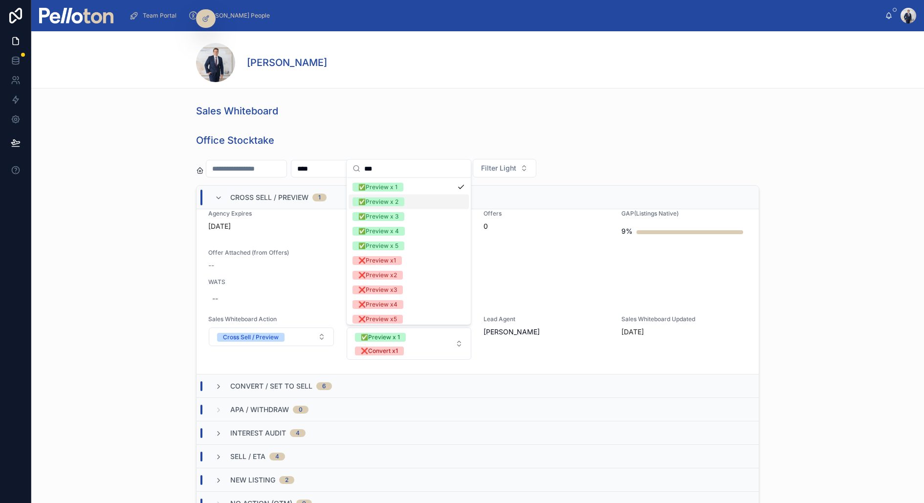
type input "***"
click at [411, 201] on div "✅Preview x 2" at bounding box center [409, 202] width 120 height 15
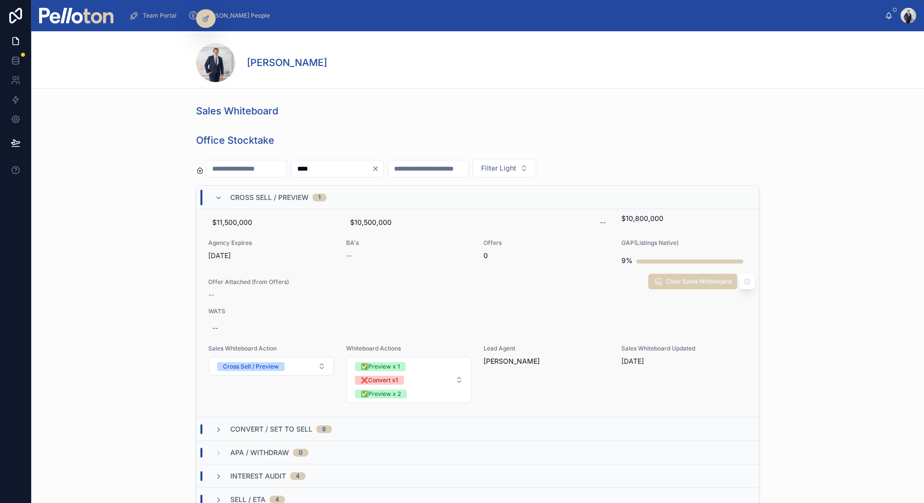
scroll to position [84, 0]
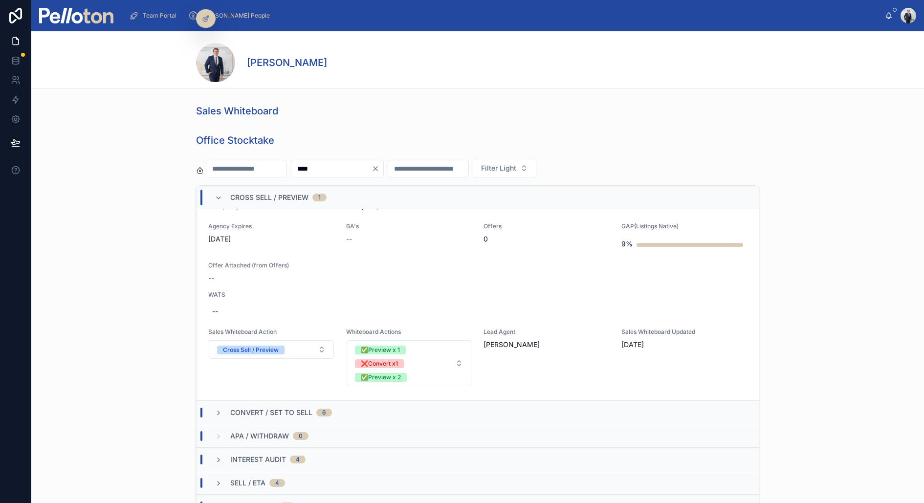
click at [296, 410] on span "Convert / Set to Sell" at bounding box center [271, 413] width 82 height 10
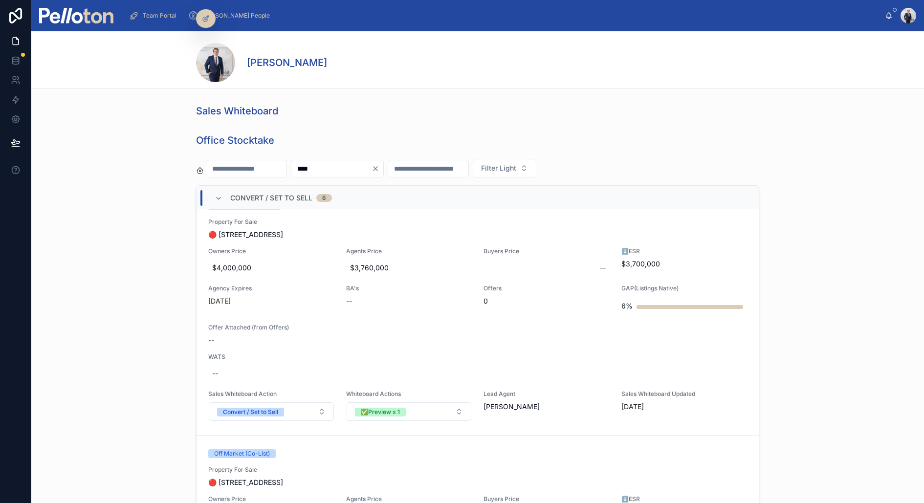
scroll to position [324, 0]
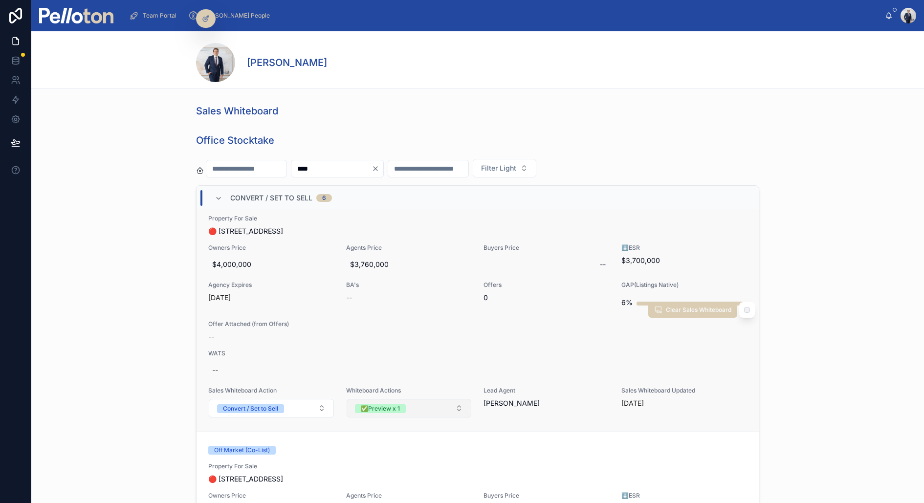
click at [422, 413] on button "✅Preview x 1" at bounding box center [409, 408] width 125 height 19
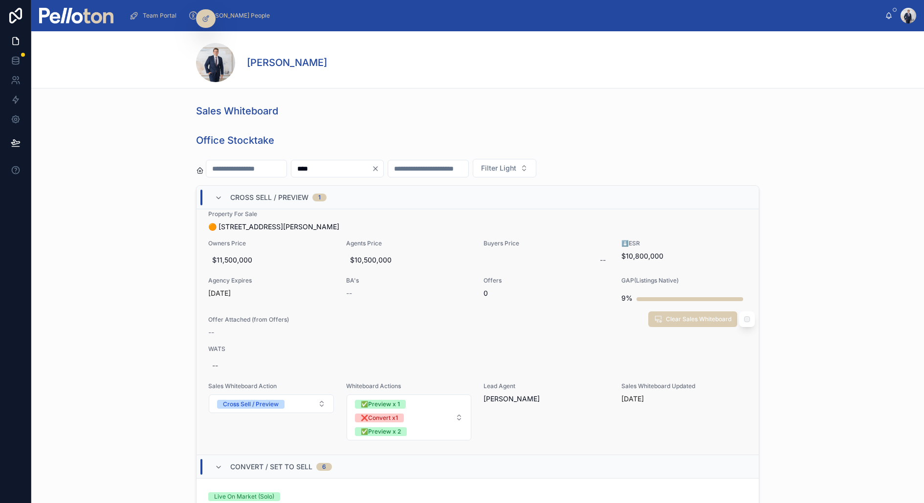
scroll to position [0, 0]
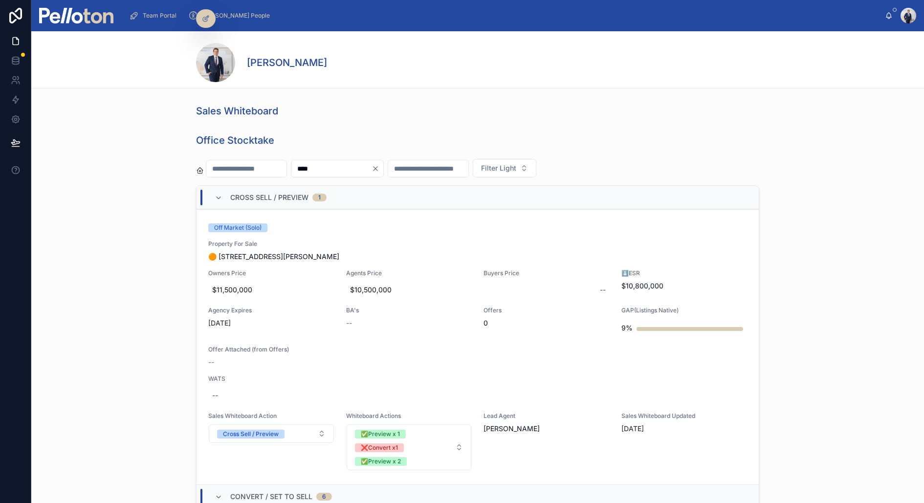
type input "***"
click at [160, 17] on span "Team Portal" at bounding box center [160, 16] width 34 height 8
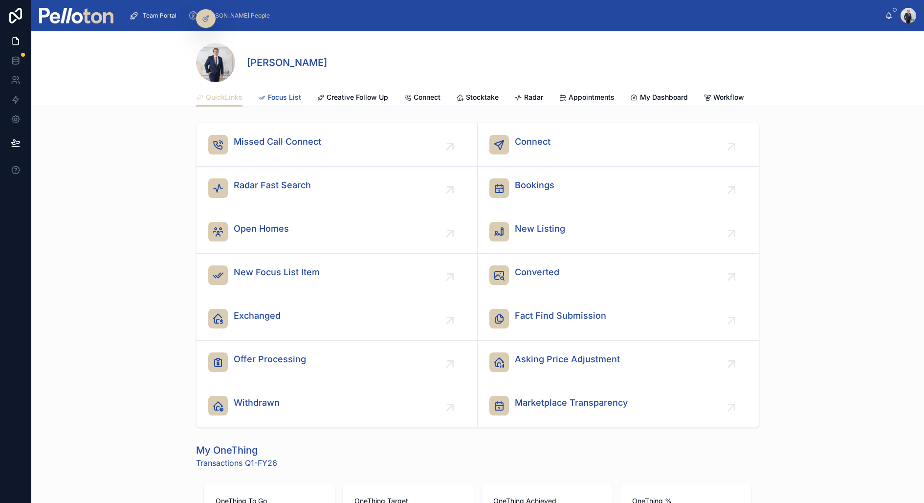
click at [292, 95] on span "Focus List" at bounding box center [284, 97] width 33 height 10
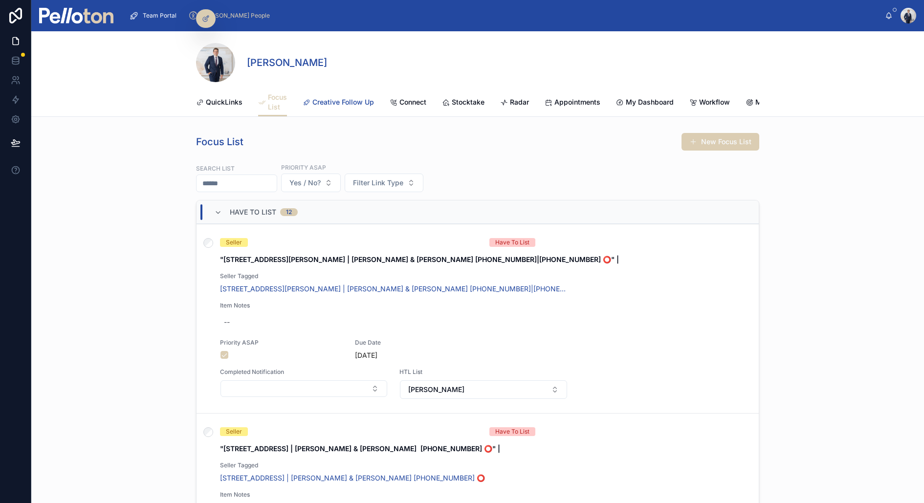
click at [324, 108] on link "Creative Follow Up" at bounding box center [338, 103] width 71 height 20
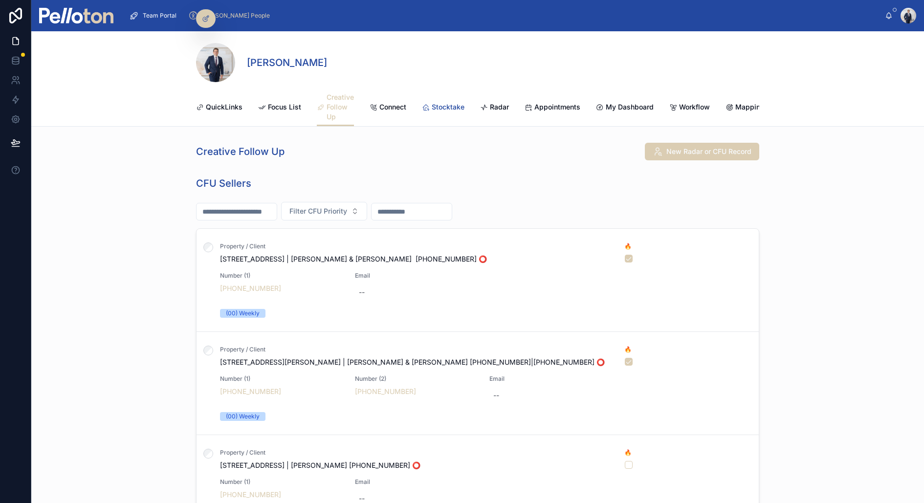
click at [451, 105] on span "Stocktake" at bounding box center [448, 107] width 33 height 10
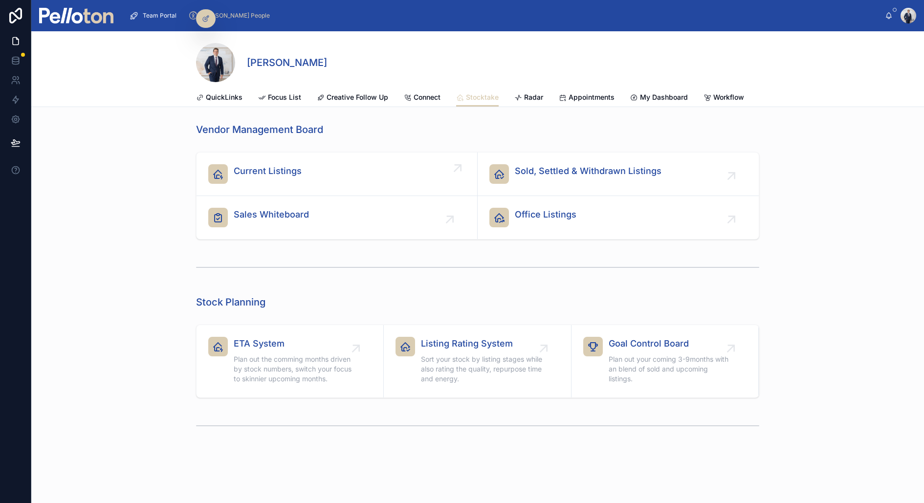
click at [263, 175] on span "Current Listings" at bounding box center [268, 171] width 68 height 14
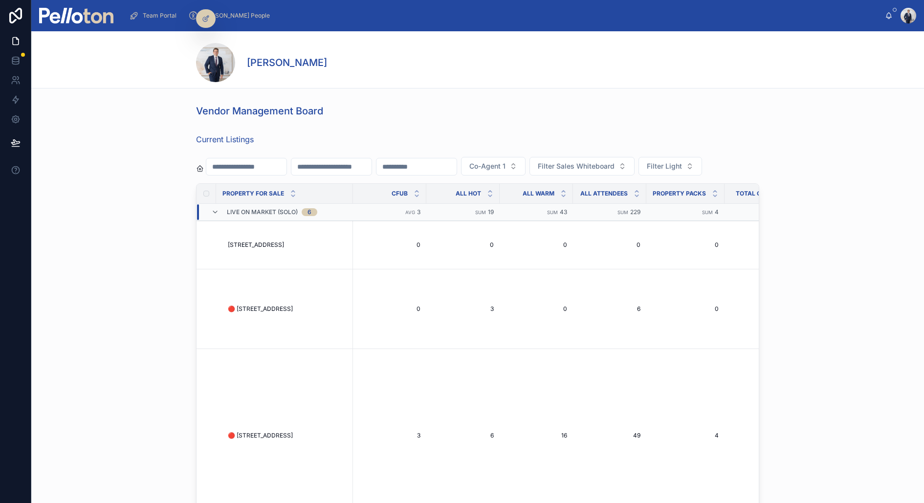
click at [443, 160] on input "text" at bounding box center [417, 167] width 80 height 14
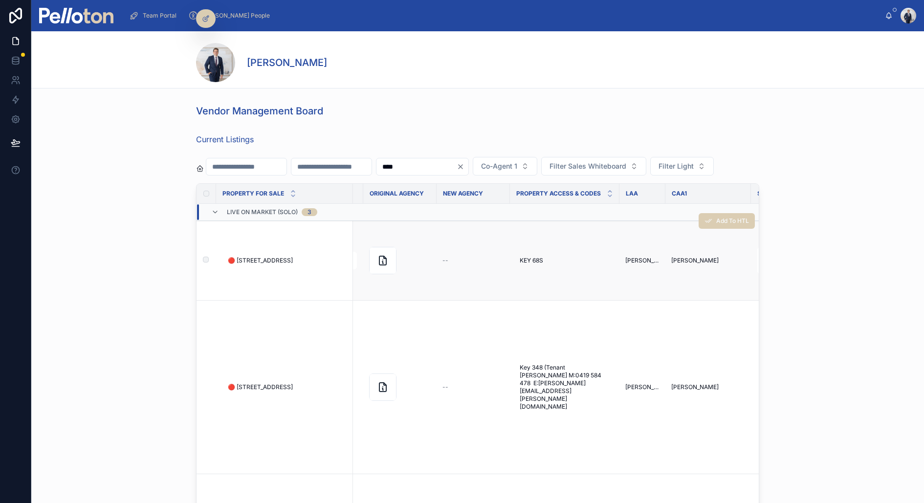
scroll to position [0, 2561]
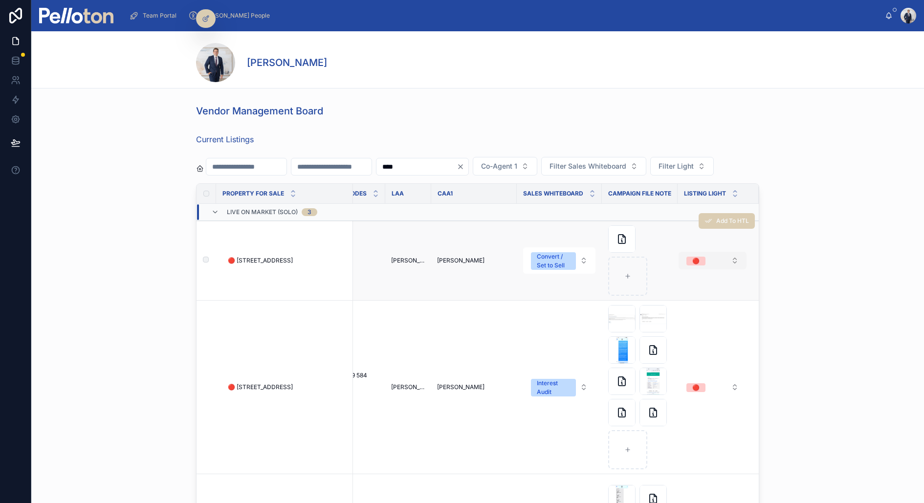
type input "****"
click at [694, 259] on div "🔴" at bounding box center [696, 261] width 7 height 9
click at [676, 324] on div "🟠" at bounding box center [711, 327] width 117 height 15
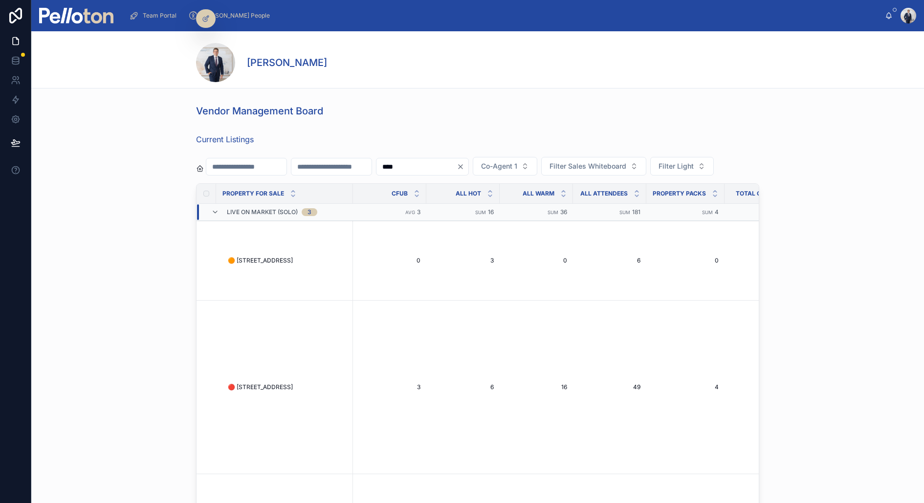
scroll to position [0, 1684]
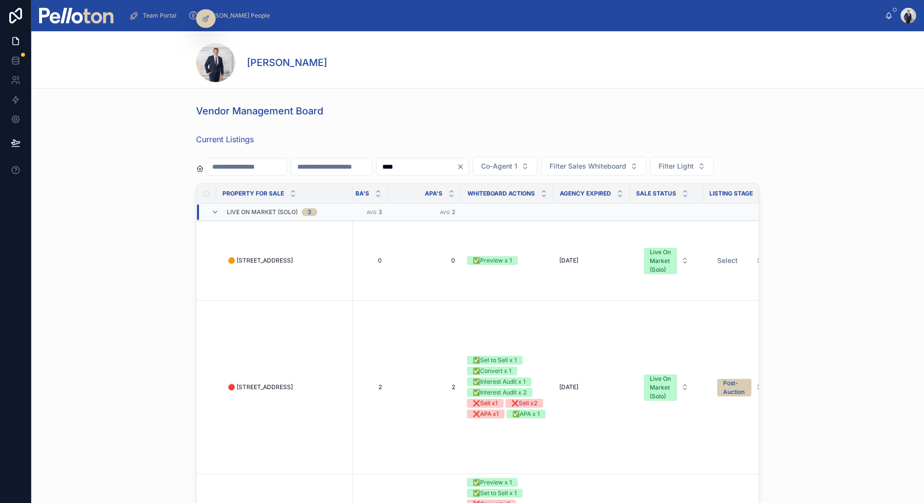
click at [523, 256] on div "✅Preview x 1" at bounding box center [507, 260] width 81 height 9
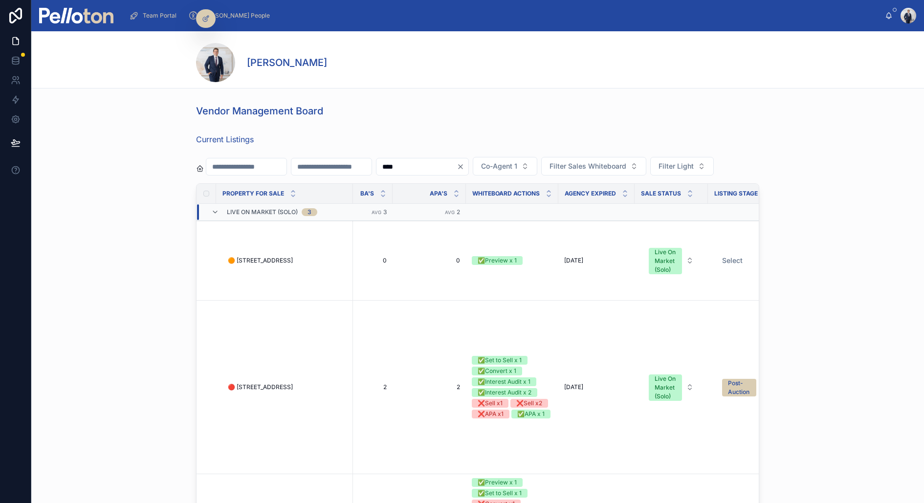
scroll to position [0, 1666]
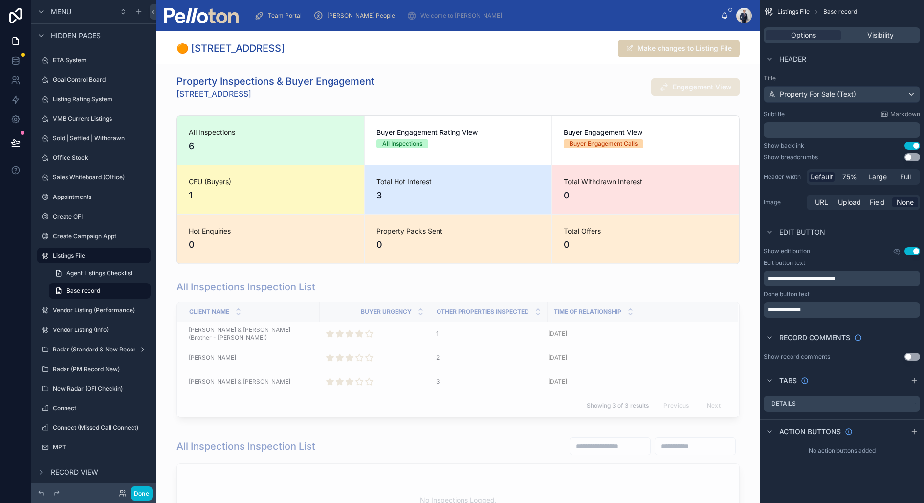
scroll to position [365, 0]
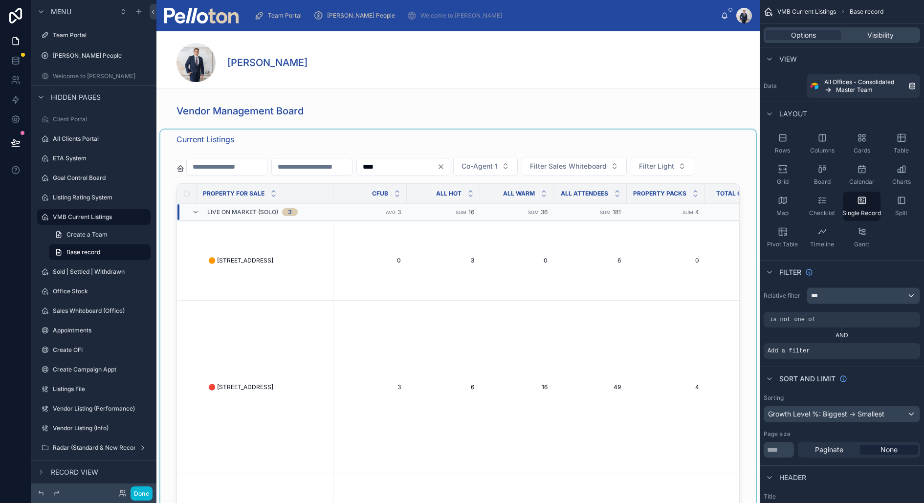
click at [450, 145] on div at bounding box center [458, 350] width 596 height 440
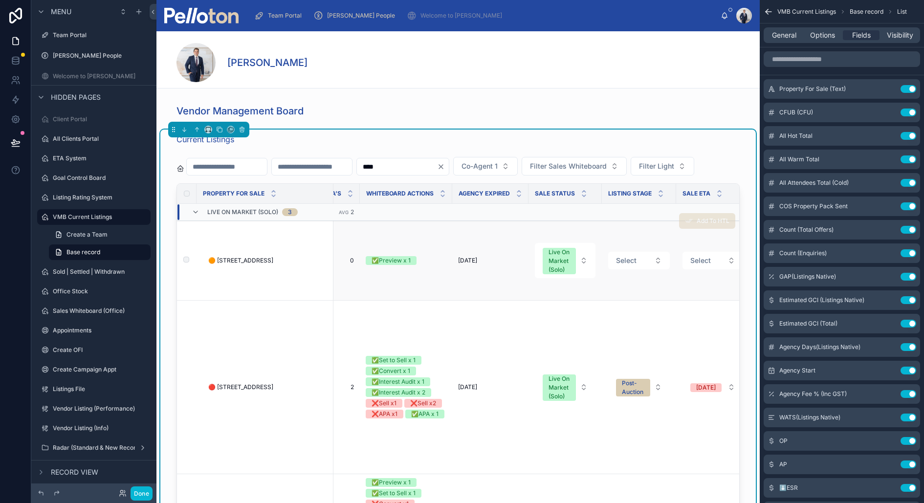
scroll to position [0, 1712]
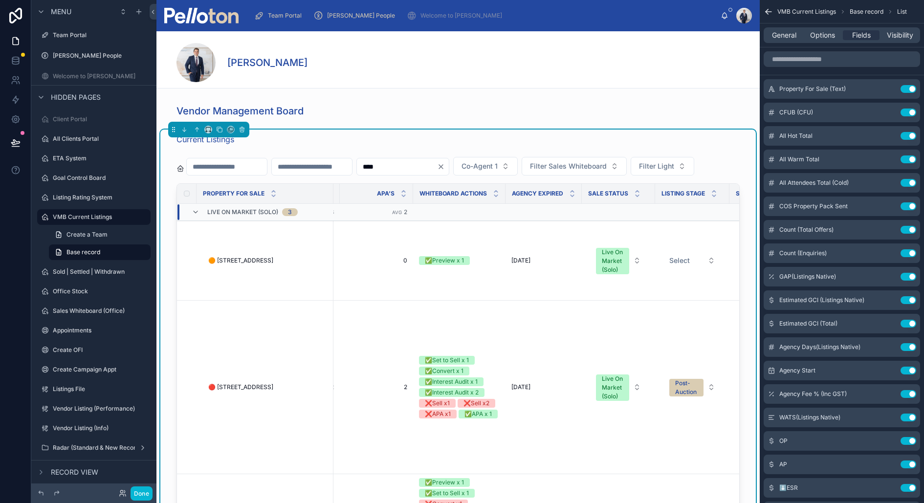
click at [622, 144] on div "Current Listings" at bounding box center [458, 140] width 563 height 12
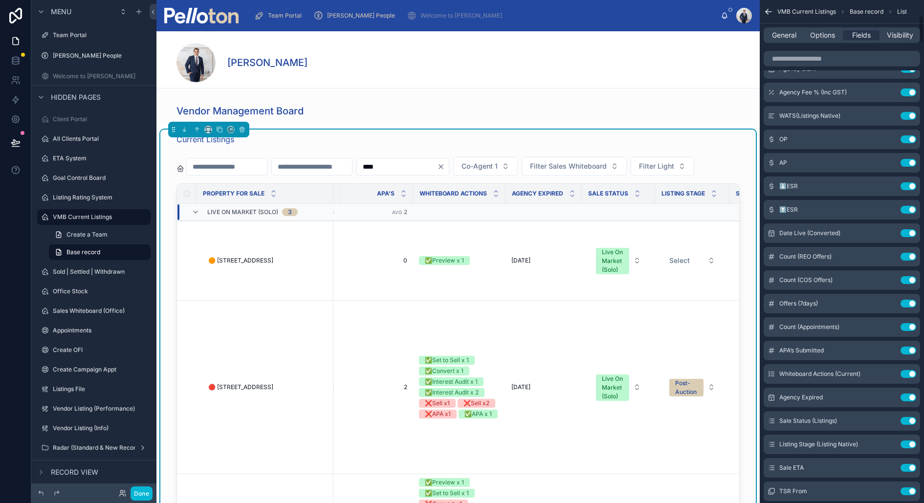
scroll to position [325, 0]
click at [889, 347] on icon "scrollable content" at bounding box center [889, 351] width 8 height 8
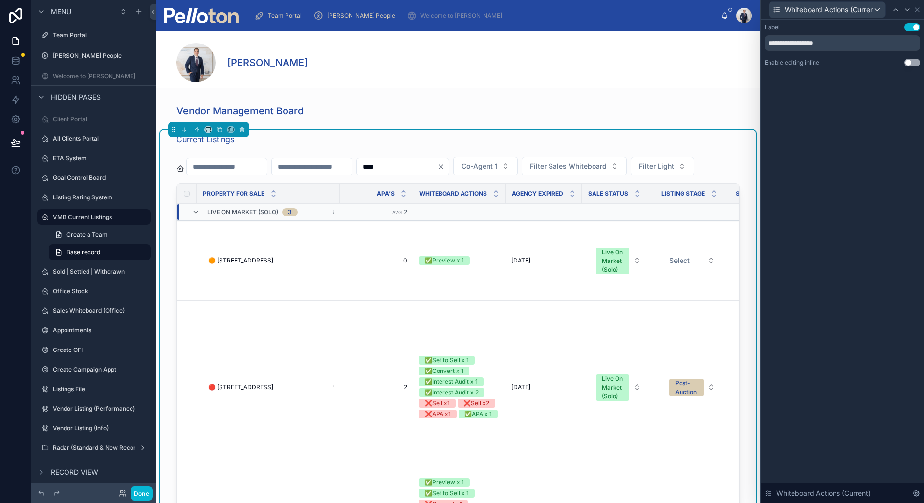
click at [911, 61] on button "Use setting" at bounding box center [913, 63] width 16 height 8
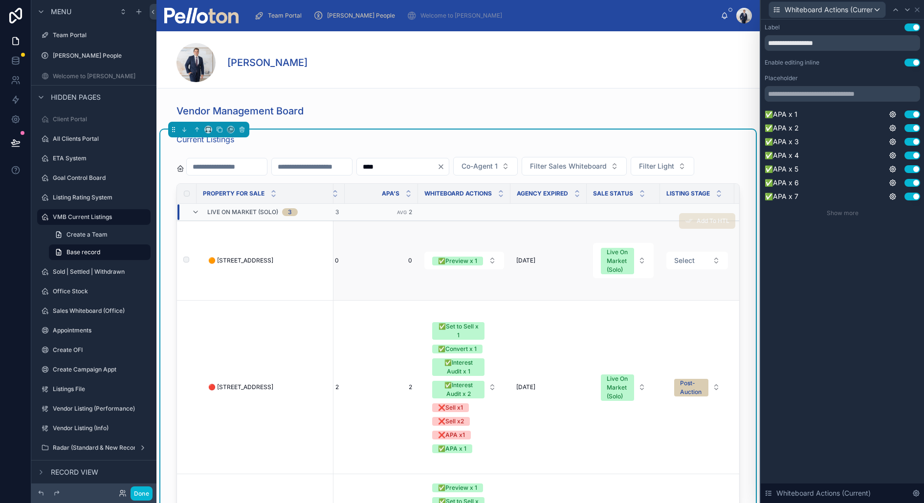
scroll to position [1, 1708]
click at [918, 8] on icon at bounding box center [918, 10] width 8 height 8
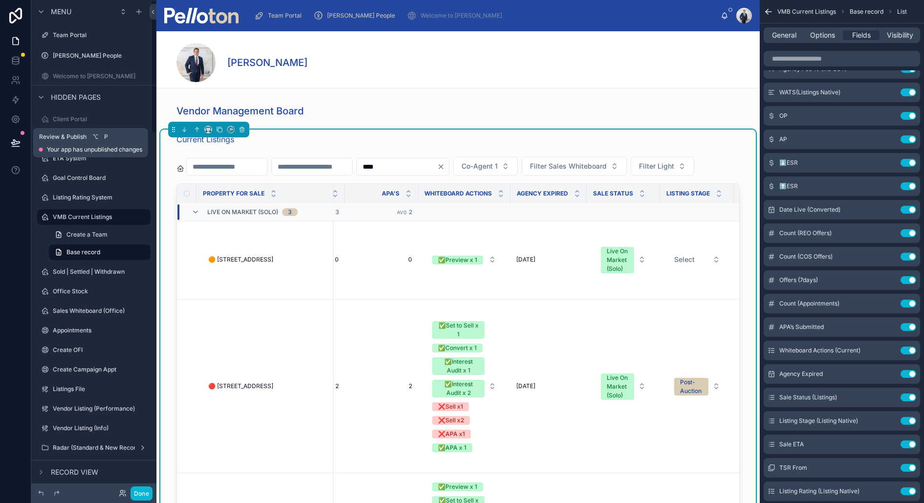
click at [15, 142] on icon at bounding box center [16, 143] width 10 height 10
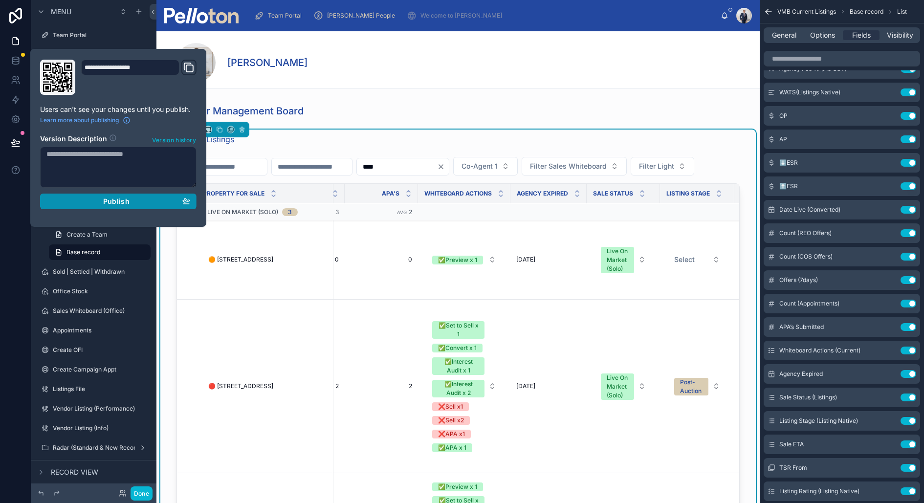
click at [133, 195] on button "Publish" at bounding box center [118, 202] width 157 height 16
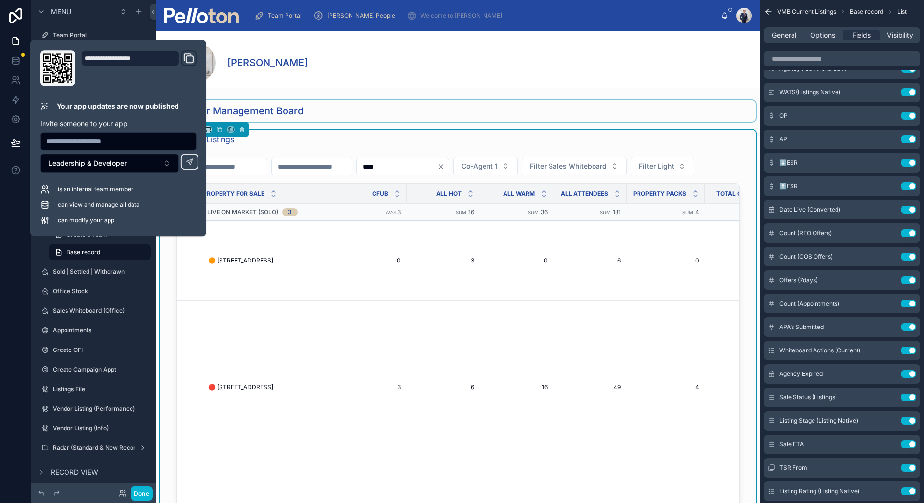
click at [405, 100] on div at bounding box center [458, 111] width 596 height 22
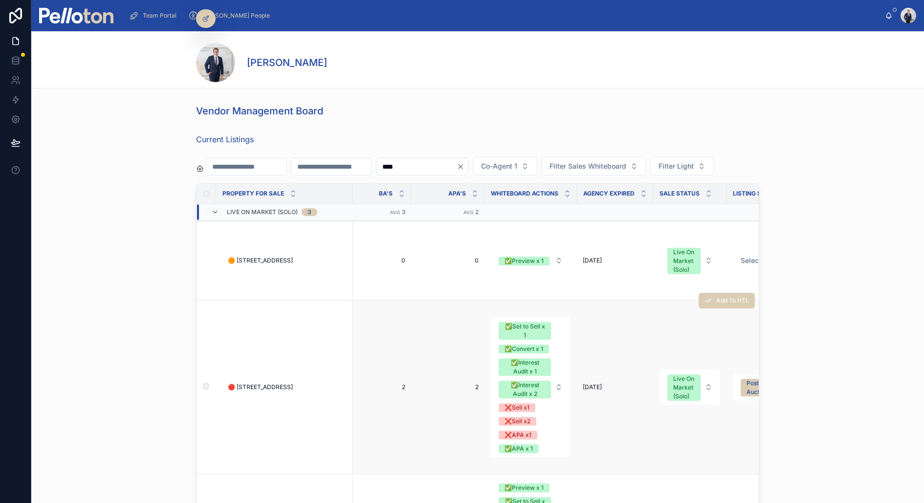
scroll to position [0, 1699]
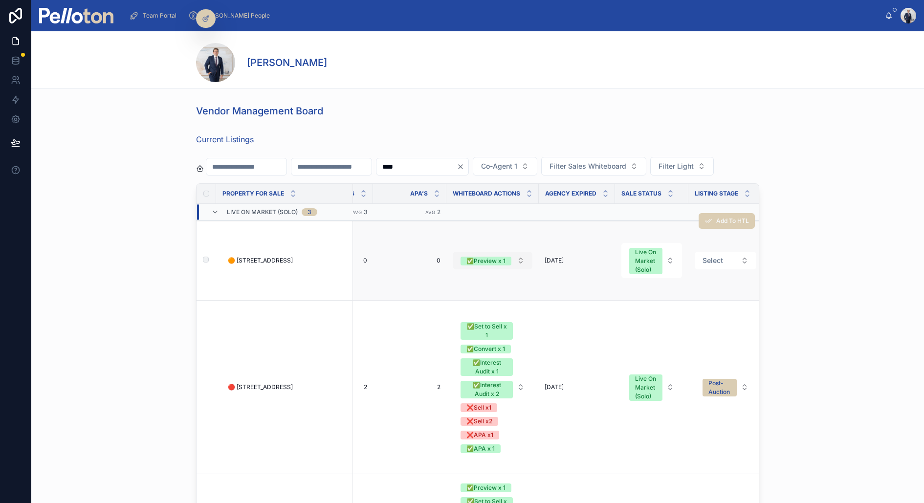
click at [502, 262] on div "✅Preview x 1" at bounding box center [486, 261] width 39 height 9
click at [511, 261] on span "Select a Whiteboard Actions (Current)" at bounding box center [487, 261] width 52 height 10
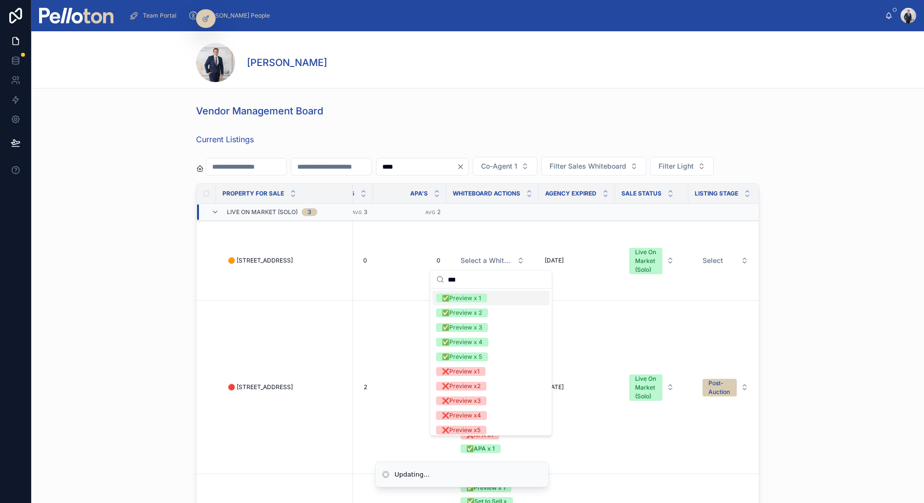
type input "***"
click at [466, 297] on div "✅Preview x 1" at bounding box center [461, 298] width 39 height 9
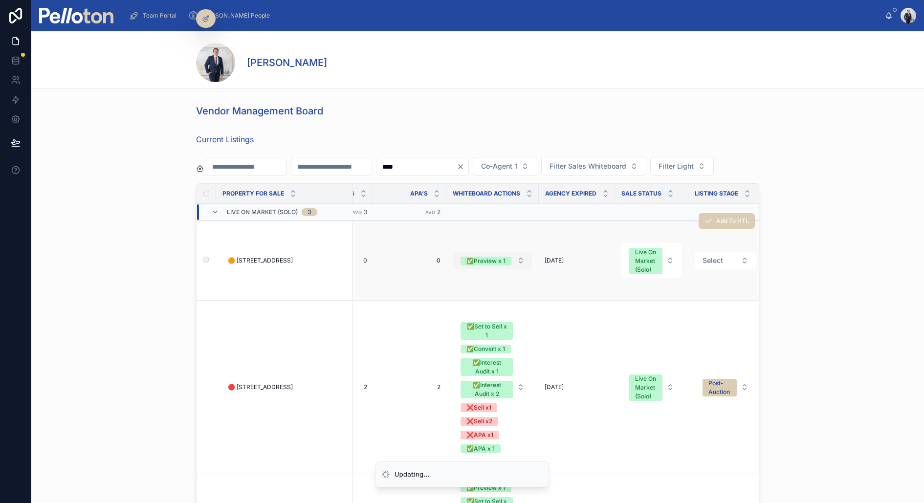
click at [516, 259] on button "✅Preview x 1" at bounding box center [493, 261] width 80 height 18
click at [519, 259] on button "✅Preview x 1" at bounding box center [493, 261] width 80 height 18
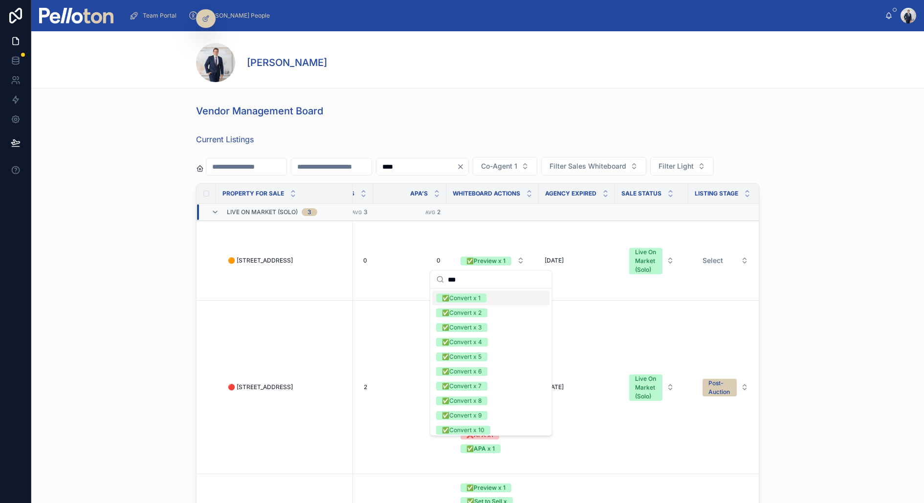
type input "***"
click at [488, 300] on div "✅Convert x 1" at bounding box center [490, 298] width 117 height 15
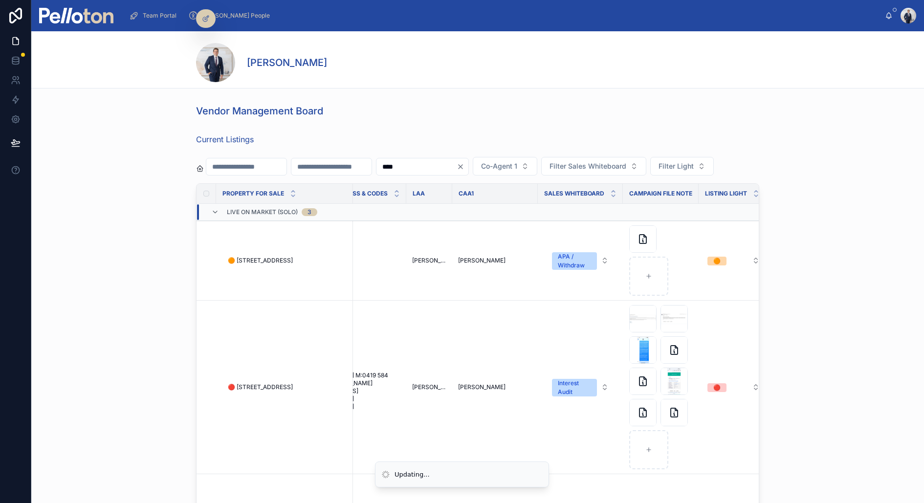
scroll to position [0, 2561]
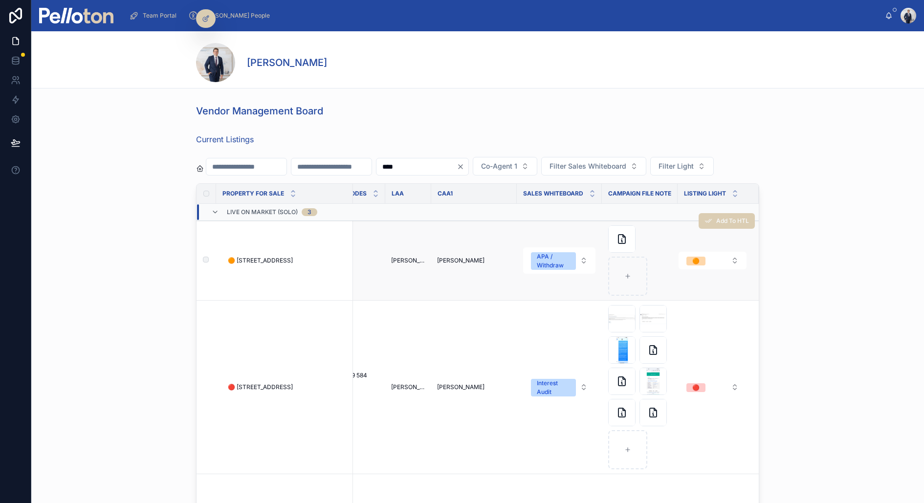
click at [720, 256] on div "Add To HTL" at bounding box center [727, 220] width 56 height 79
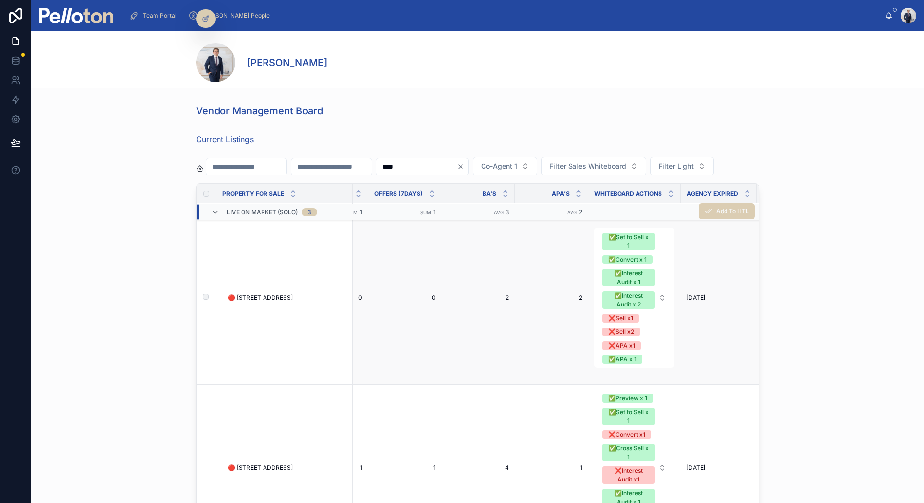
scroll to position [90, 1554]
click at [656, 323] on button "✅Set to Sell x 1 ✅Convert x 1 ✅Interest Audit x 1 ✅Interest Audit x 2 ❌Sell x1 …" at bounding box center [637, 298] width 80 height 140
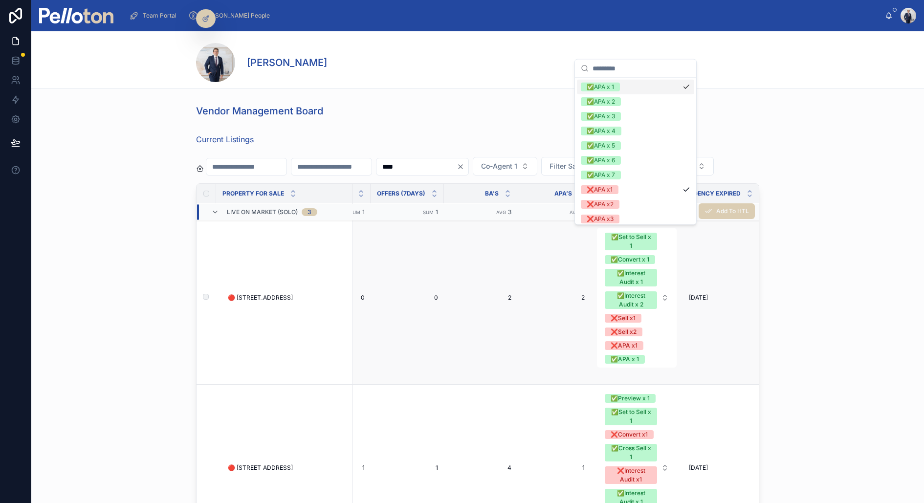
click at [715, 340] on td "[DATE] [DATE]" at bounding box center [721, 298] width 76 height 174
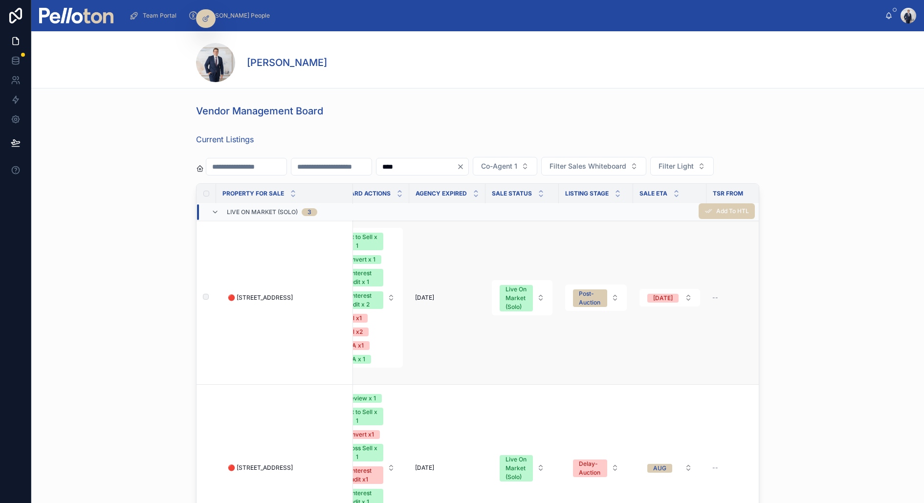
scroll to position [89, 1669]
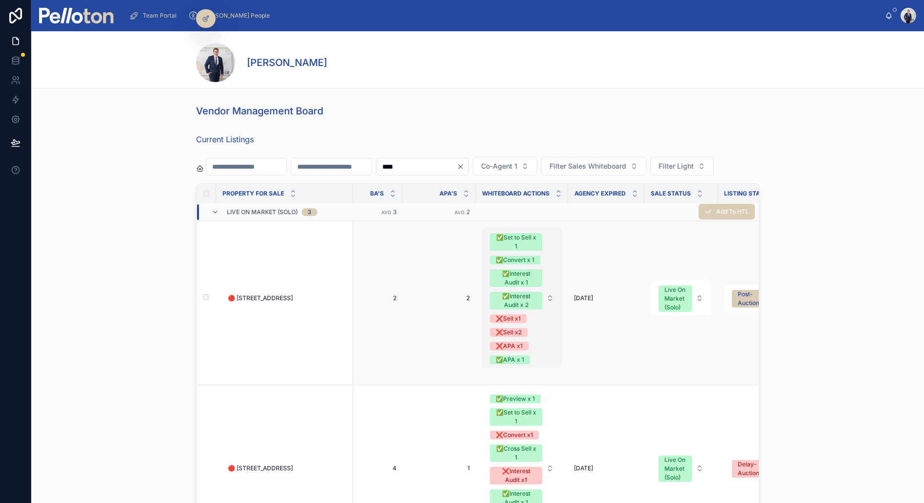
click at [539, 319] on span "✅Set to Sell x 1 ✅Convert x 1 ✅Interest Audit x 1 ✅Interest Audit x 2 ❌Sell x1 …" at bounding box center [516, 298] width 52 height 132
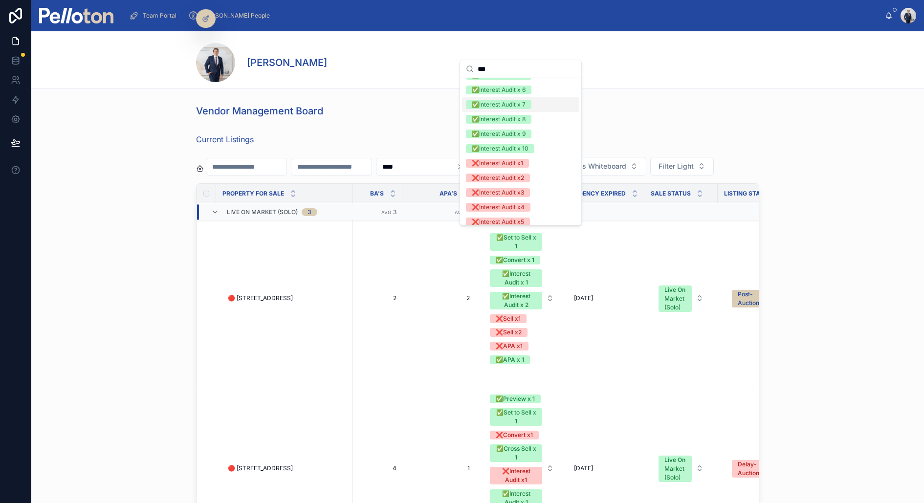
scroll to position [71, 0]
type input "***"
click at [512, 162] on div "❌Interest Audit x1" at bounding box center [497, 162] width 51 height 9
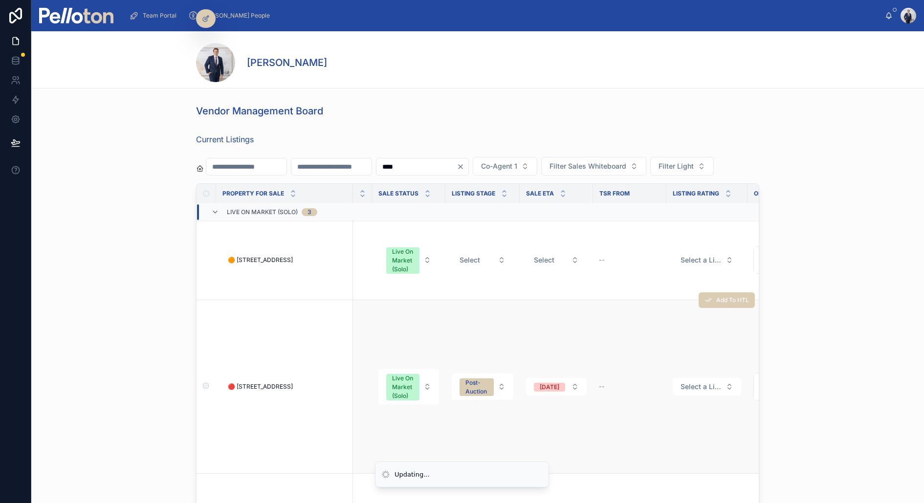
scroll to position [0, 2561]
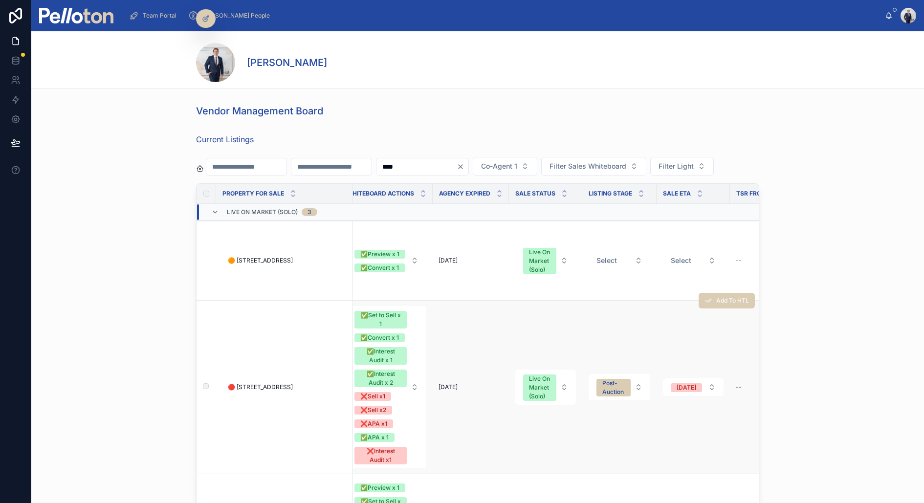
scroll to position [0, 2561]
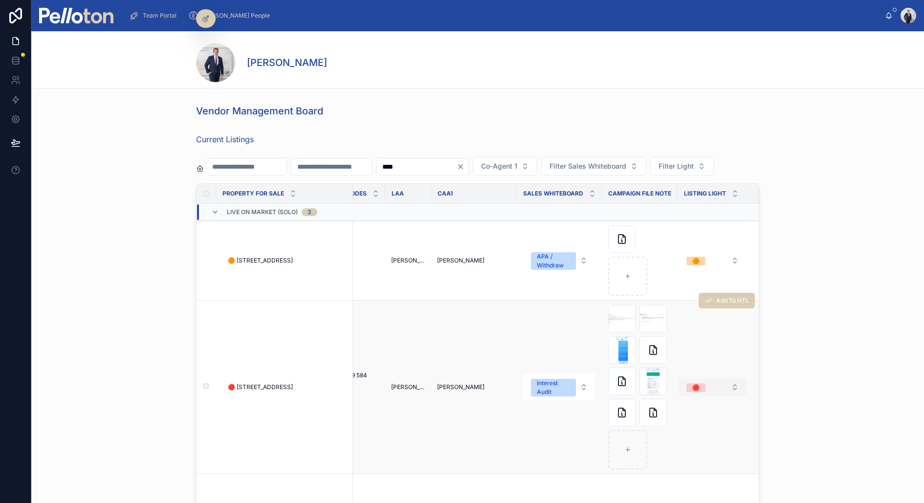
click at [716, 386] on button "🔴" at bounding box center [713, 388] width 68 height 18
click at [678, 436] on div "🟢" at bounding box center [711, 439] width 117 height 15
click at [556, 387] on div "Interest Audit" at bounding box center [553, 388] width 33 height 18
click at [543, 386] on div "Interest Audit" at bounding box center [553, 388] width 33 height 18
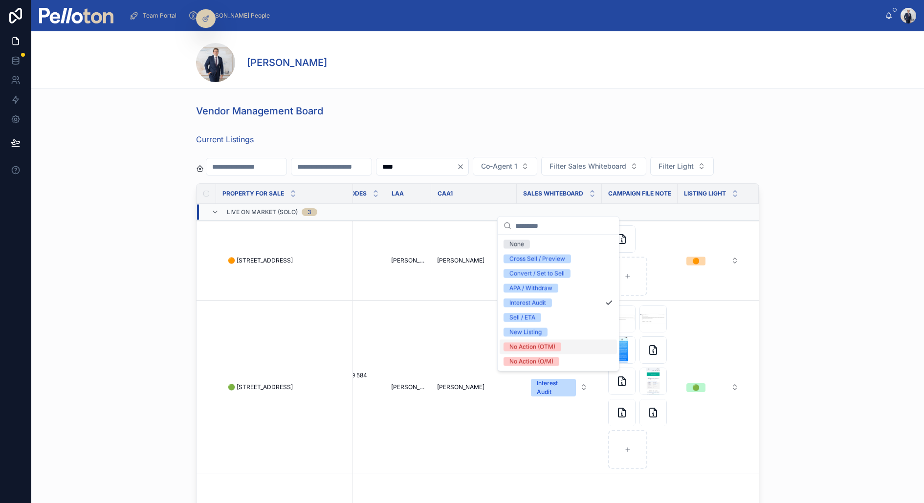
click at [540, 348] on div "No Action (OTM)" at bounding box center [533, 347] width 46 height 9
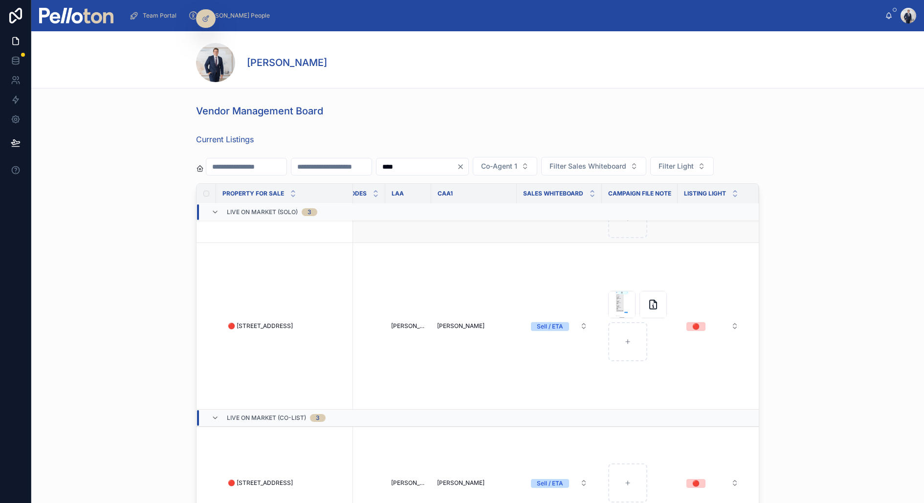
scroll to position [231, 2560]
click at [708, 325] on button "🔴" at bounding box center [713, 326] width 68 height 18
click at [684, 389] on div "🟠" at bounding box center [712, 392] width 117 height 15
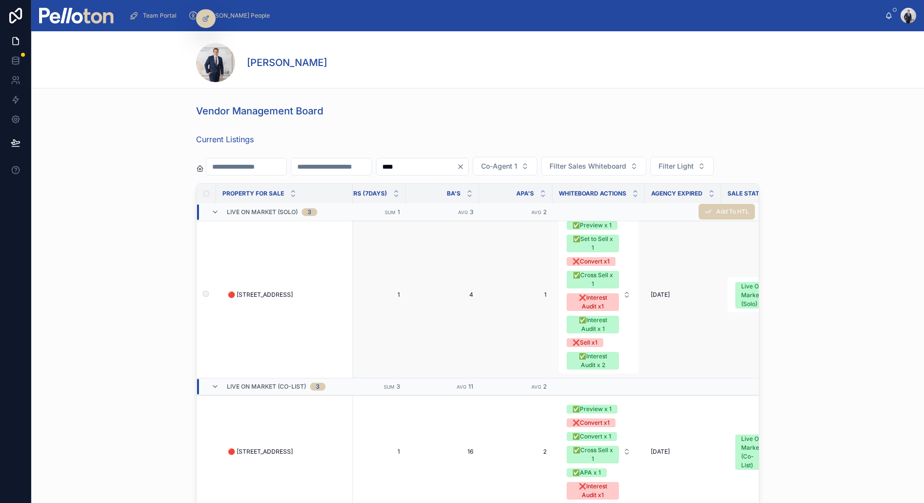
scroll to position [262, 1599]
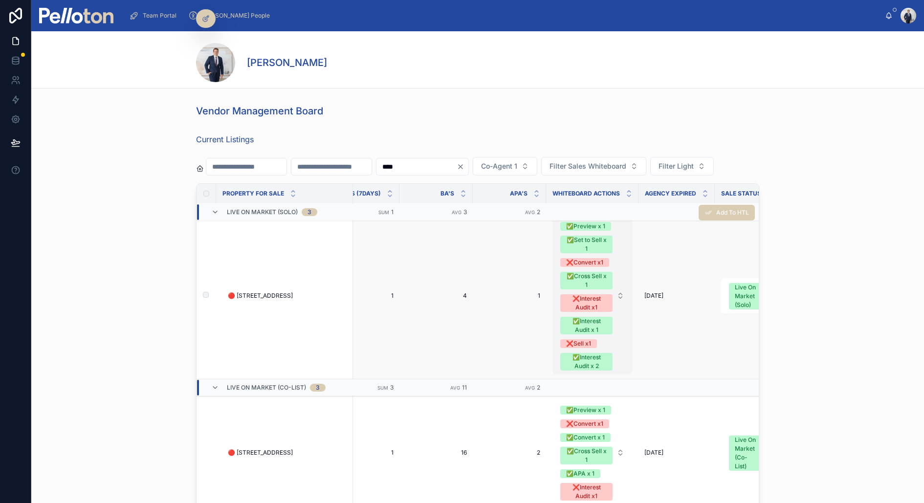
click at [623, 289] on button "✅Preview x 1 ✅Set to Sell x 1 ❌Convert x1 ✅Cross Sell x 1 ❌Interest Audit x1 ✅I…" at bounding box center [593, 295] width 80 height 157
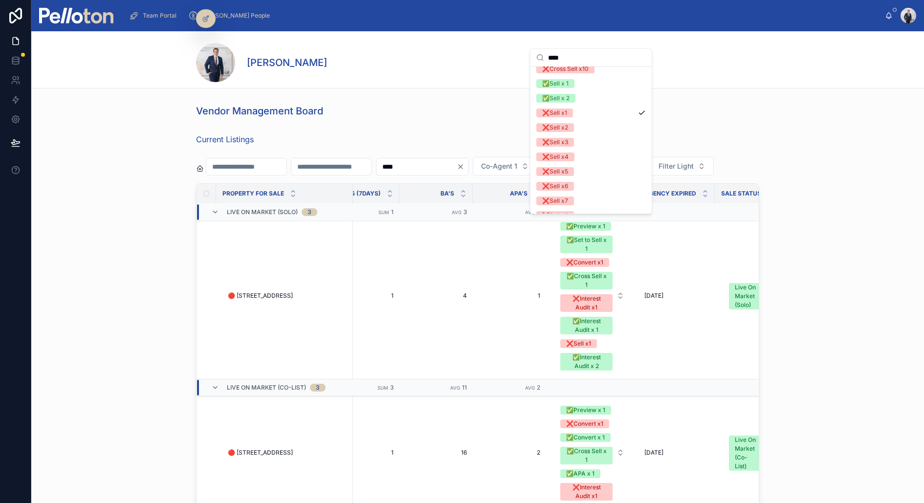
scroll to position [276, 0]
type input "****"
click at [568, 135] on span "❌Sell x2" at bounding box center [556, 137] width 38 height 9
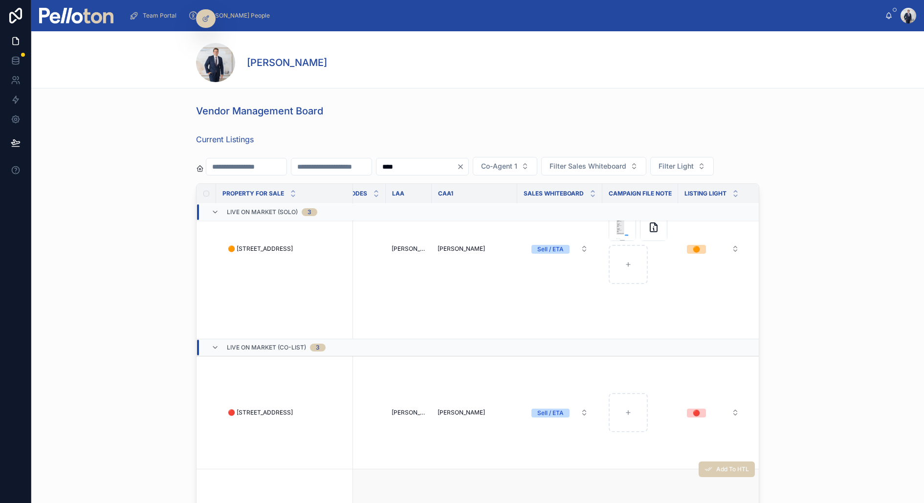
scroll to position [417, 2561]
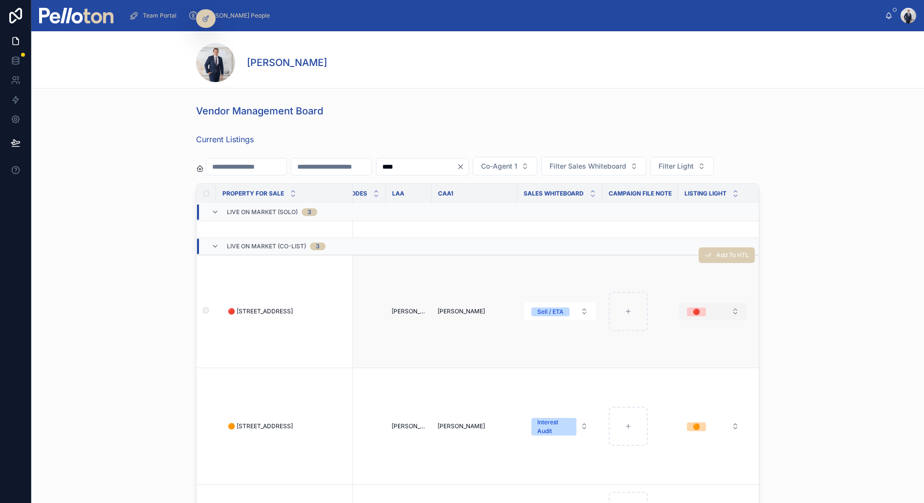
click at [709, 310] on button "🔴" at bounding box center [713, 312] width 68 height 18
click at [676, 363] on div "🟢" at bounding box center [711, 362] width 117 height 15
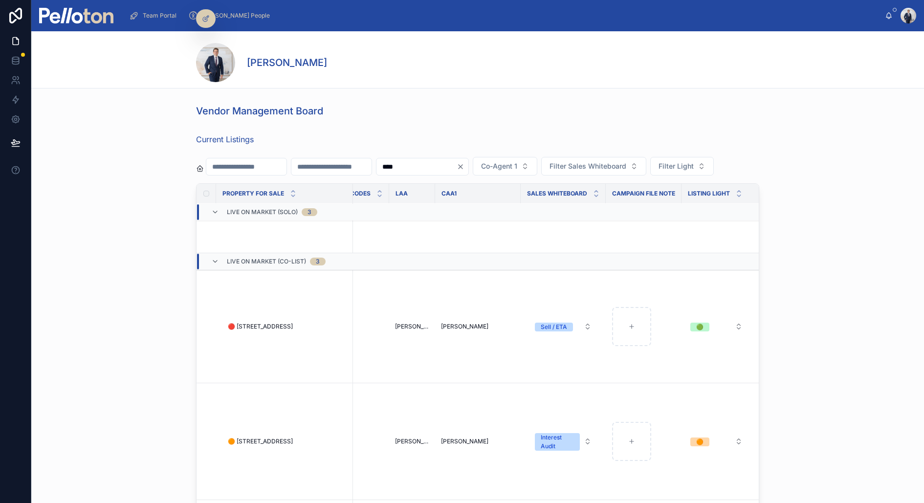
scroll to position [395, 2557]
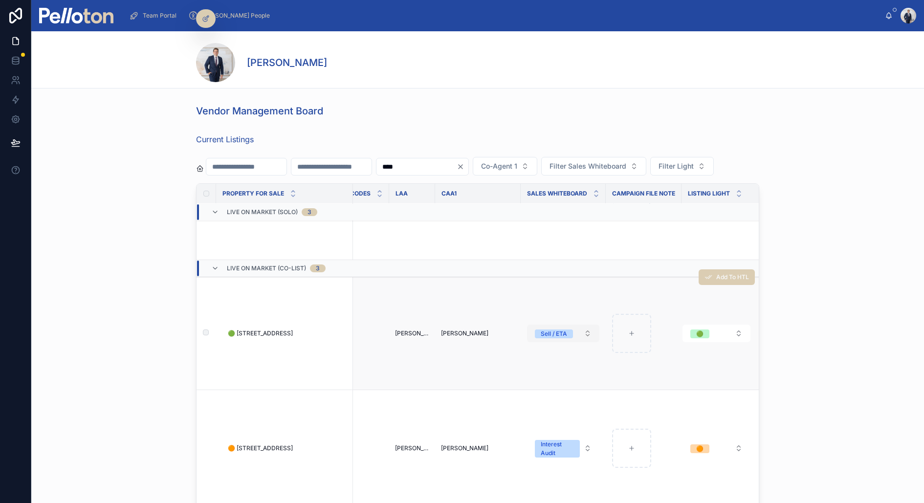
click at [547, 331] on div "Sell / ETA" at bounding box center [554, 334] width 26 height 9
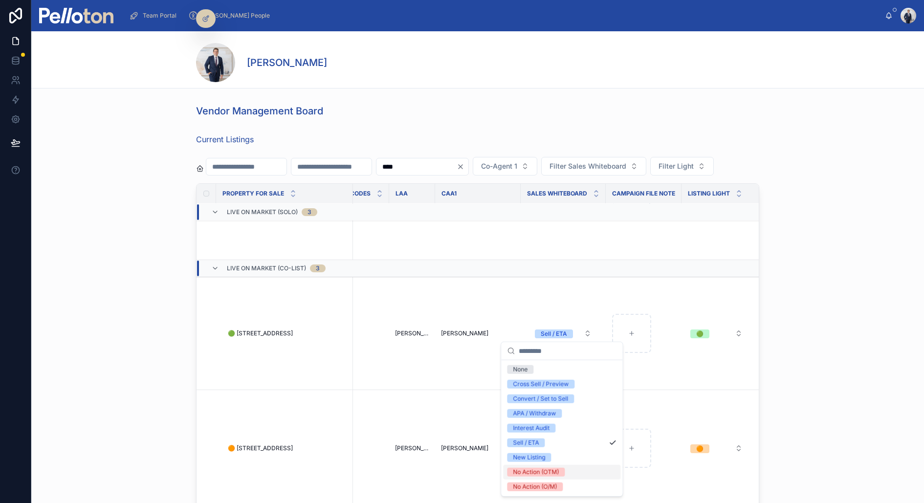
click at [550, 473] on div "No Action (OTM)" at bounding box center [536, 472] width 46 height 9
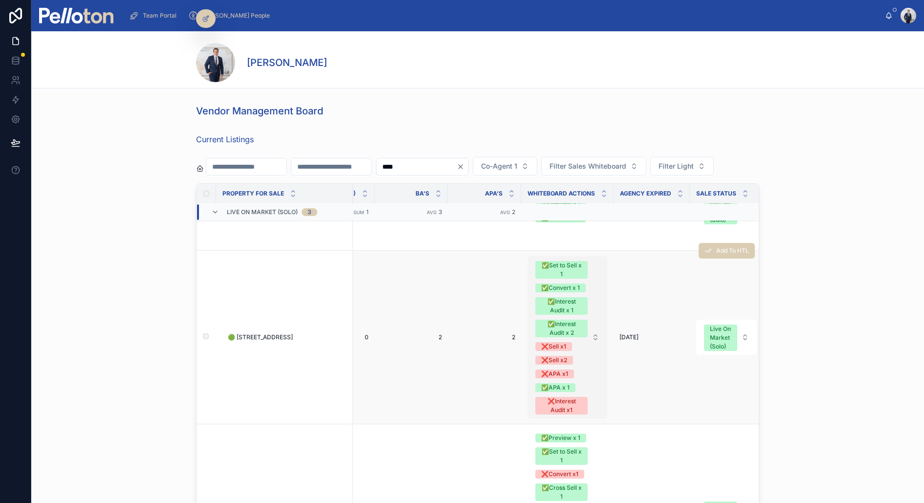
scroll to position [50, 1624]
click at [215, 211] on icon at bounding box center [215, 212] width 8 height 8
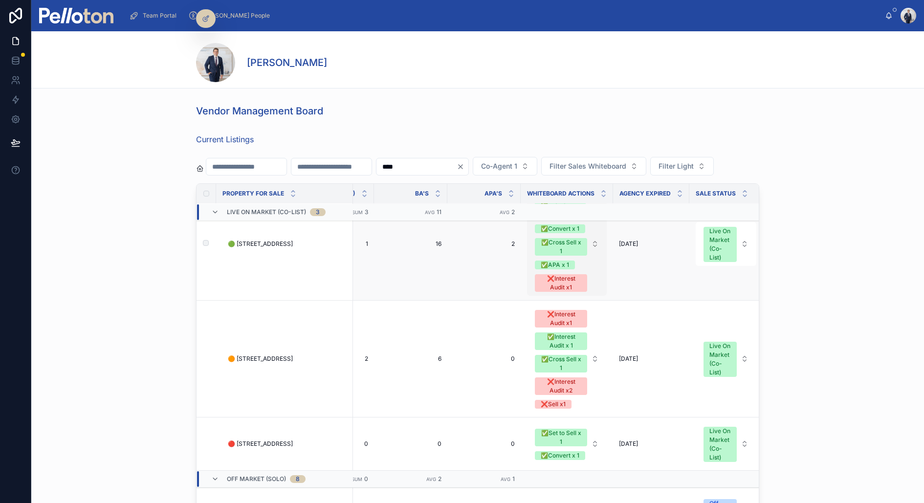
click at [594, 245] on button "✅Preview x 1 ❌Convert x1 ✅Convert x 1 ✅Cross Sell x 1 ✅APA x 1 ❌Interest Audit …" at bounding box center [567, 244] width 80 height 104
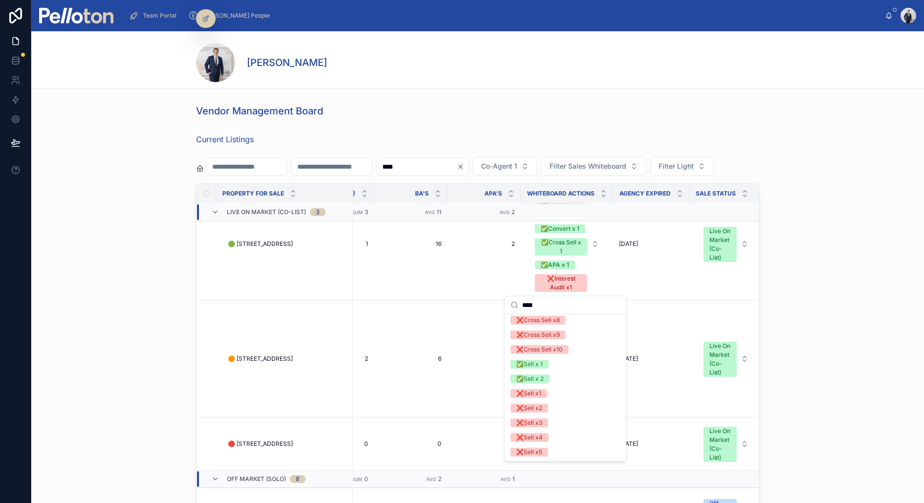
scroll to position [262, 0]
type input "****"
click at [554, 383] on div "❌Sell x1" at bounding box center [565, 384] width 117 height 15
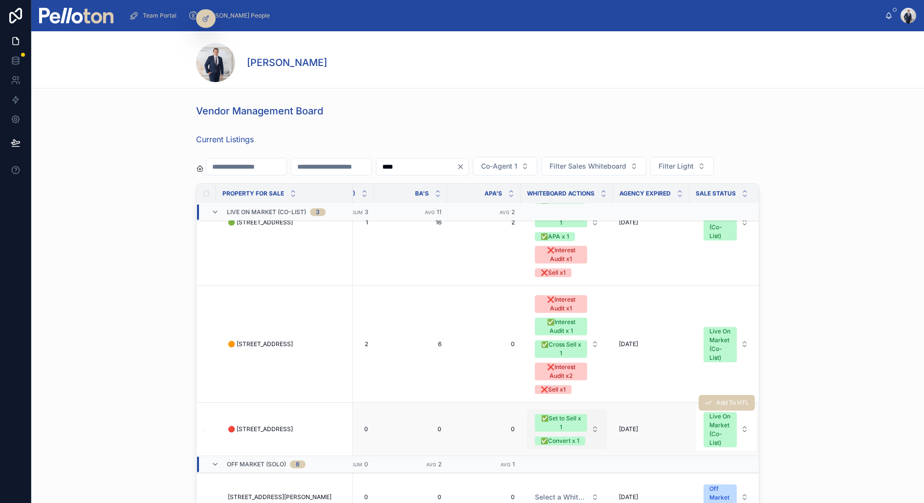
scroll to position [82, 1624]
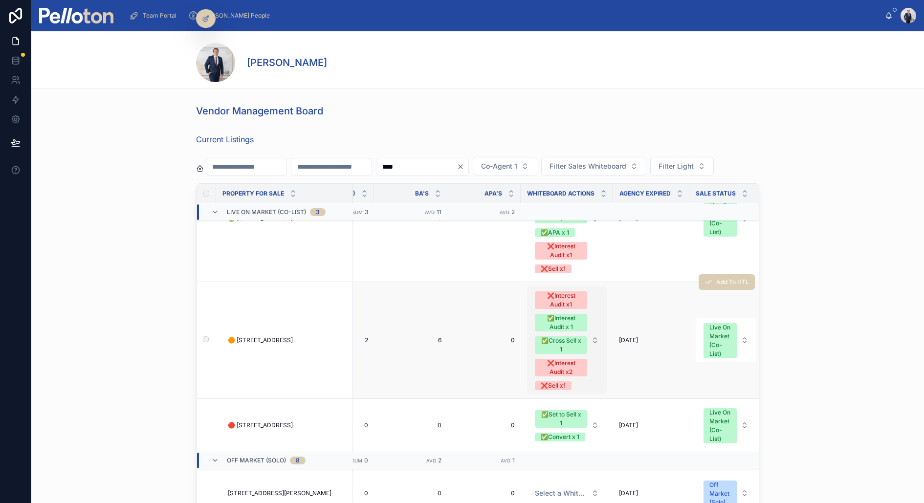
click at [595, 337] on button "❌Interest Audit x1 ✅Interest Audit x 1 ✅Cross Sell x 1 ❌Interest Audit x2 ❌Sell…" at bounding box center [567, 341] width 80 height 108
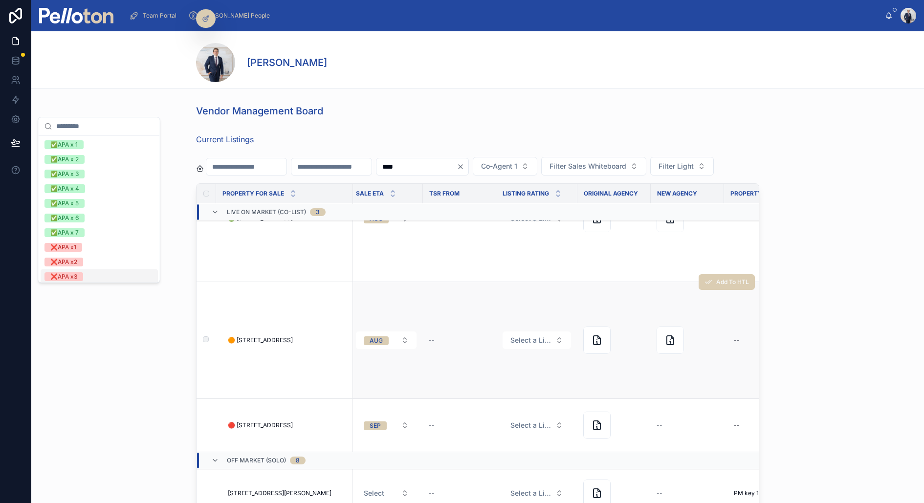
scroll to position [82, 1836]
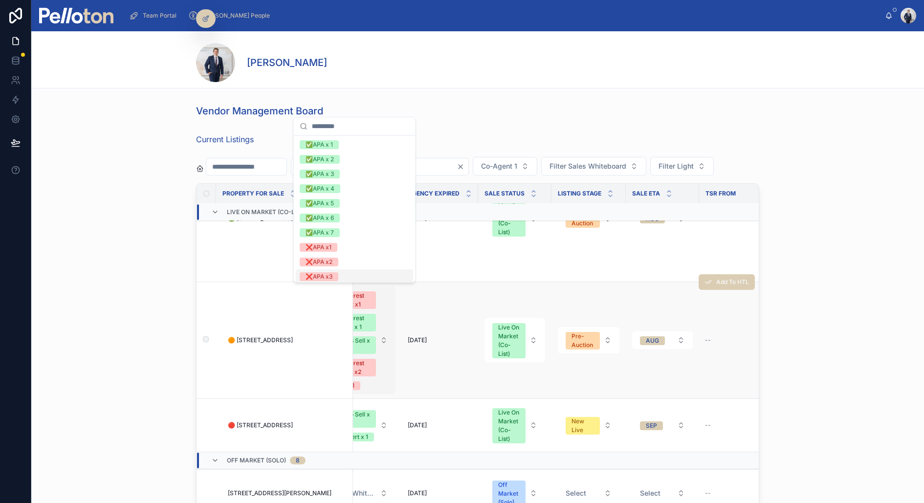
click at [385, 338] on button "❌Interest Audit x1 ✅Interest Audit x 1 ✅Cross Sell x 1 ❌Interest Audit x2 ❌Sell…" at bounding box center [356, 341] width 80 height 108
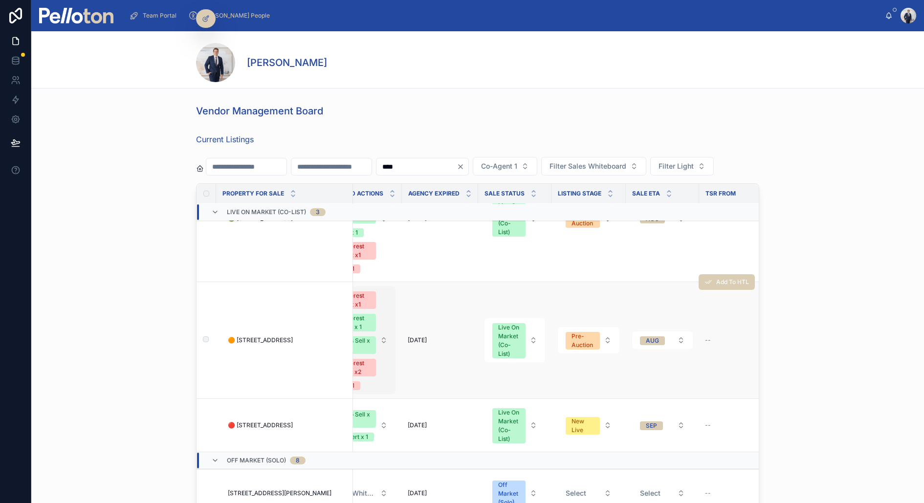
click at [382, 337] on button "❌Interest Audit x1 ✅Interest Audit x 1 ✅Cross Sell x 1 ❌Interest Audit x2 ❌Sell…" at bounding box center [356, 341] width 80 height 108
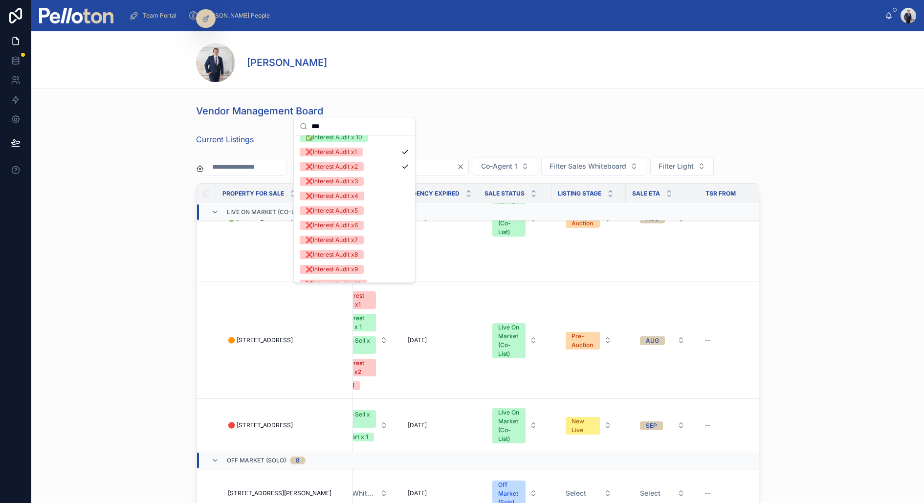
scroll to position [138, 0]
type input "***"
click at [353, 183] on div "❌Interest Audit x3" at bounding box center [332, 183] width 52 height 9
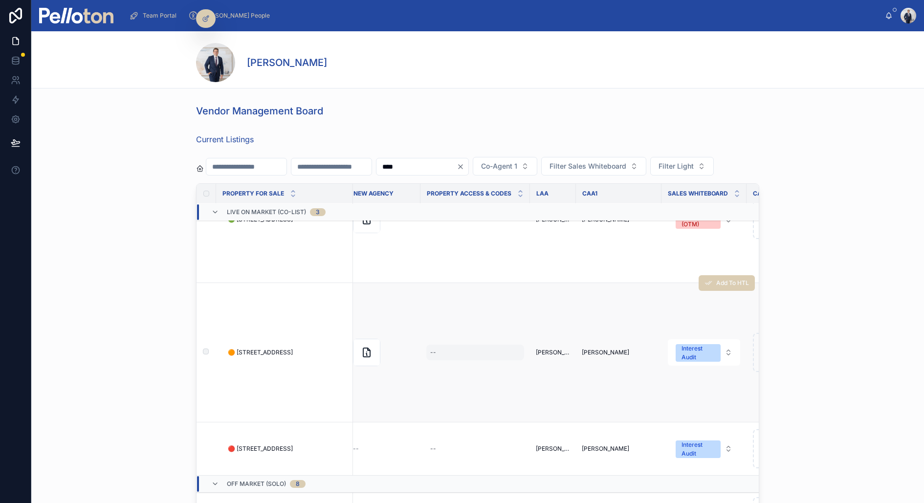
scroll to position [81, 2561]
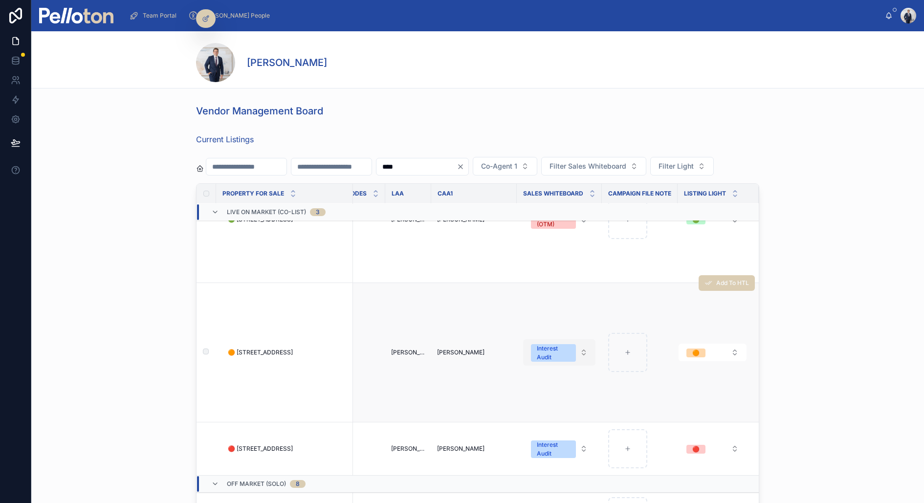
click at [580, 351] on button "Interest Audit" at bounding box center [559, 352] width 72 height 26
type input "***"
click at [570, 394] on div "APA / Withdraw" at bounding box center [558, 393] width 117 height 15
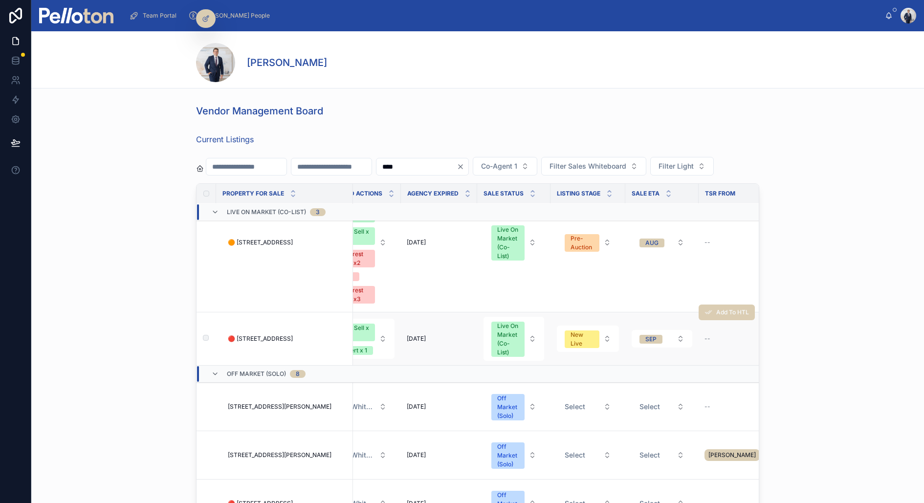
scroll to position [191, 1796]
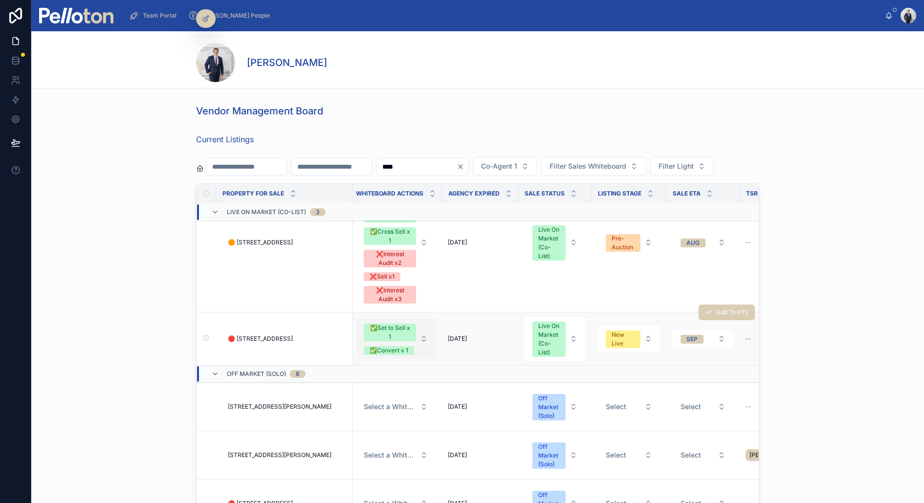
click at [426, 335] on button "✅Set to Sell x 1 ✅Convert x 1" at bounding box center [396, 339] width 80 height 40
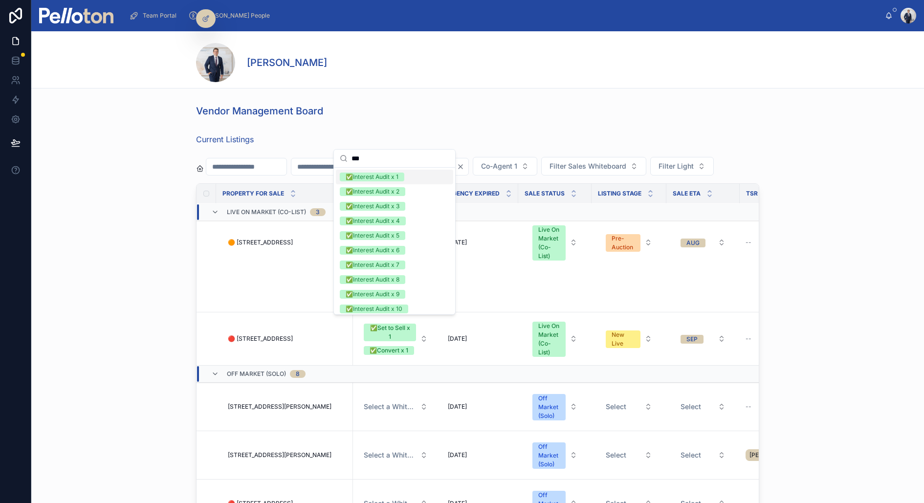
type input "***"
click at [392, 178] on div "✅Interest Audit x 1" at bounding box center [372, 177] width 53 height 9
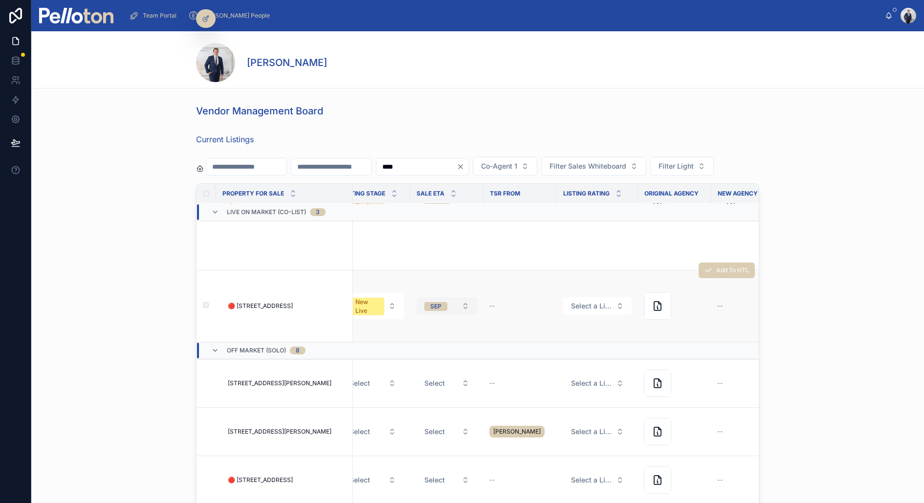
scroll to position [233, 2561]
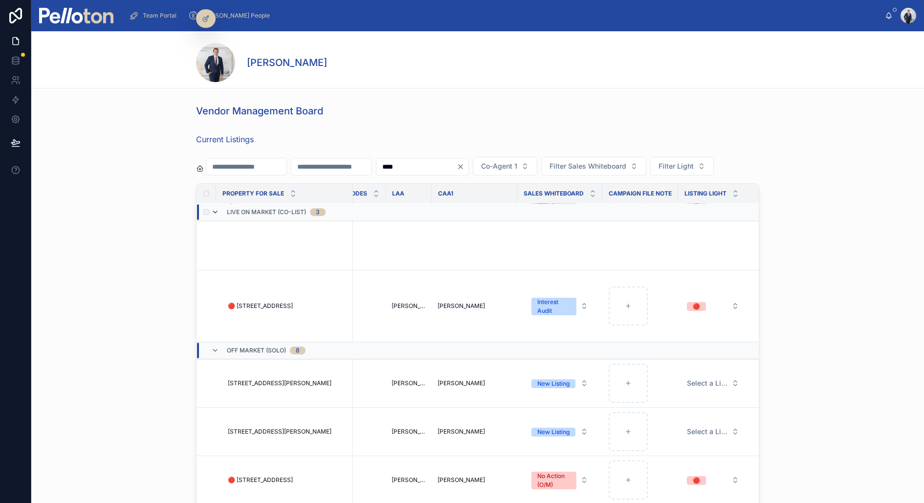
click at [218, 209] on icon at bounding box center [215, 212] width 8 height 8
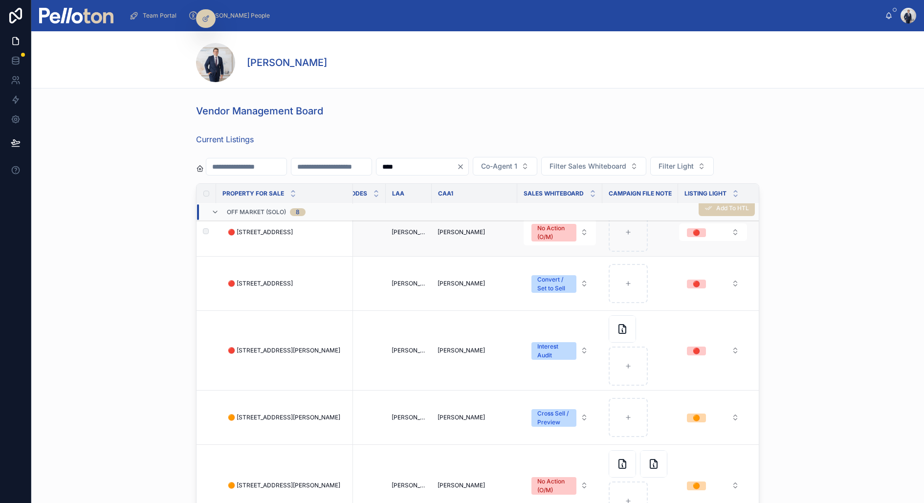
scroll to position [0, 2561]
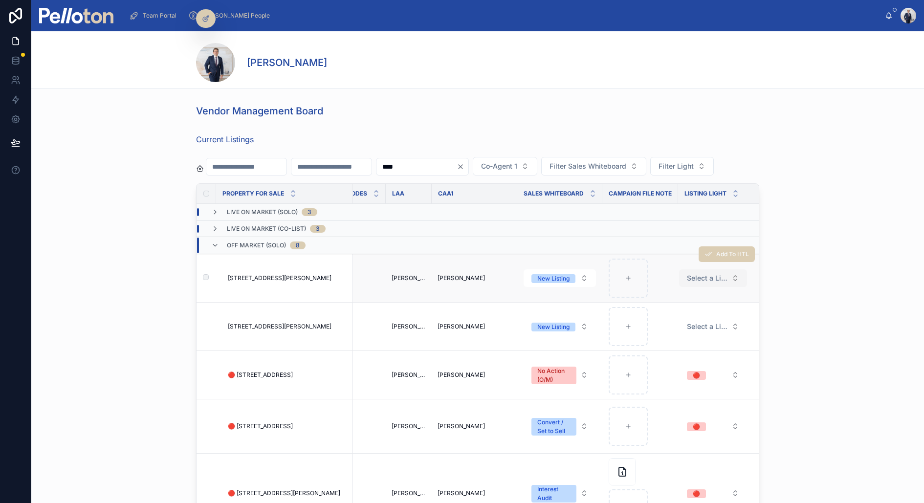
click at [701, 278] on span "Select a Listing Light" at bounding box center [707, 278] width 41 height 10
click at [686, 345] on div "🔴" at bounding box center [711, 344] width 117 height 15
click at [562, 274] on div "New Listing" at bounding box center [554, 278] width 32 height 9
type input "***"
click at [545, 315] on div "Convert / Set to Sell" at bounding box center [537, 315] width 55 height 9
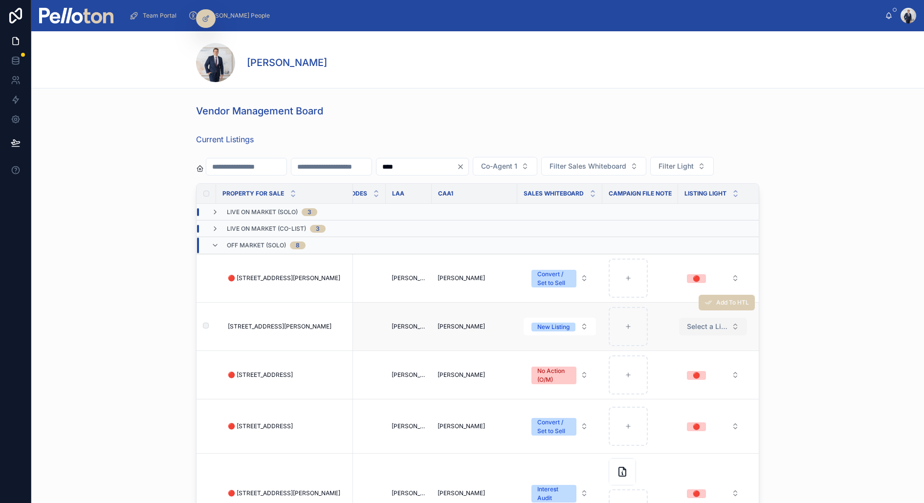
click at [696, 328] on span "Select a Listing Light" at bounding box center [707, 327] width 41 height 10
click at [682, 397] on div "🔴" at bounding box center [711, 392] width 117 height 15
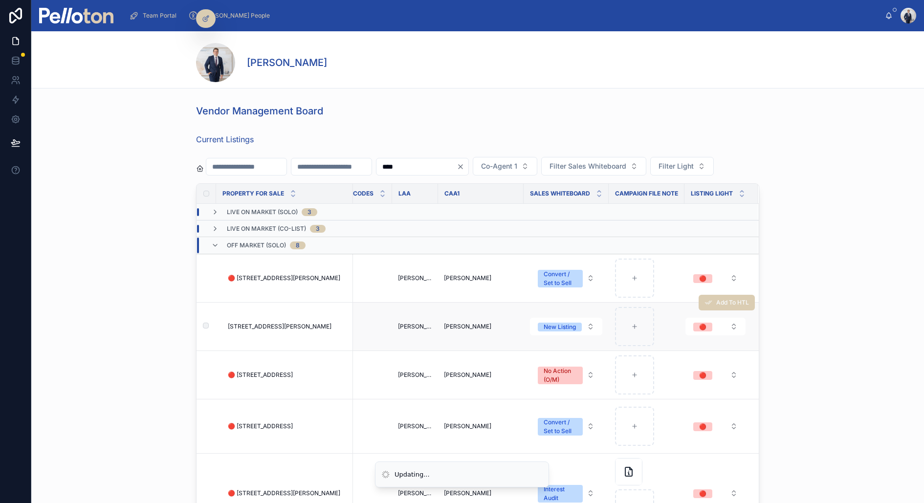
scroll to position [0, 2553]
click at [569, 332] on button "New Listing" at bounding box center [567, 327] width 72 height 18
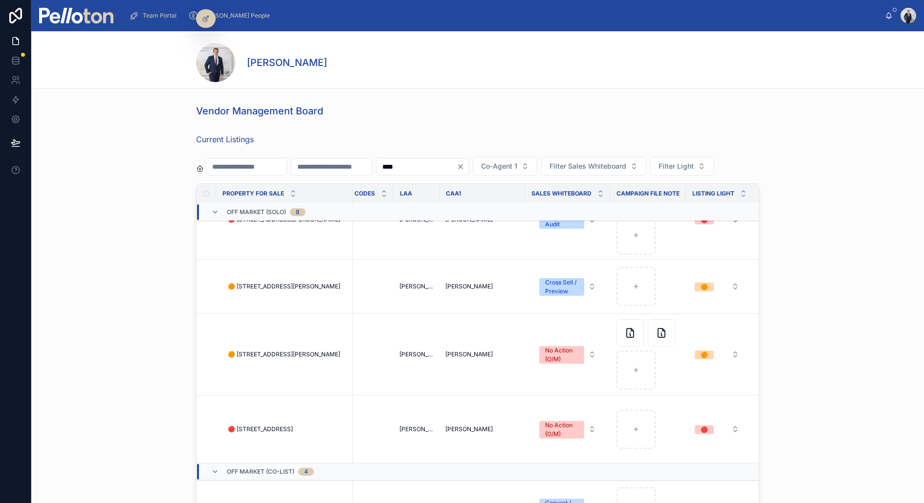
scroll to position [0, 2553]
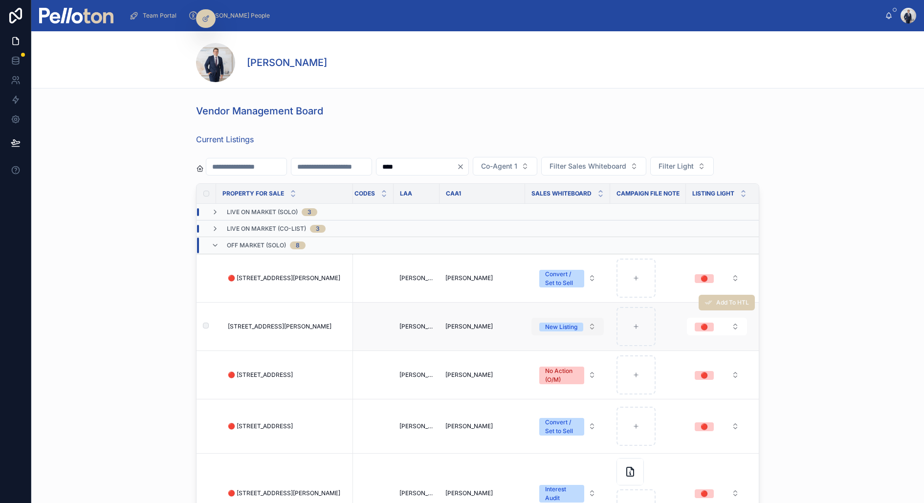
click at [568, 319] on button "New Listing" at bounding box center [568, 327] width 72 height 18
click at [568, 324] on div "New Listing" at bounding box center [561, 327] width 32 height 9
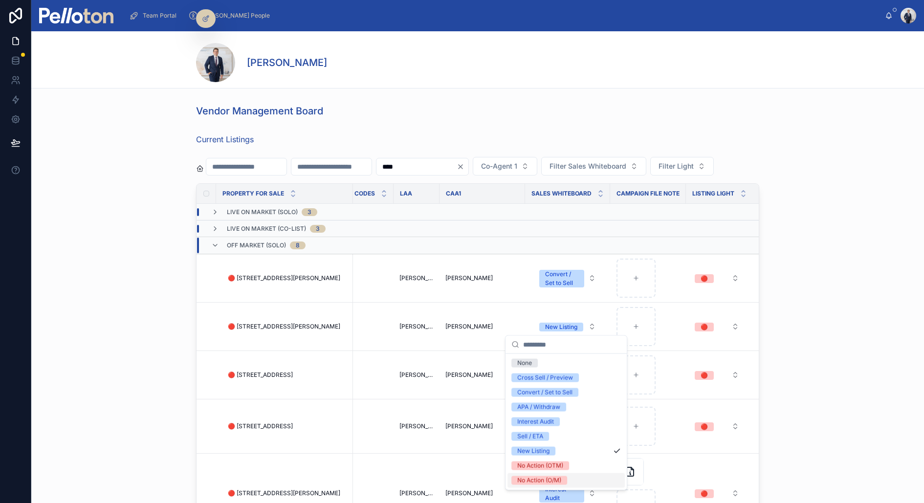
click at [568, 480] on div "No Action (O/M)" at bounding box center [566, 480] width 117 height 15
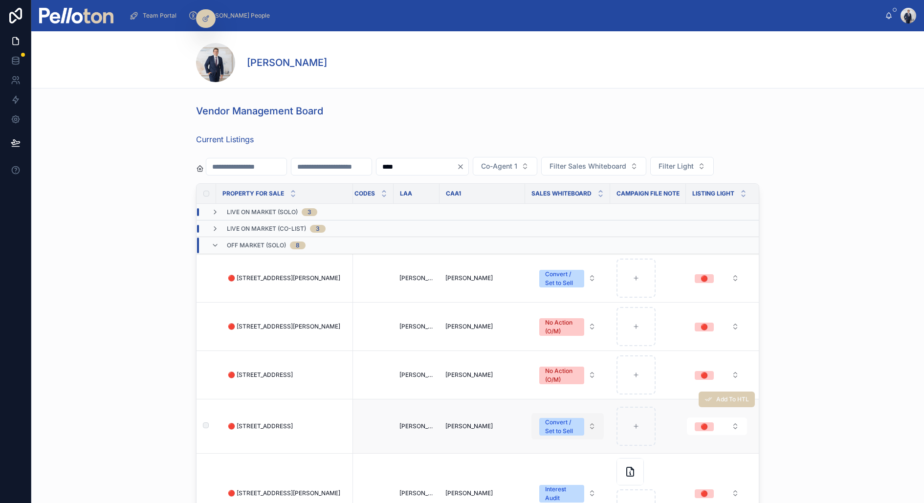
scroll to position [126, 2553]
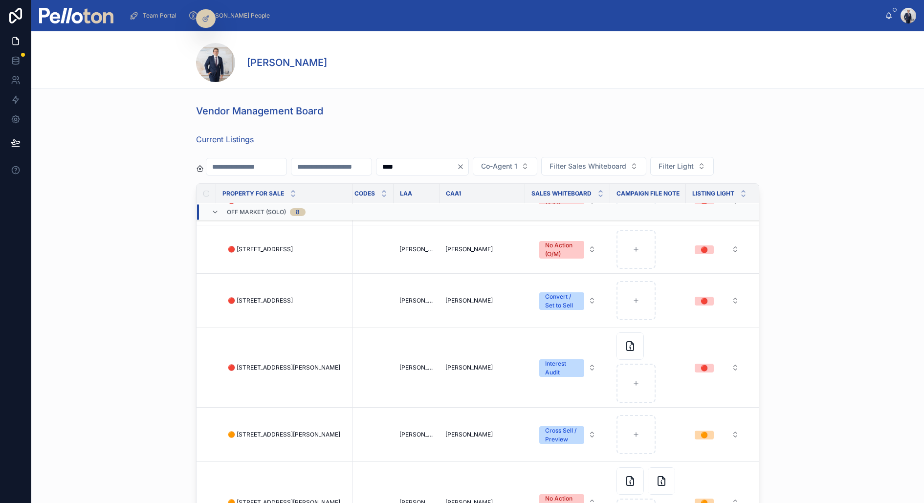
click at [719, 301] on button "🔴" at bounding box center [717, 301] width 60 height 18
click at [689, 352] on div "🟢" at bounding box center [715, 351] width 117 height 15
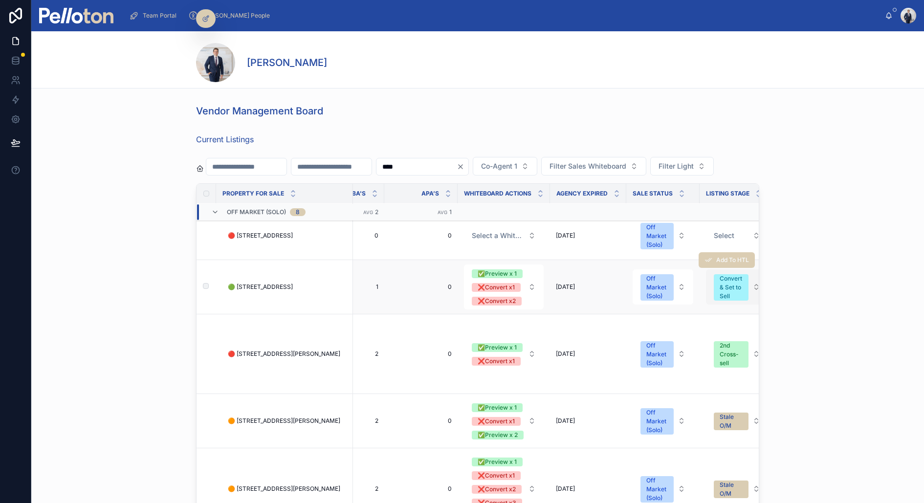
scroll to position [139, 1677]
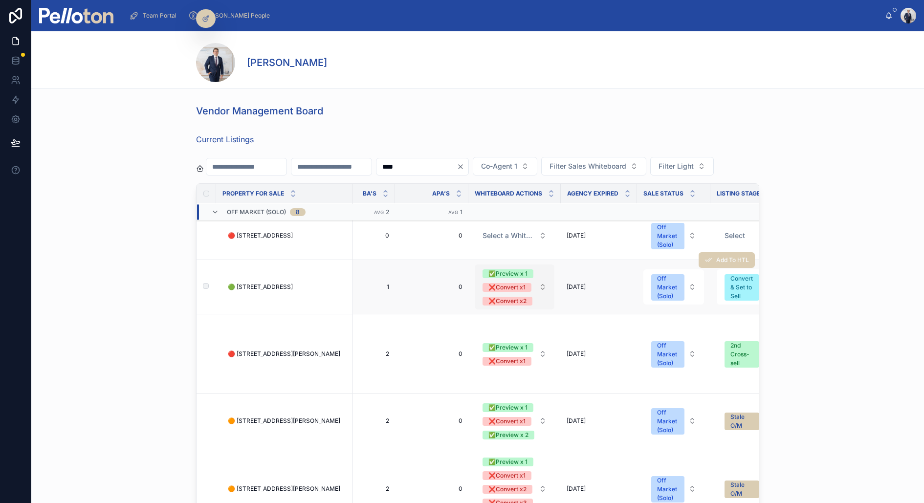
click at [543, 281] on button "✅Preview x 1 ❌Convert x1 ❌Convert x2" at bounding box center [515, 287] width 80 height 45
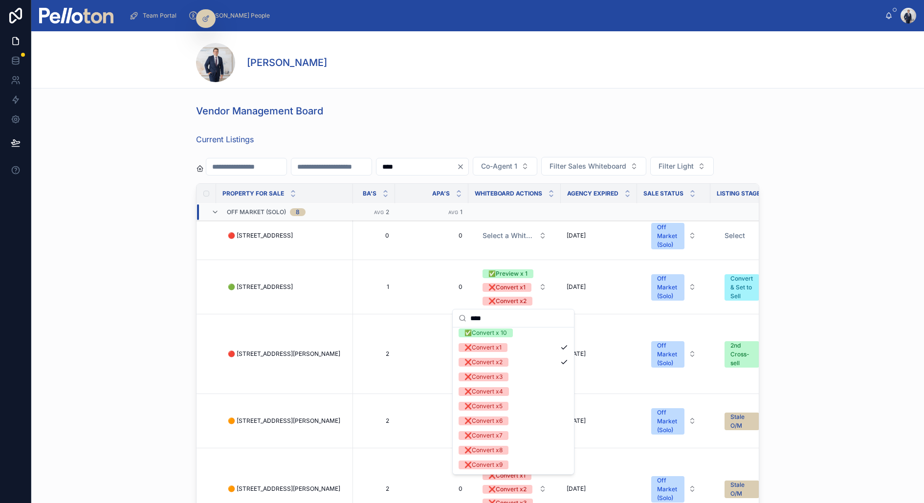
scroll to position [138, 0]
type input "****"
click at [514, 376] on div "❌Convert x3" at bounding box center [513, 375] width 117 height 15
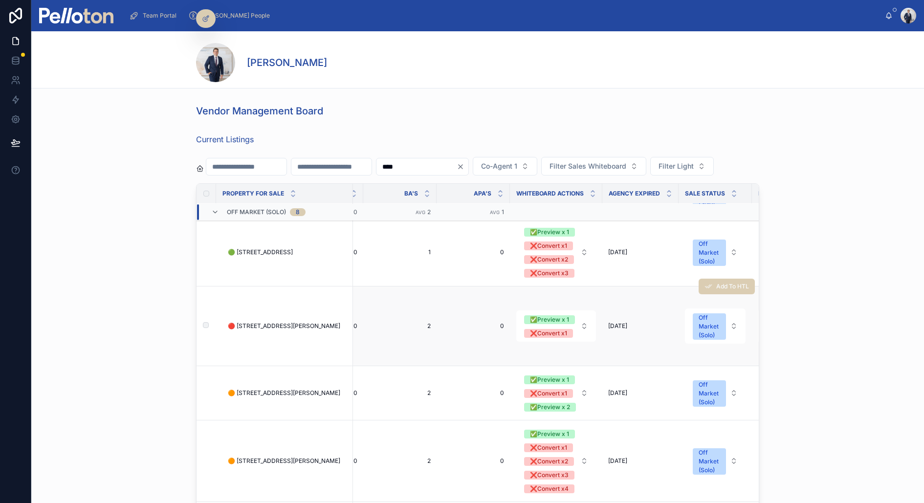
scroll to position [181, 1630]
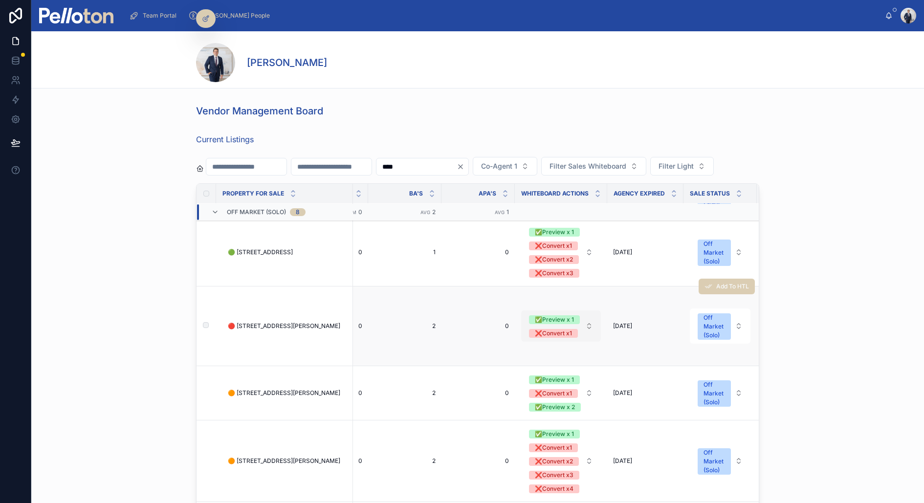
click at [592, 324] on button "✅Preview x 1 ❌Convert x1" at bounding box center [561, 326] width 80 height 31
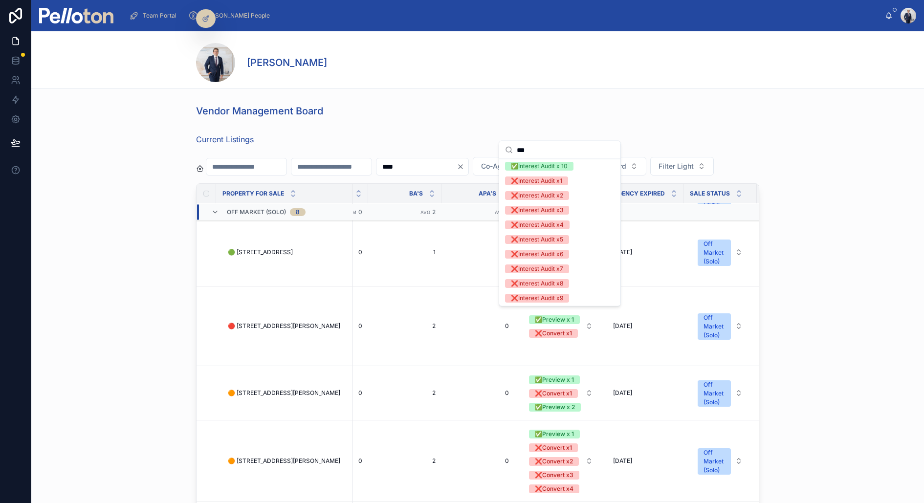
scroll to position [112, 0]
type input "***"
click at [558, 203] on div "❌Interest Audit x1" at bounding box center [536, 204] width 51 height 9
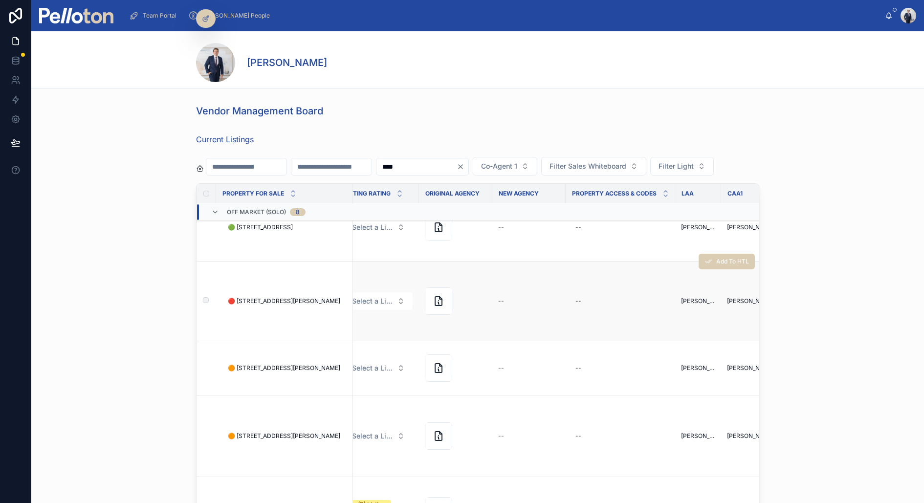
scroll to position [206, 2553]
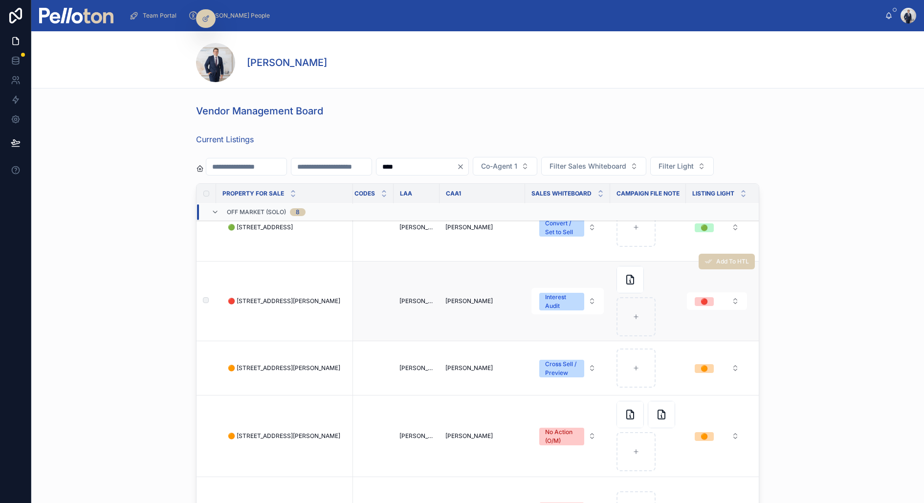
click at [709, 294] on div "Add To HTL" at bounding box center [727, 261] width 56 height 79
click at [702, 301] on div "🔴" at bounding box center [704, 301] width 7 height 9
click at [679, 361] on div "🟠" at bounding box center [715, 367] width 117 height 15
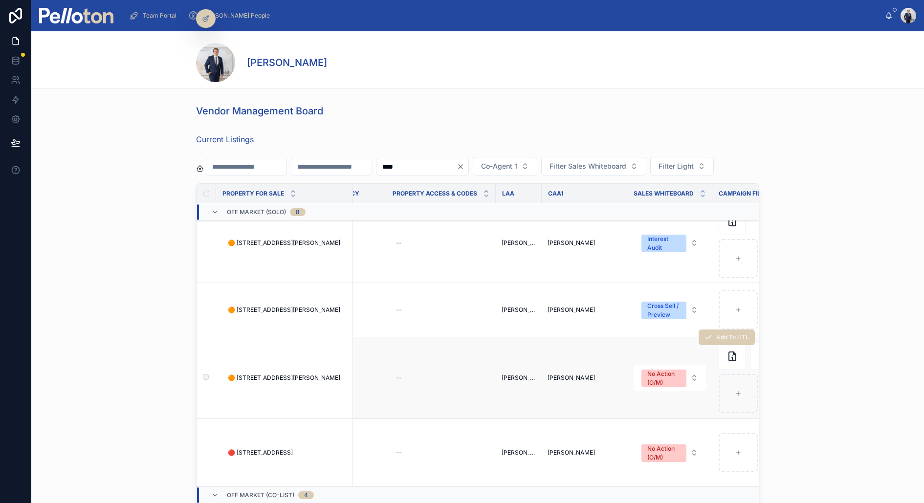
scroll to position [264, 2553]
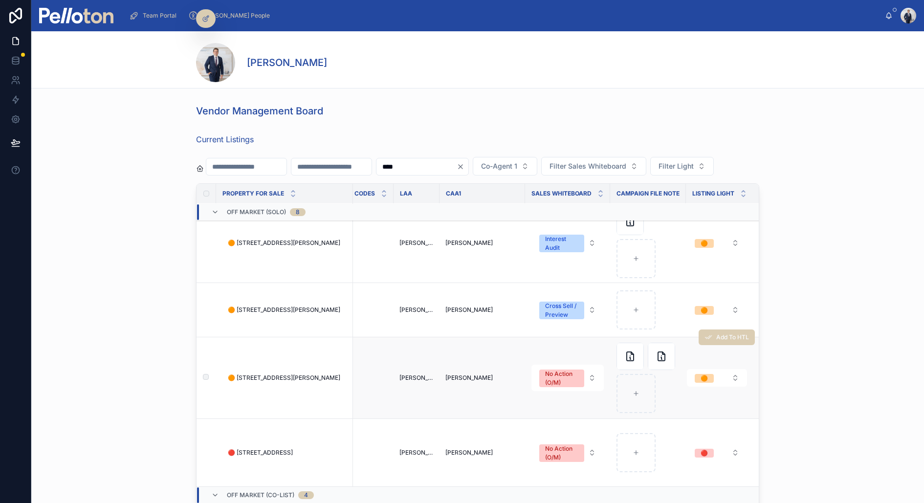
click at [713, 373] on div "Add To HTL" at bounding box center [727, 337] width 56 height 81
click at [720, 379] on button "🟠" at bounding box center [717, 378] width 60 height 18
click at [692, 428] on div "🟢" at bounding box center [715, 428] width 117 height 15
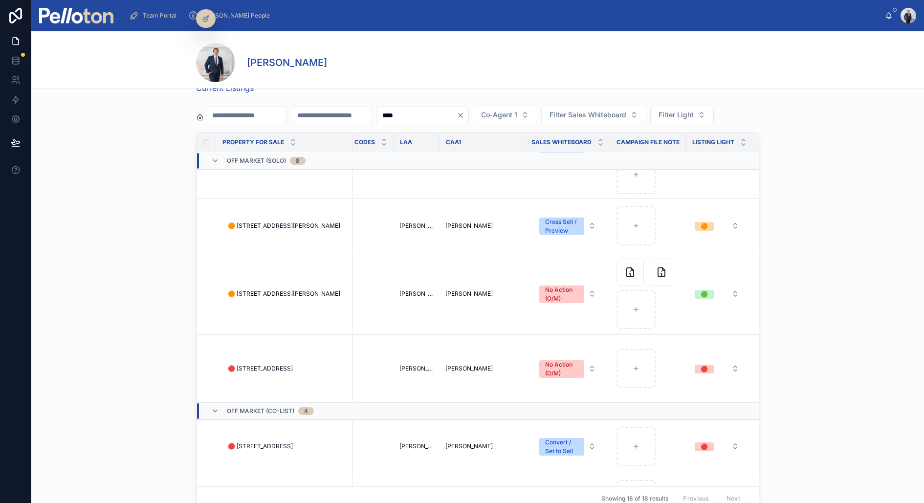
scroll to position [311, 2553]
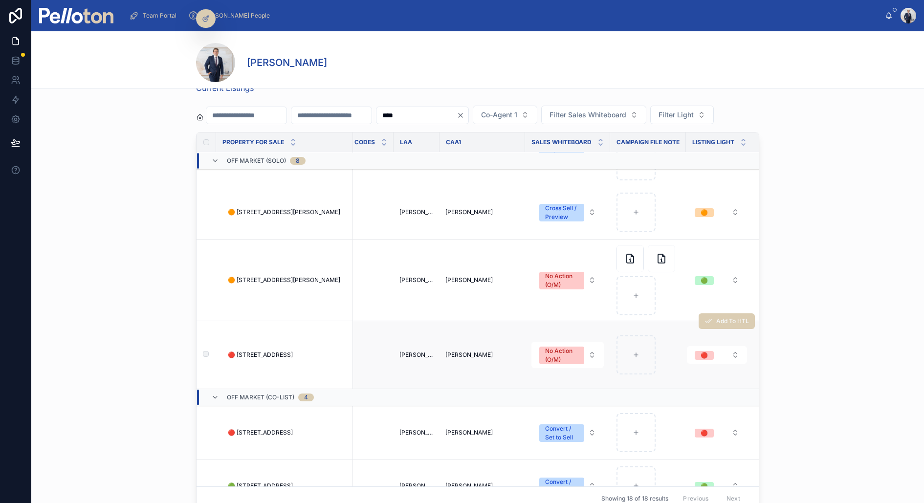
click at [713, 351] on div "Add To HTL" at bounding box center [727, 321] width 56 height 67
click at [723, 353] on button "🔴" at bounding box center [717, 355] width 60 height 18
click at [701, 418] on div "🟠" at bounding box center [715, 419] width 117 height 15
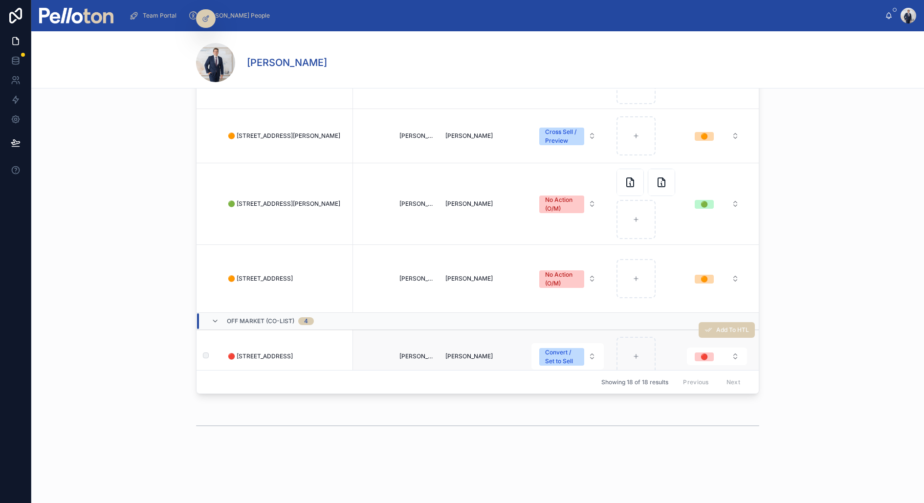
scroll to position [372, 2553]
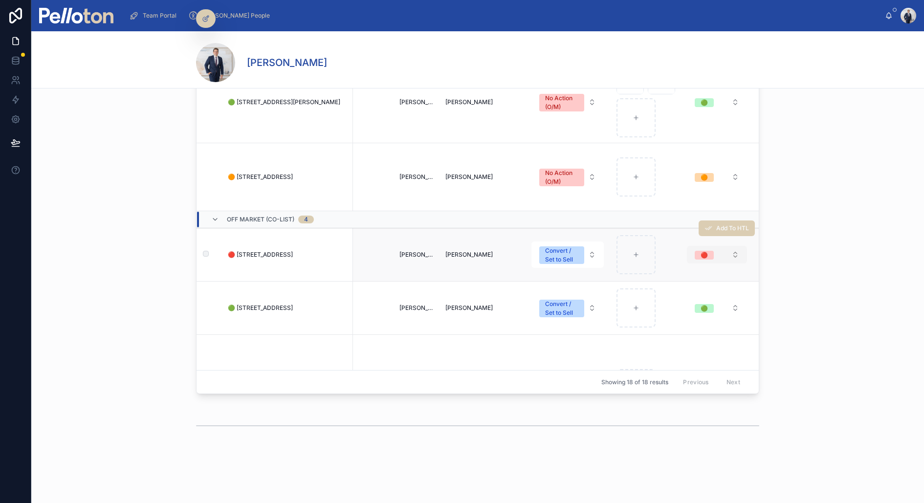
click at [711, 251] on span "🔴" at bounding box center [704, 255] width 19 height 9
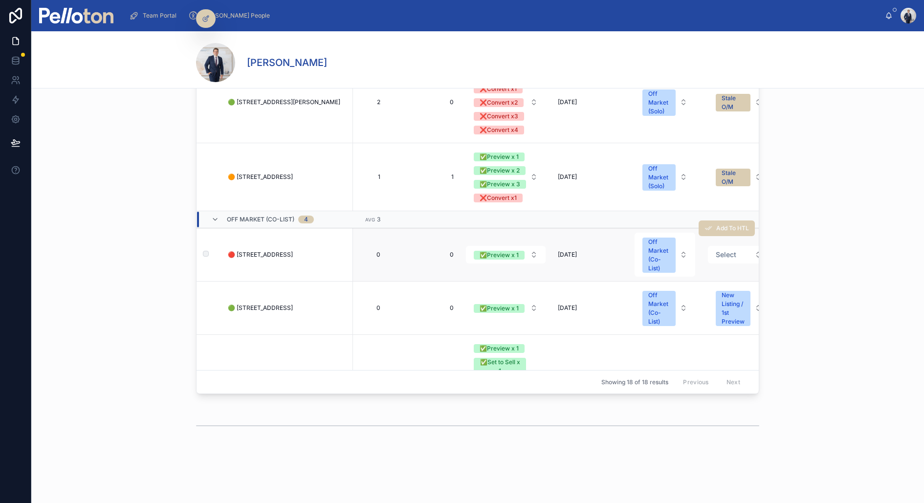
scroll to position [372, 1683]
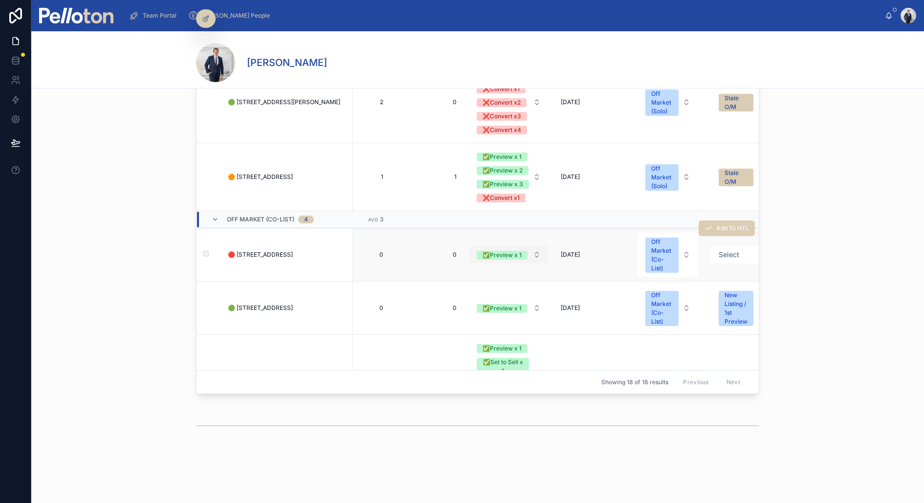
click at [535, 246] on button "✅Preview x 1" at bounding box center [509, 255] width 80 height 18
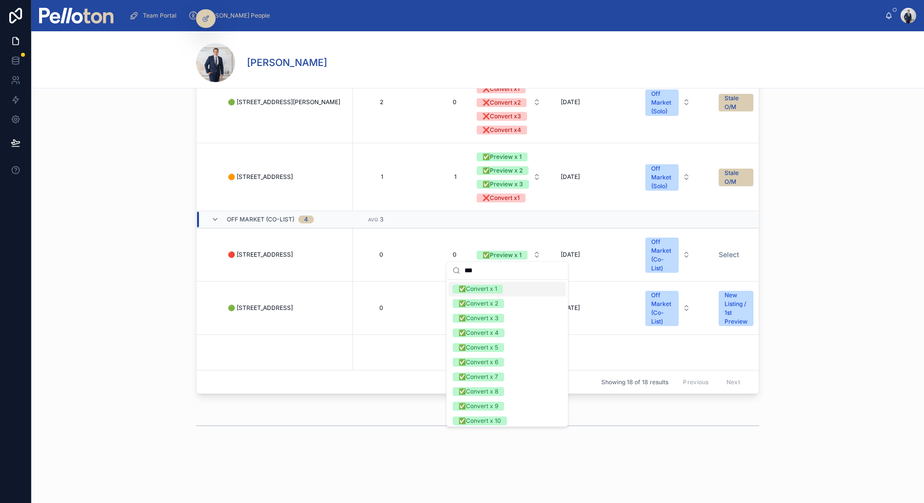
type input "***"
click at [497, 290] on span "✅Convert x 1" at bounding box center [478, 289] width 50 height 9
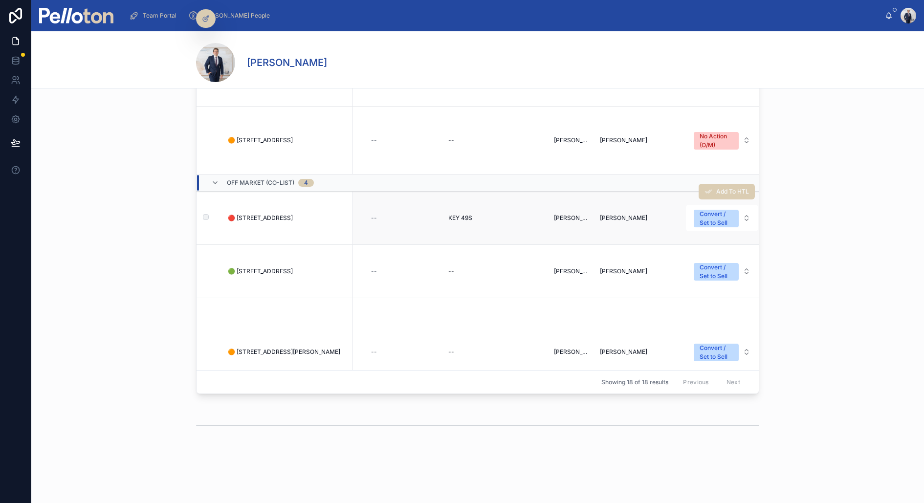
scroll to position [409, 2553]
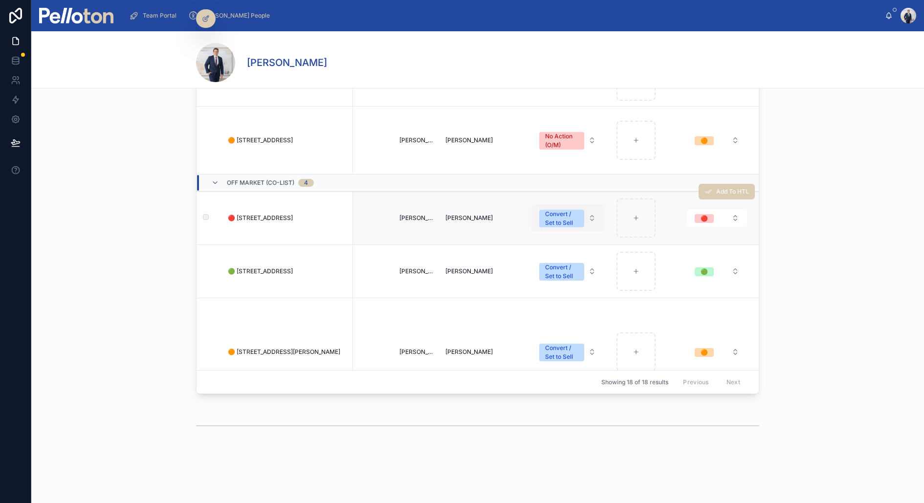
click at [563, 215] on div "Convert / Set to Sell" at bounding box center [561, 219] width 33 height 18
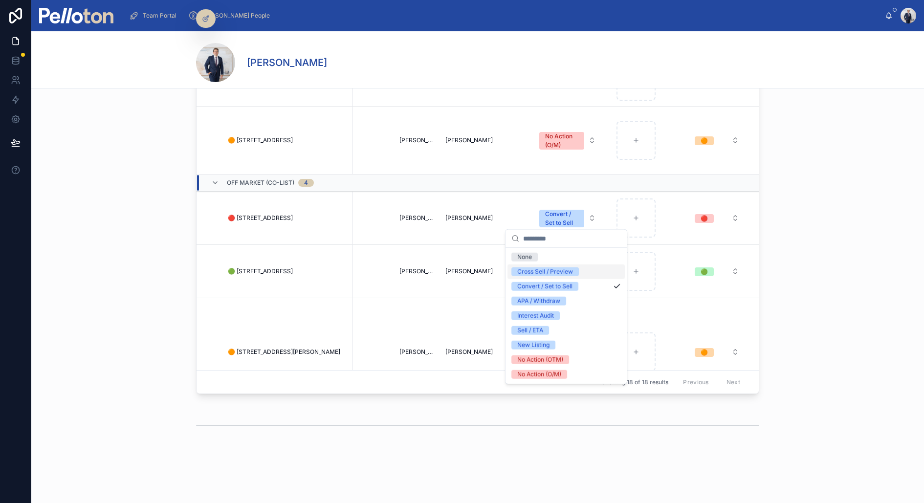
click at [566, 270] on div "Cross Sell / Preview" at bounding box center [545, 272] width 56 height 9
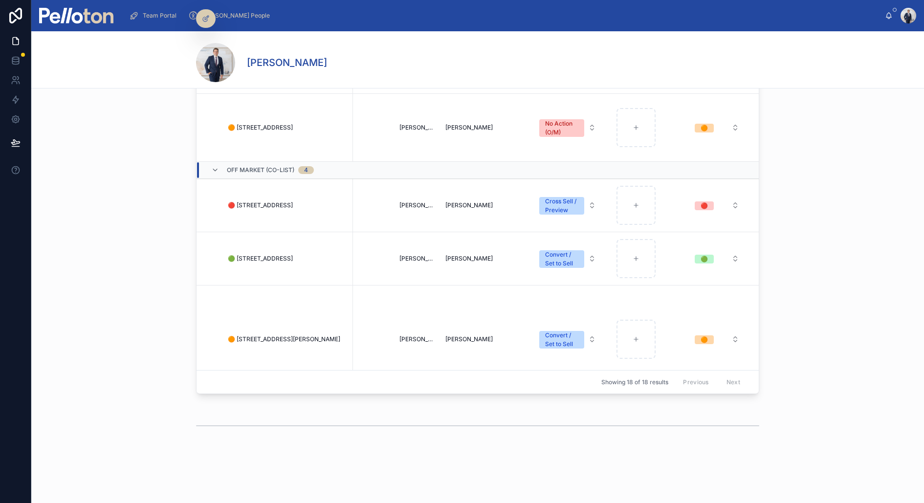
scroll to position [427, 2553]
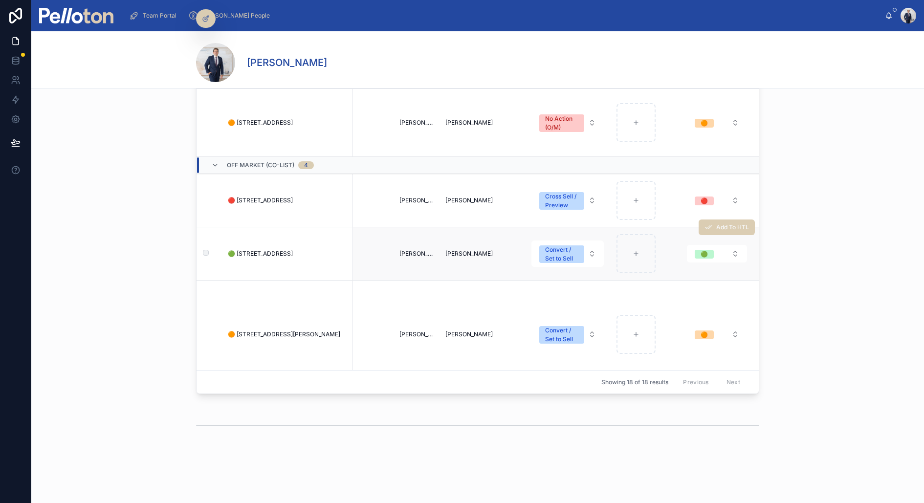
click at [700, 248] on div "Add To HTL" at bounding box center [727, 227] width 56 height 53
click at [720, 249] on div "Add To HTL" at bounding box center [727, 227] width 56 height 53
click at [711, 248] on div "Add To HTL" at bounding box center [727, 227] width 56 height 53
click at [706, 251] on div "🟢" at bounding box center [704, 254] width 7 height 9
click at [693, 319] on div "🟠" at bounding box center [715, 317] width 117 height 15
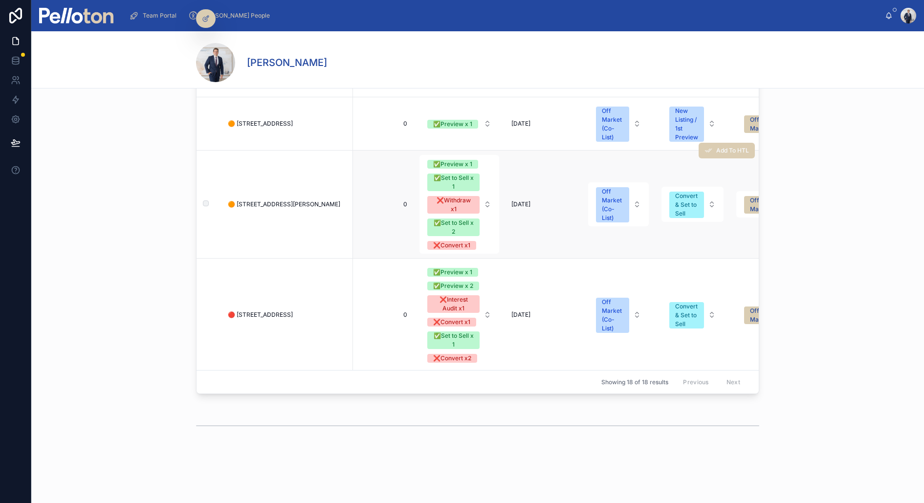
scroll to position [557, 1717]
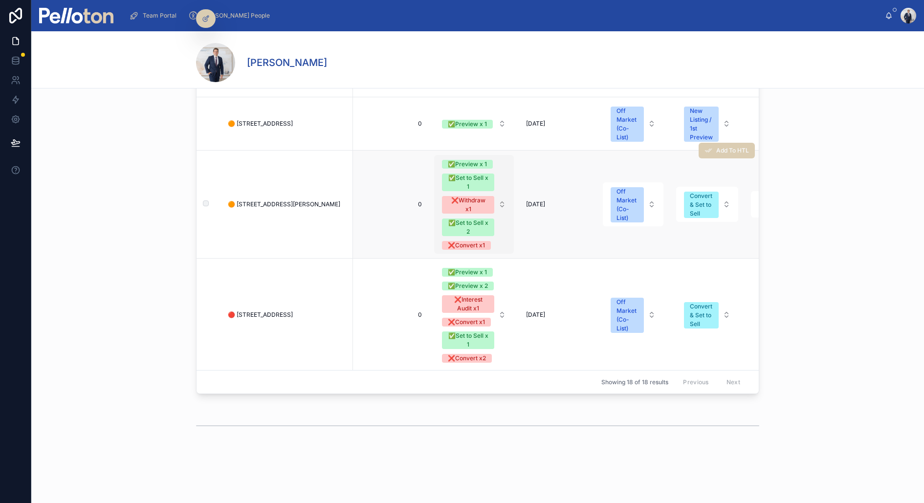
click at [507, 194] on button "✅Preview x 1 ✅Set to Sell x 1 ❌Withdraw x1 ✅Set to Sell x 2 ❌Convert x1" at bounding box center [474, 204] width 80 height 99
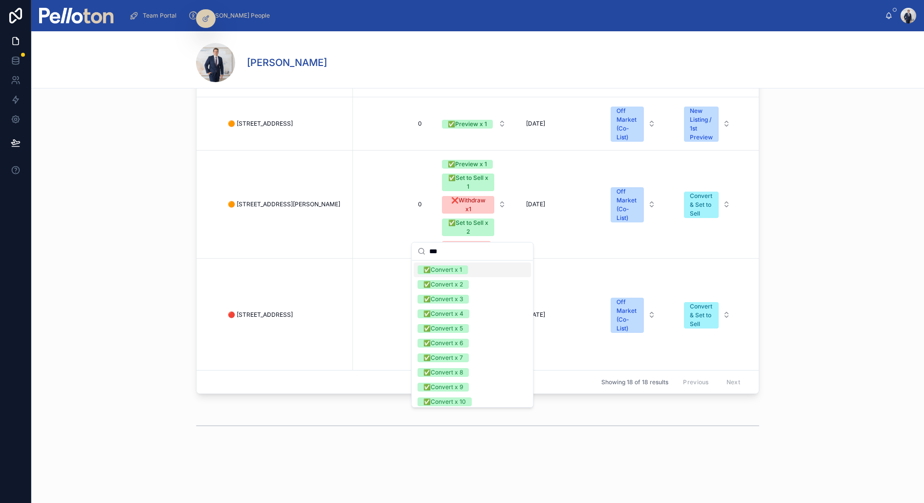
type input "***"
click at [462, 267] on span "✅Convert x 1" at bounding box center [443, 270] width 50 height 9
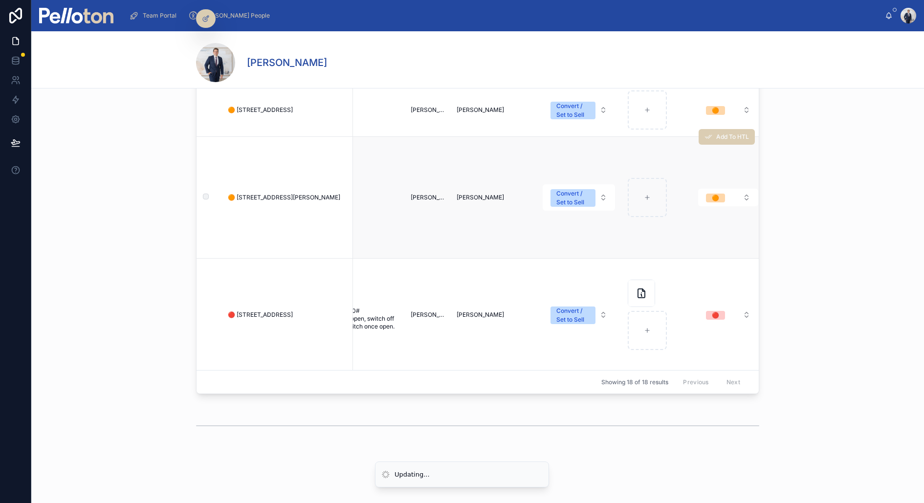
scroll to position [570, 2553]
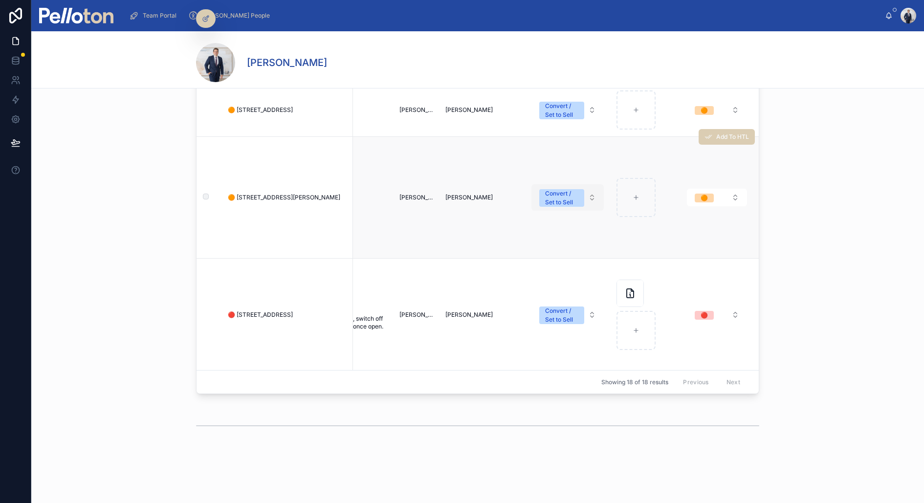
click at [569, 189] on div "Convert / Set to Sell" at bounding box center [561, 198] width 33 height 18
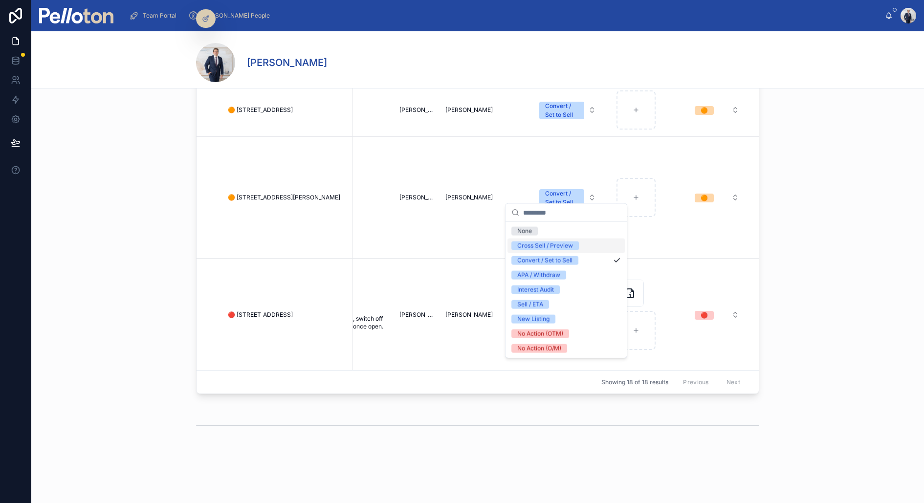
click at [559, 247] on div "Cross Sell / Preview" at bounding box center [545, 246] width 56 height 9
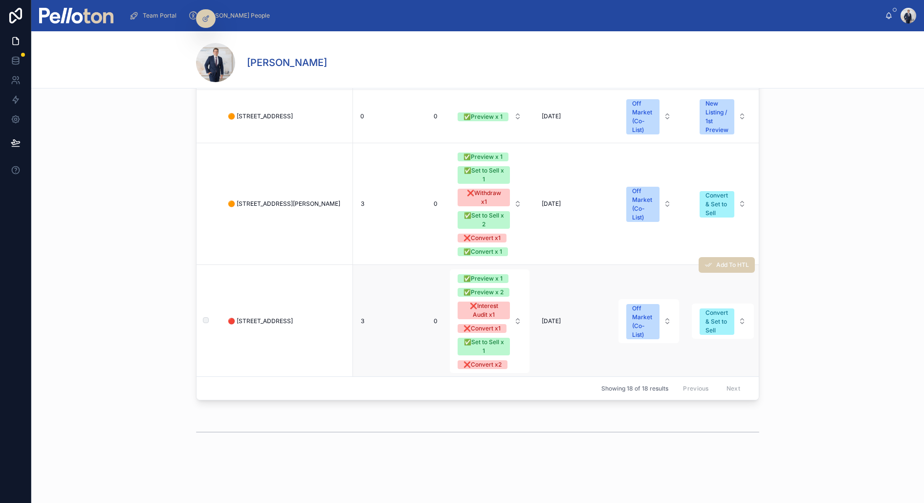
scroll to position [570, 1741]
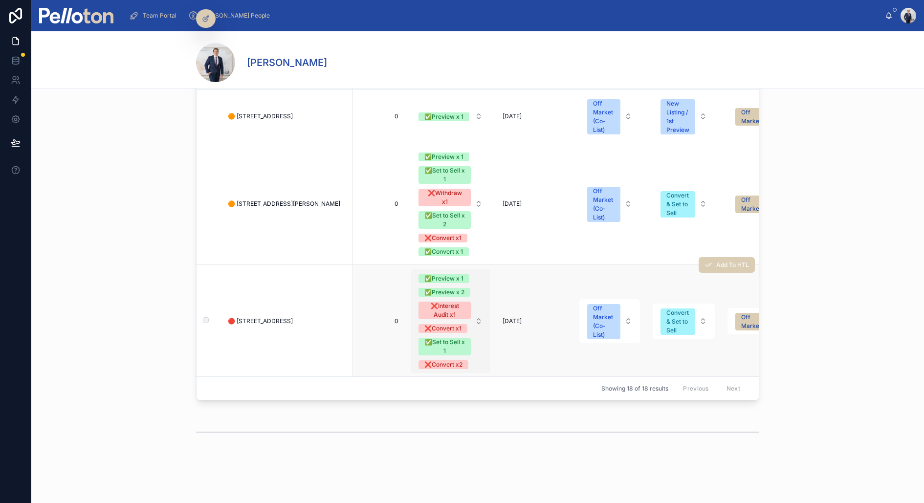
click at [481, 293] on button "✅Preview x 1 ✅Preview x 2 ❌Interest Audit x1 ❌Convert x1 ✅Set to Sell x 1 ❌Conv…" at bounding box center [451, 322] width 80 height 104
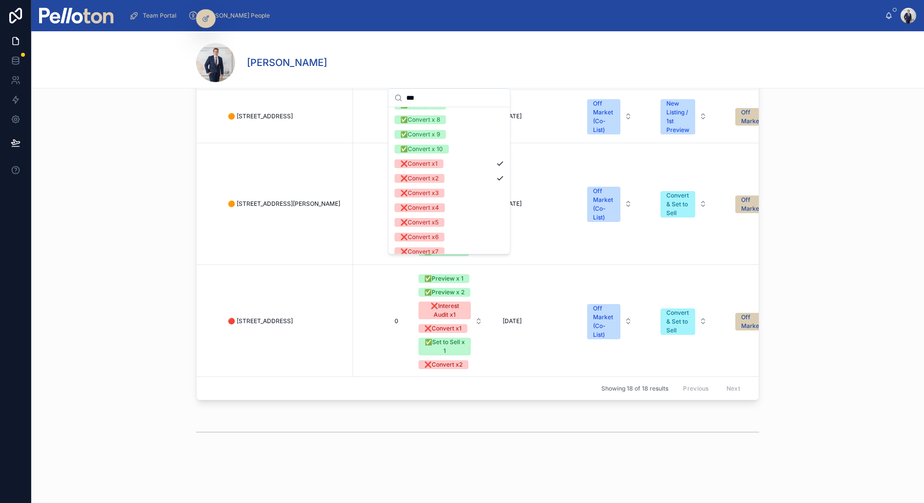
scroll to position [103, 0]
type input "***"
click at [435, 188] on div "❌Convert x3" at bounding box center [420, 189] width 38 height 9
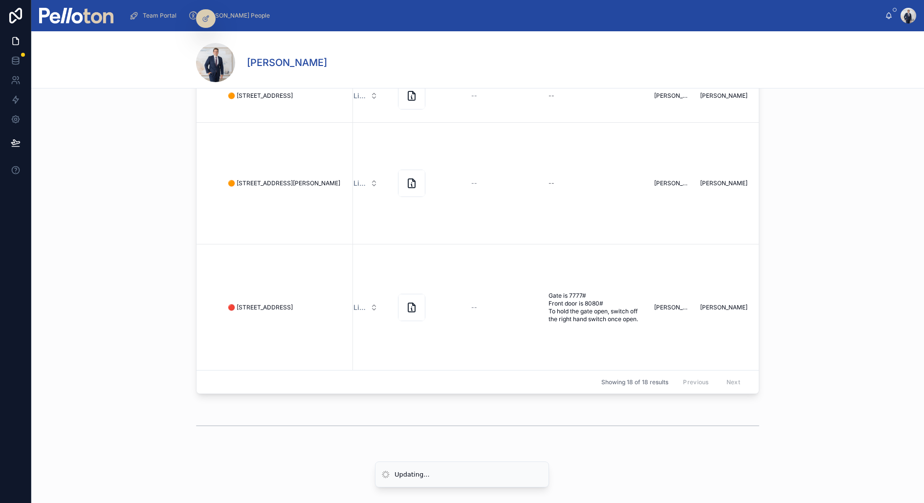
scroll to position [585, 2553]
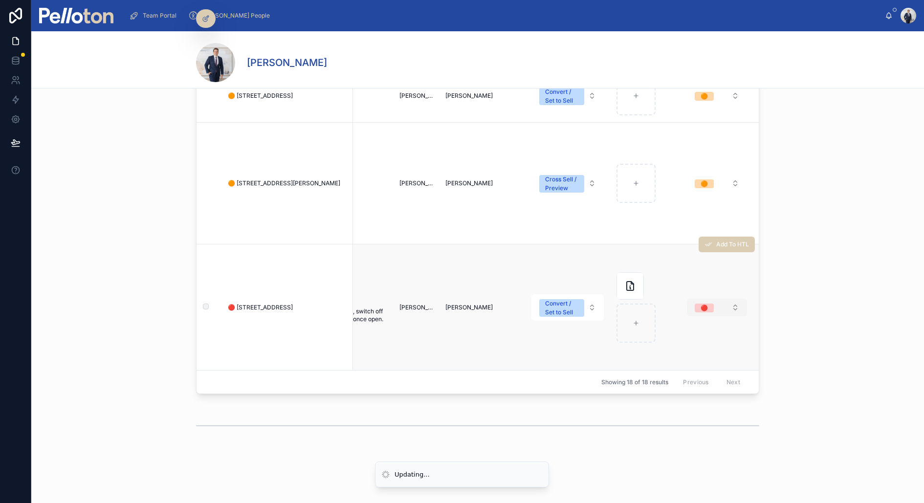
click at [716, 299] on button "🔴" at bounding box center [717, 308] width 60 height 18
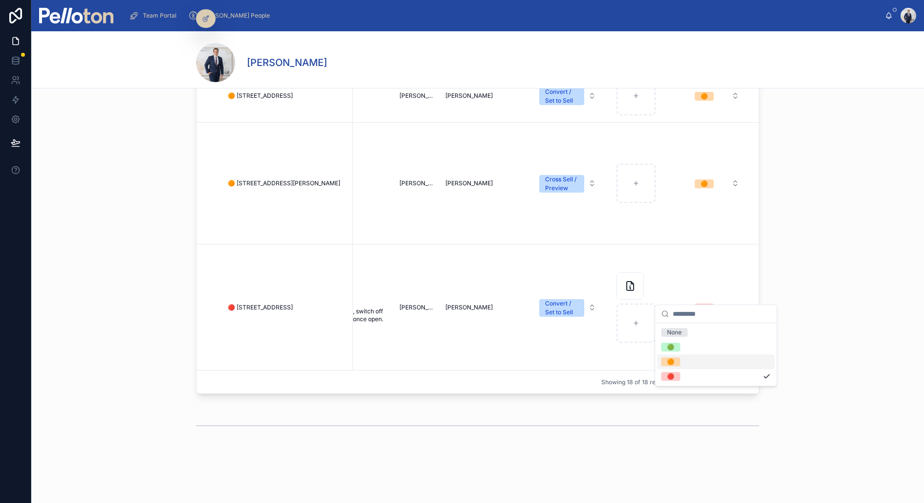
click at [693, 356] on div "🟠" at bounding box center [715, 362] width 117 height 15
